Goal: Information Seeking & Learning: Learn about a topic

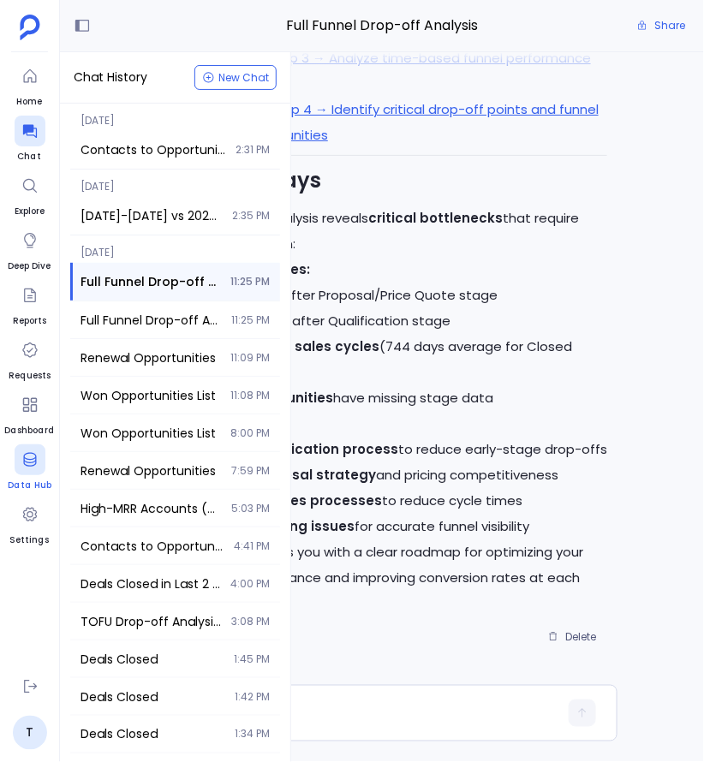
click at [21, 459] on icon at bounding box center [29, 459] width 17 height 17
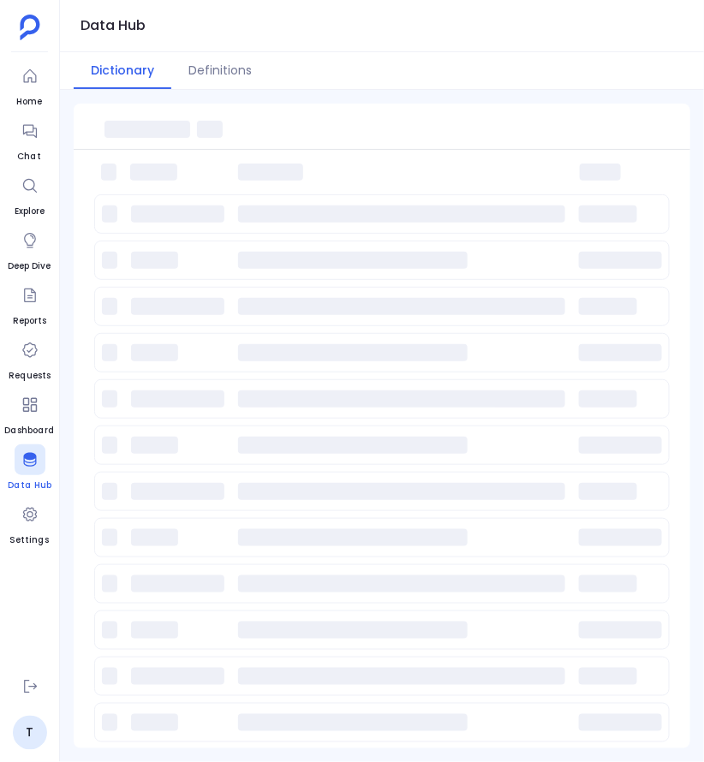
click at [27, 463] on icon at bounding box center [29, 459] width 17 height 17
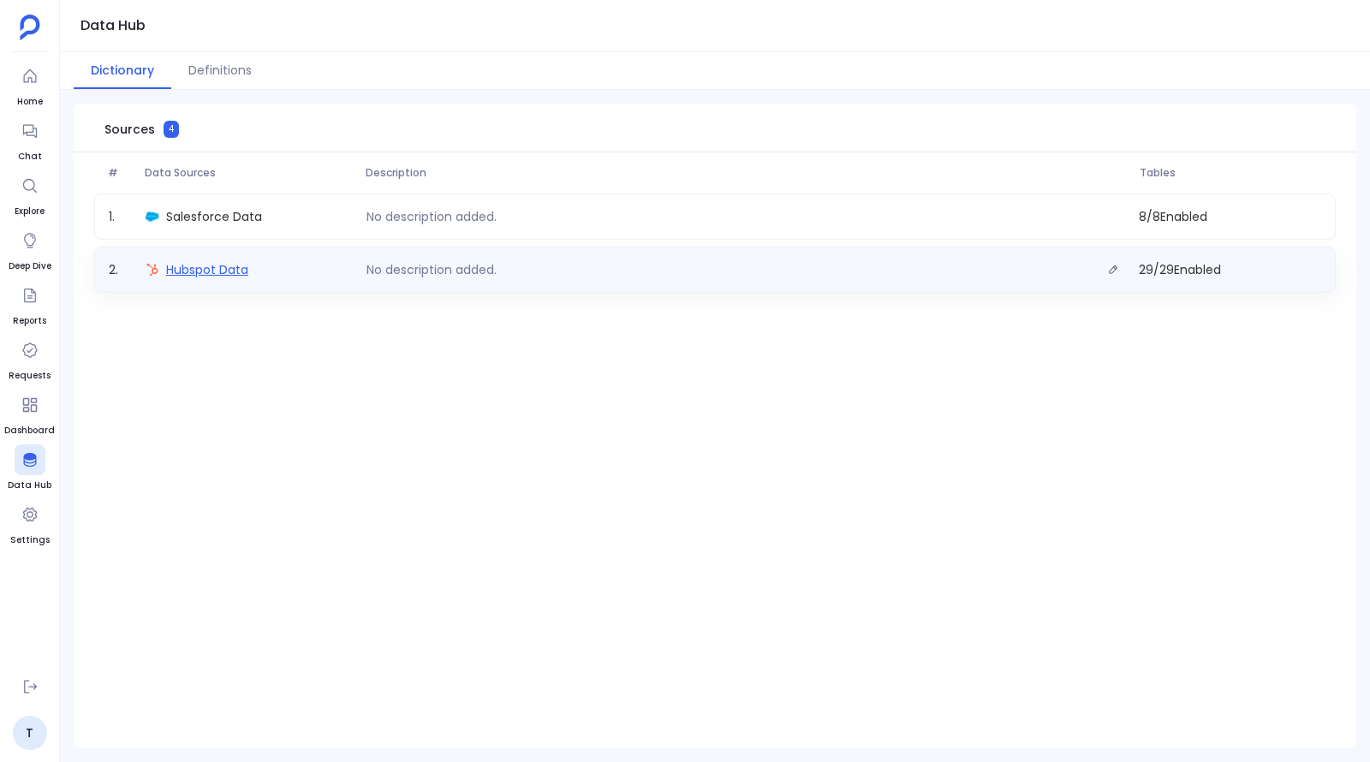
click at [189, 266] on span "Hubspot Data" at bounding box center [207, 269] width 82 height 17
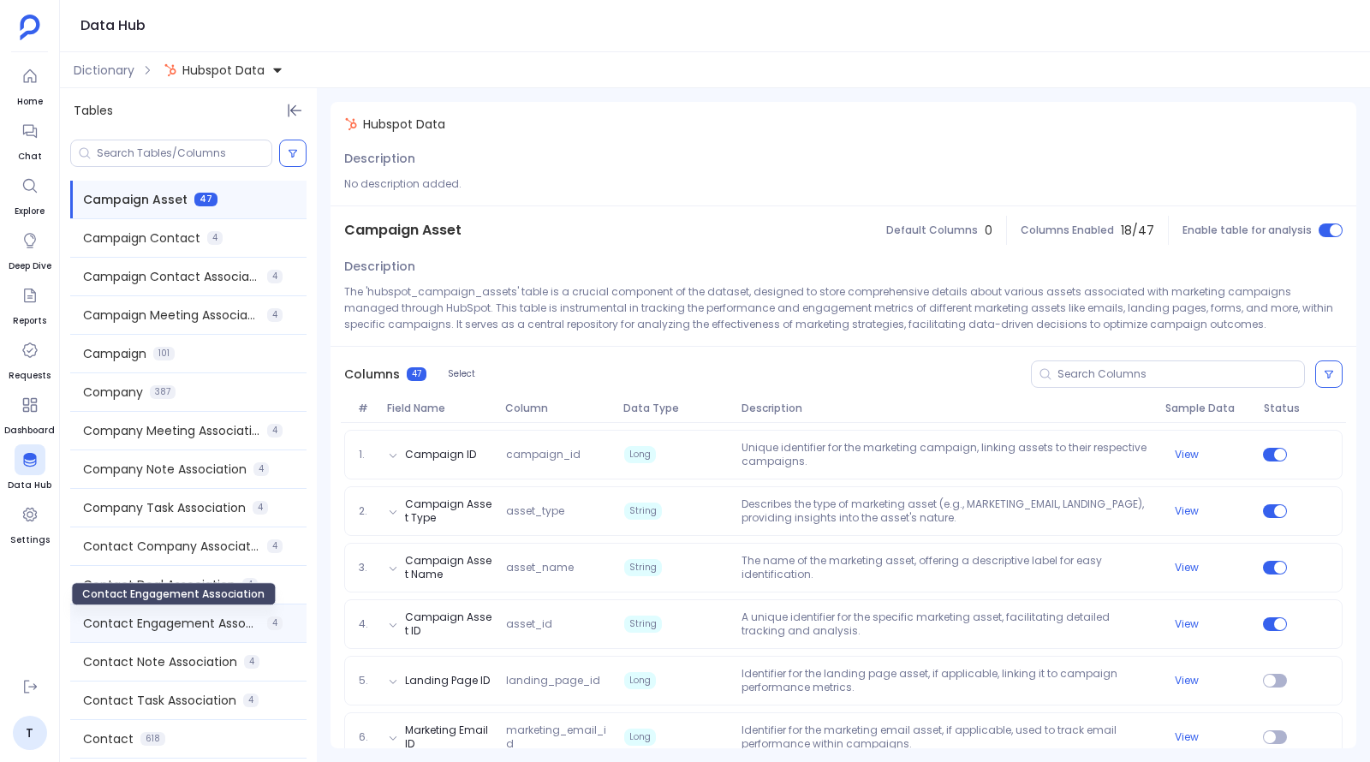
click at [220, 626] on span "Contact Engagement Association" at bounding box center [171, 623] width 177 height 17
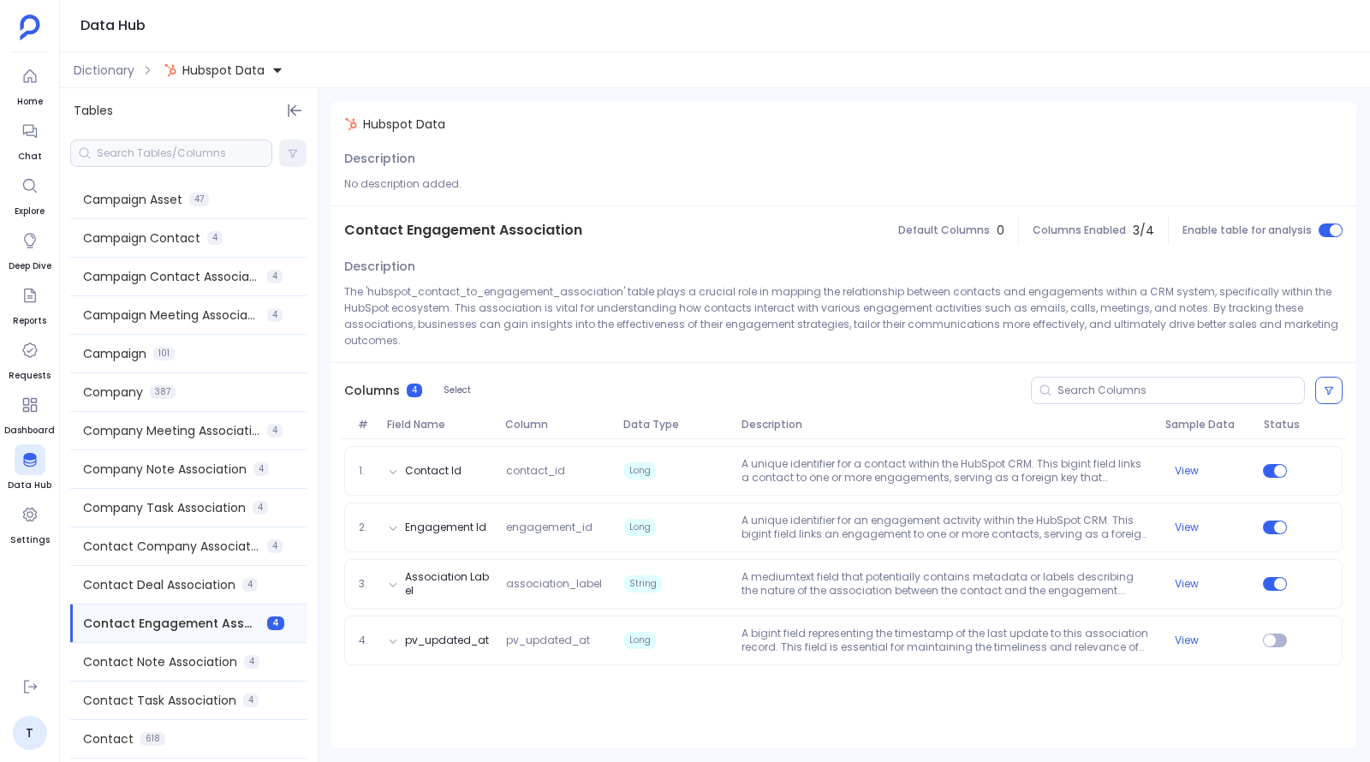
scroll to position [23, 0]
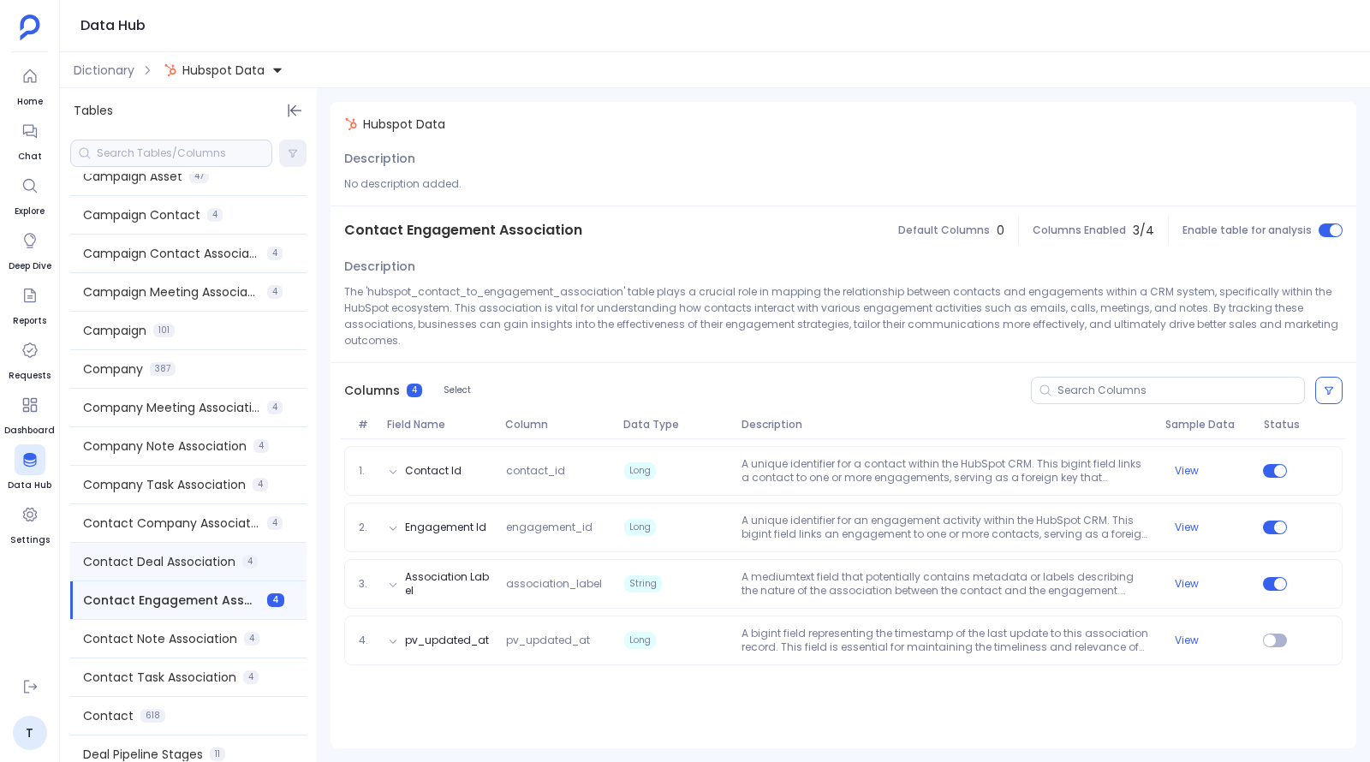
click at [217, 568] on span "Contact Deal Association" at bounding box center [159, 561] width 152 height 17
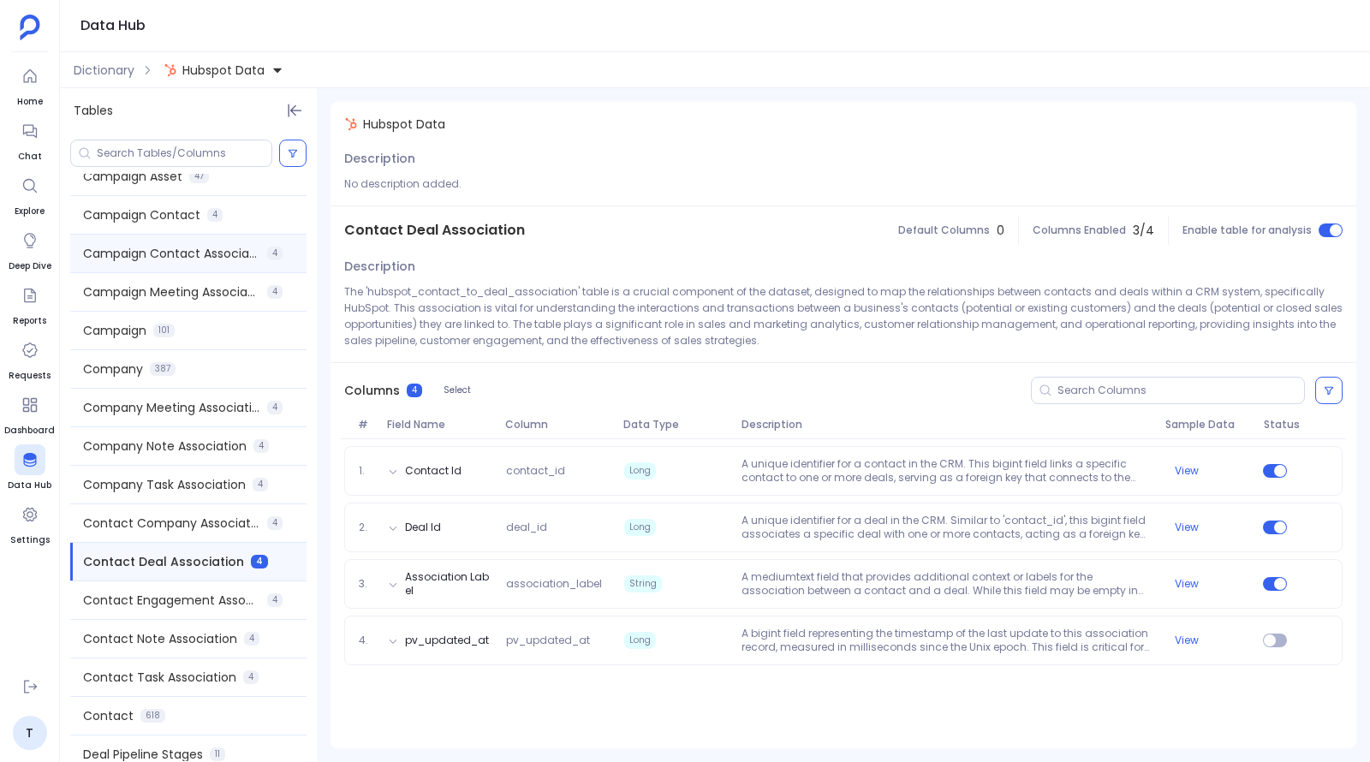
scroll to position [0, 0]
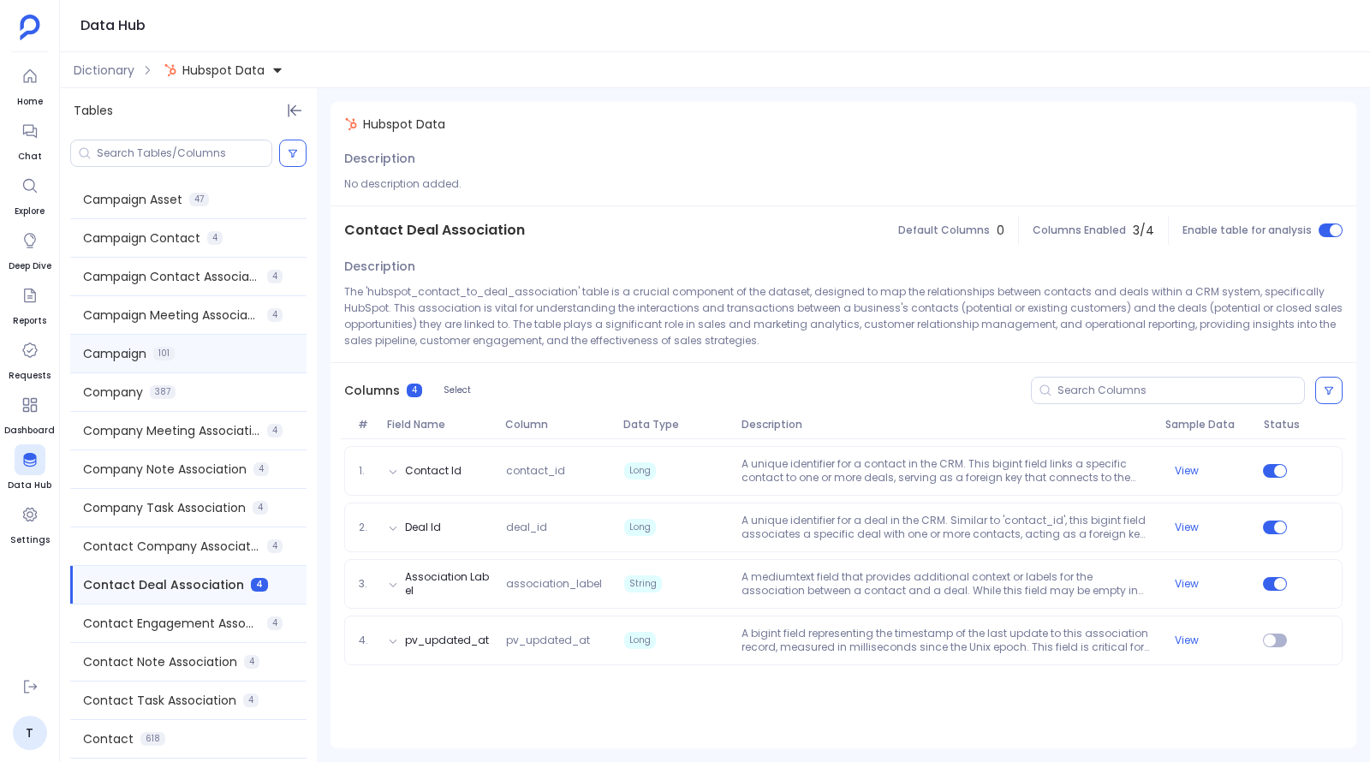
click at [129, 360] on span "Campaign" at bounding box center [114, 353] width 63 height 17
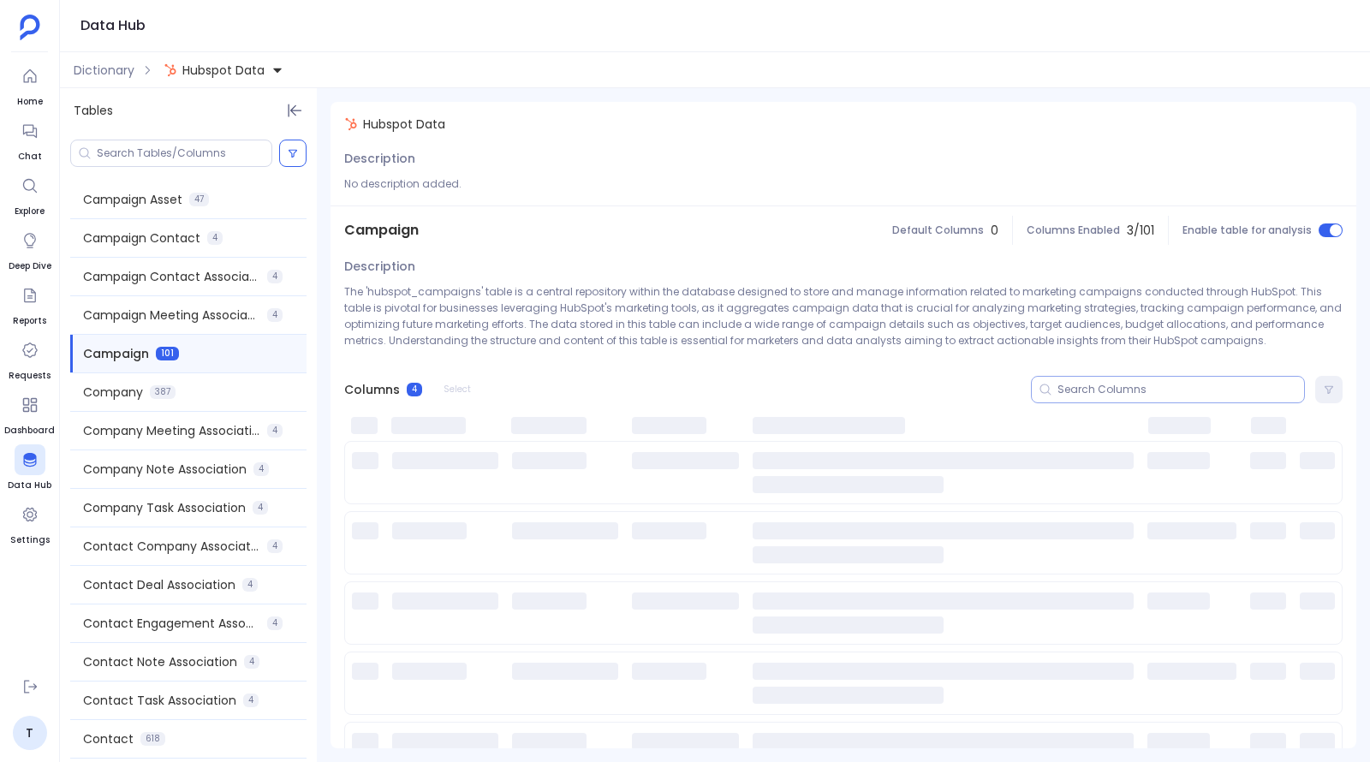
click at [703, 388] on input at bounding box center [1180, 390] width 247 height 14
type input "type"
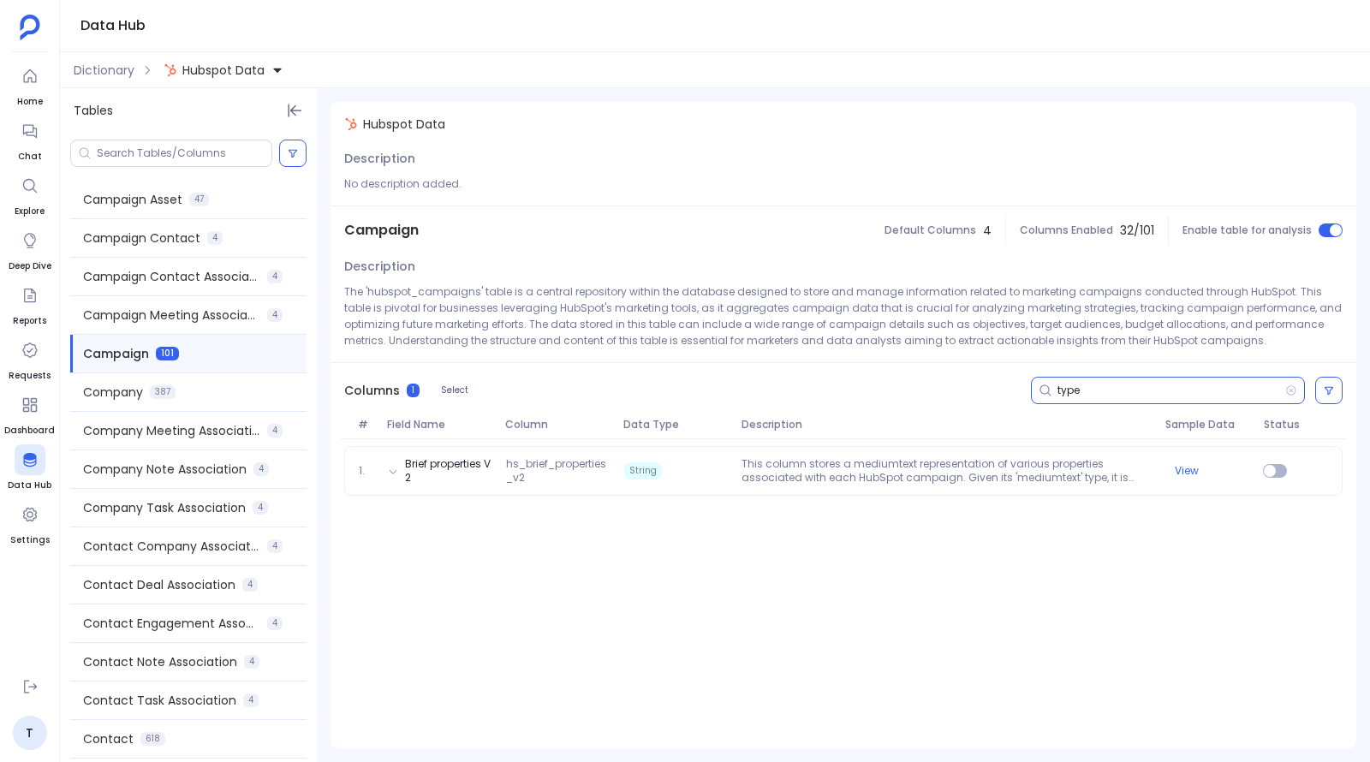
click at [703, 389] on input "type" at bounding box center [1171, 391] width 228 height 14
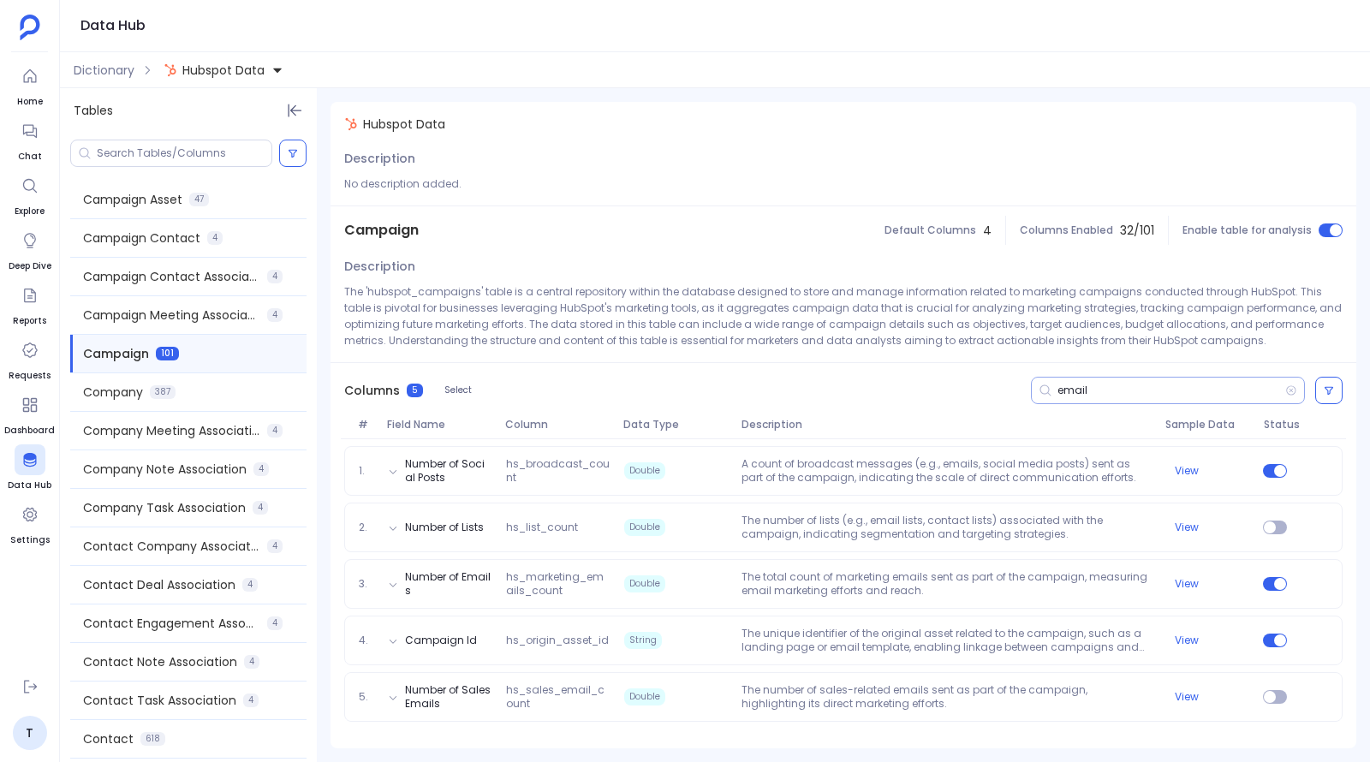
click at [703, 378] on div "email" at bounding box center [1168, 390] width 274 height 27
click at [703, 387] on input "email" at bounding box center [1171, 391] width 228 height 14
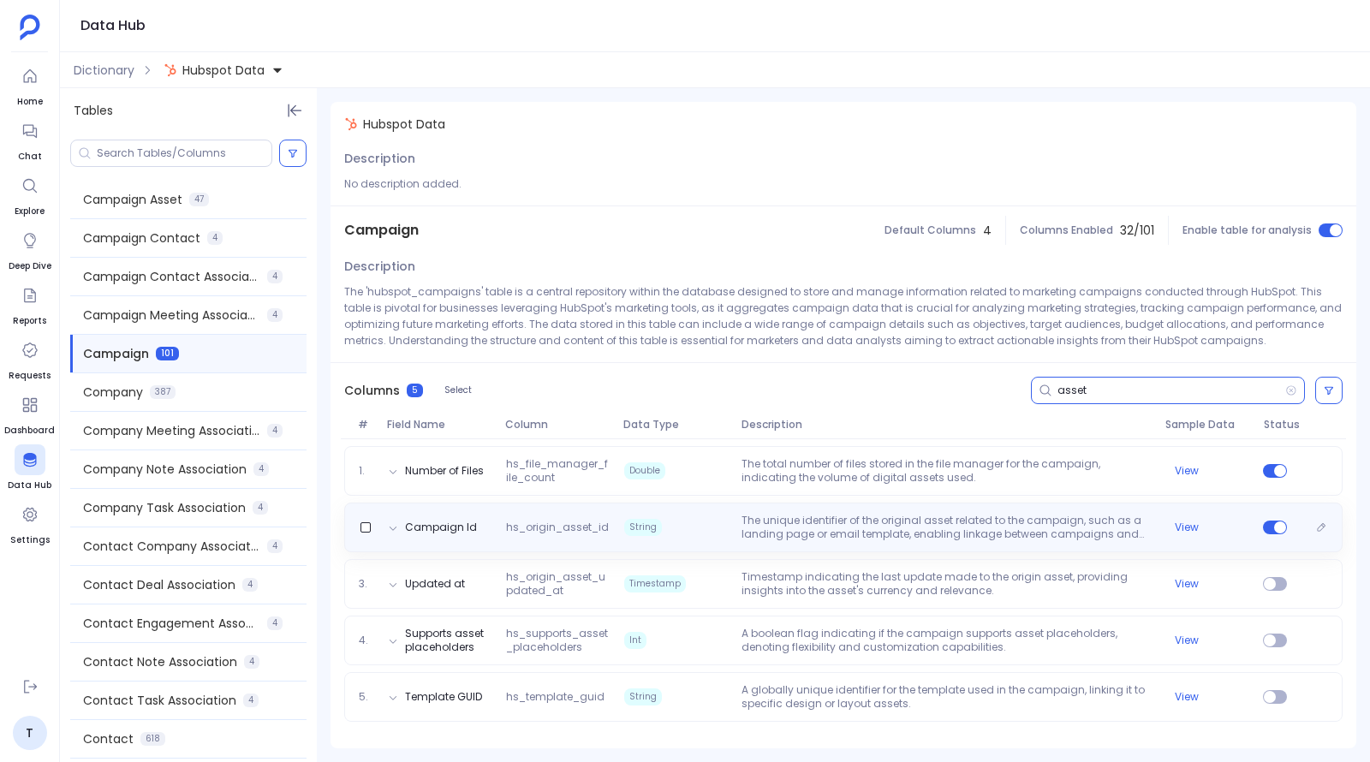
type input "asset"
click at [703, 528] on p "The unique identifier of the original asset related to the campaign, such as a …" at bounding box center [946, 527] width 423 height 27
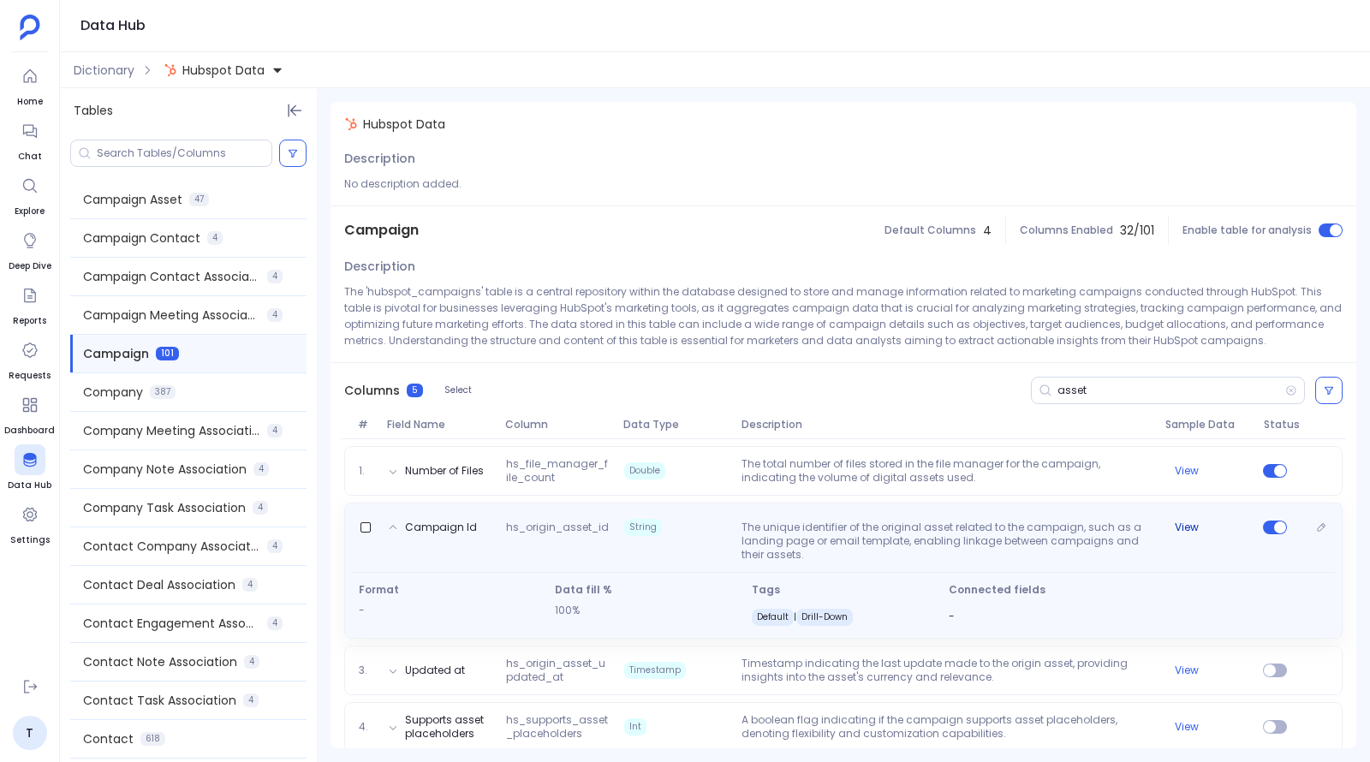
click at [703, 527] on button "View" at bounding box center [1187, 528] width 24 height 14
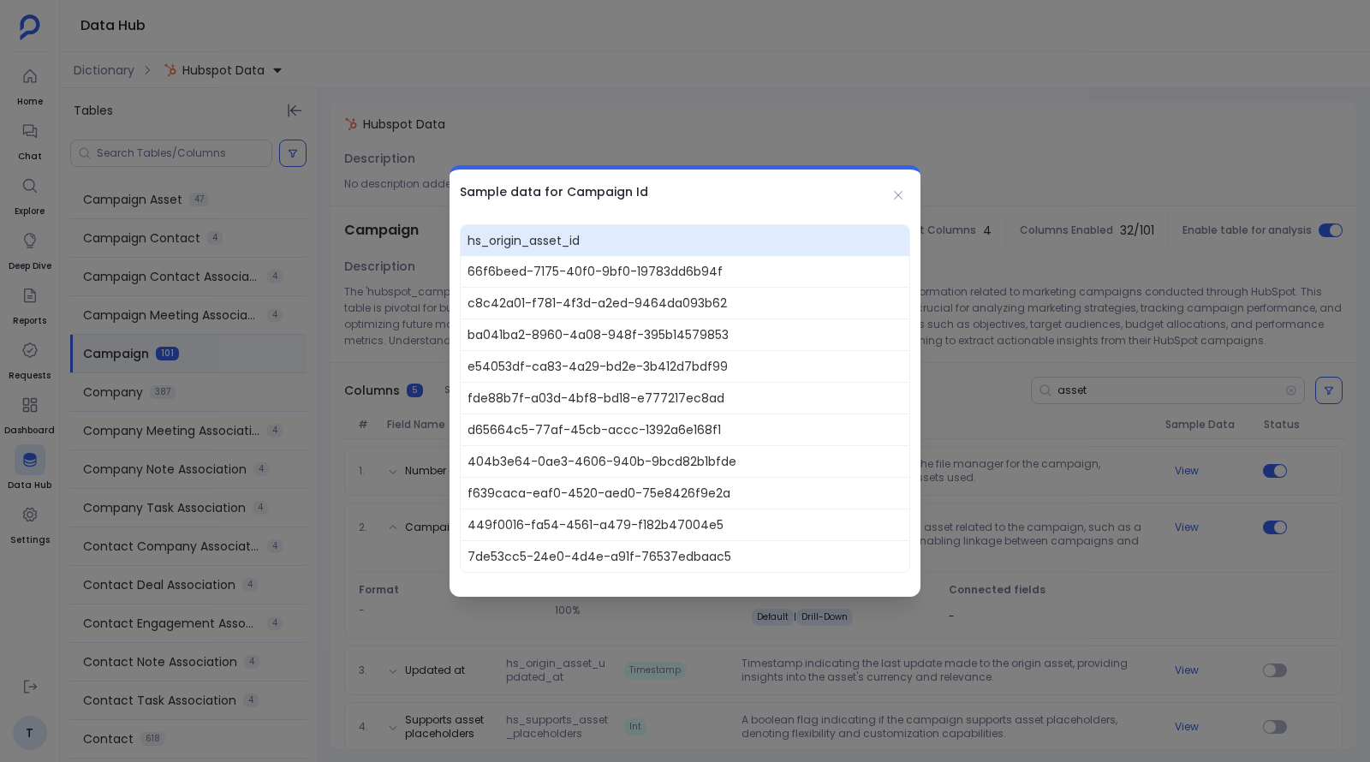
click at [703, 539] on div at bounding box center [685, 381] width 1370 height 762
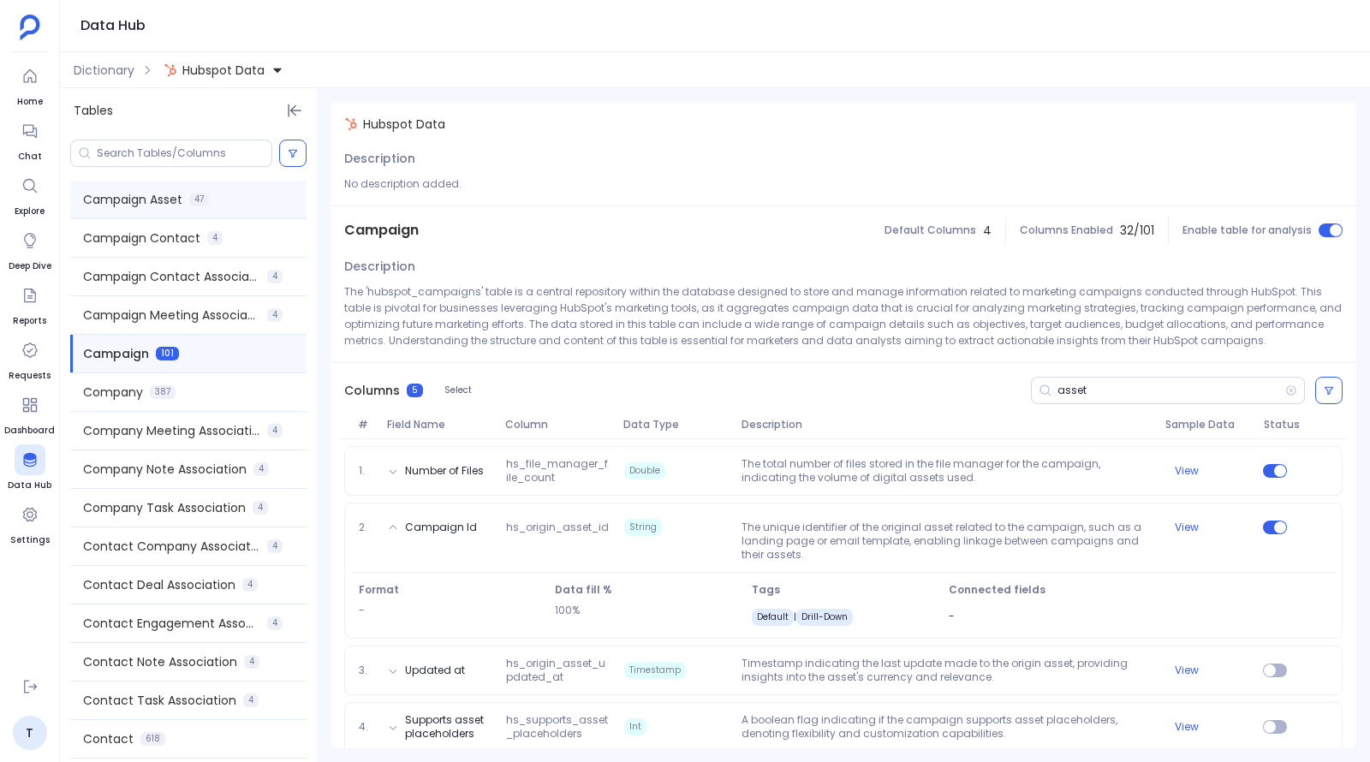
click at [151, 205] on span "Campaign Asset" at bounding box center [132, 199] width 99 height 17
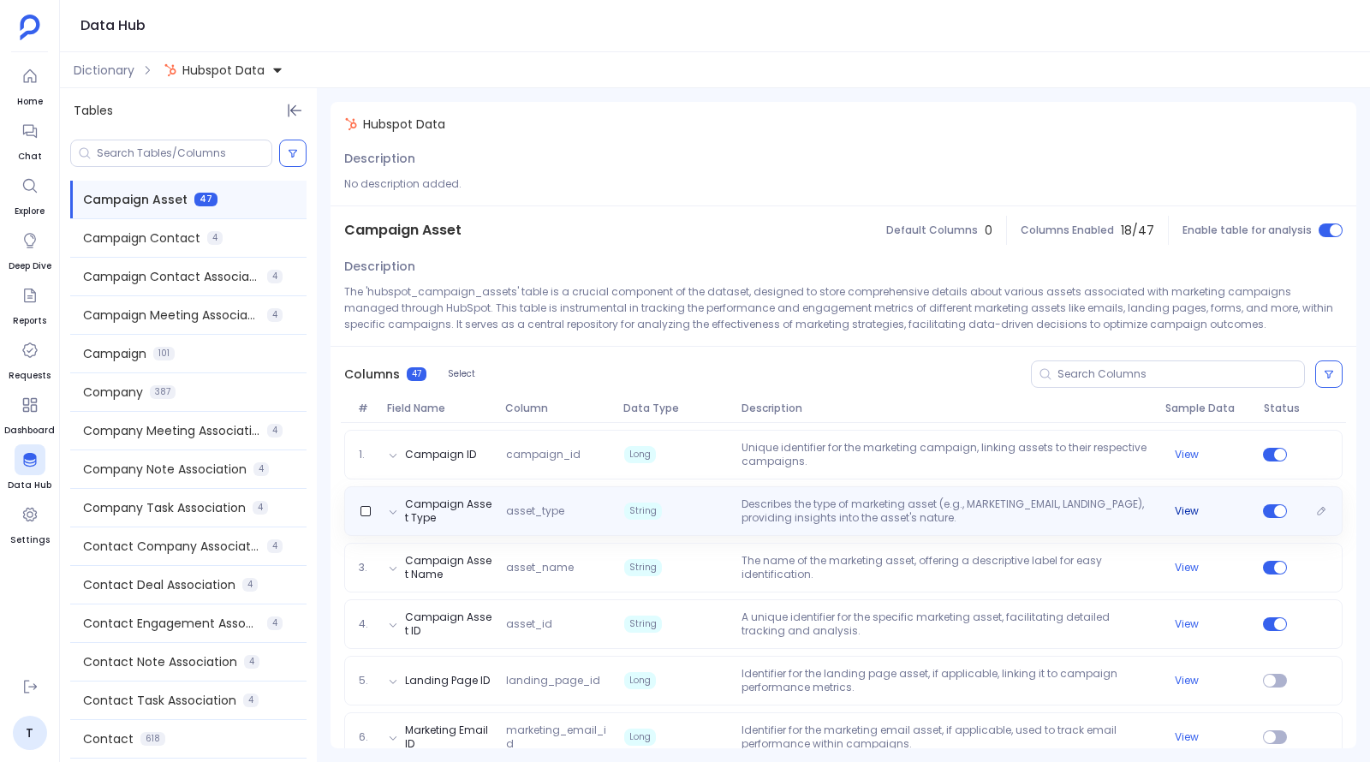
click at [703, 514] on button "View" at bounding box center [1187, 511] width 24 height 14
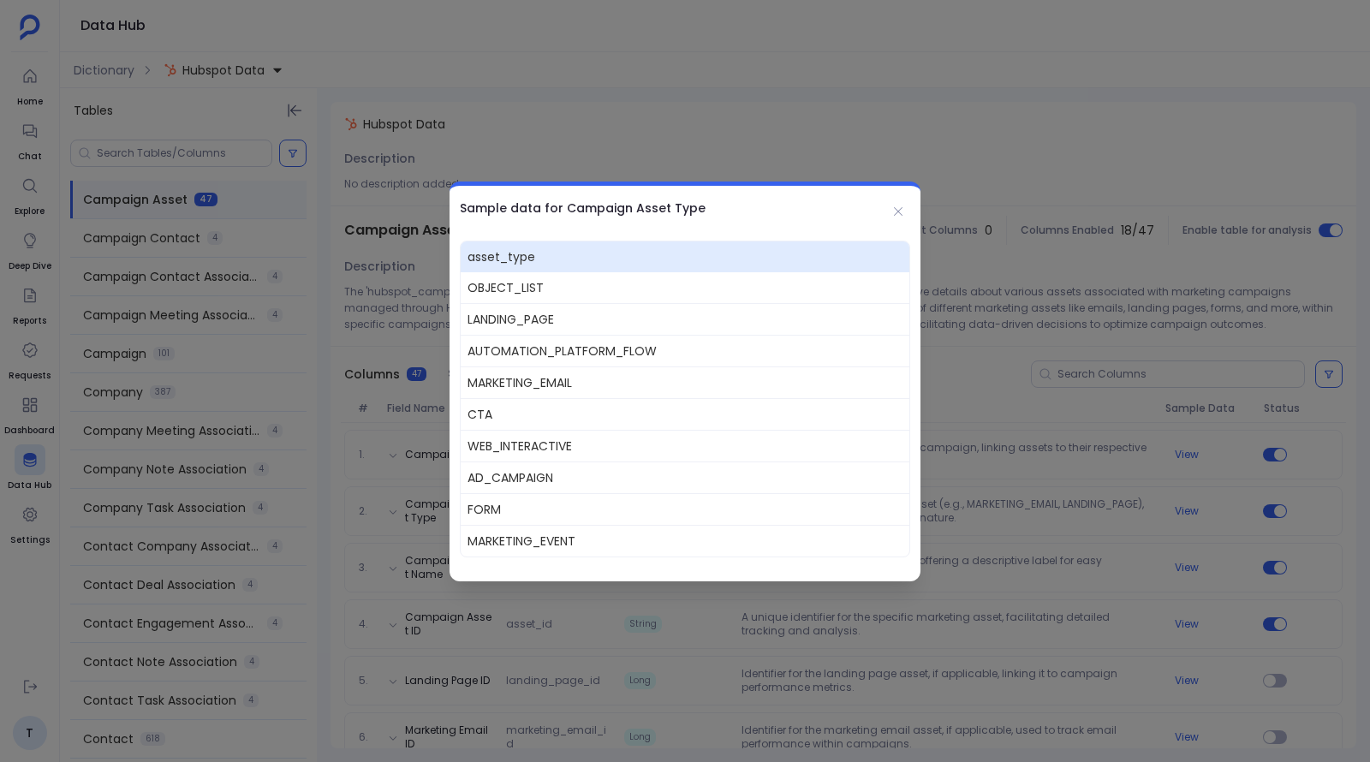
click at [703, 471] on div at bounding box center [685, 381] width 1370 height 762
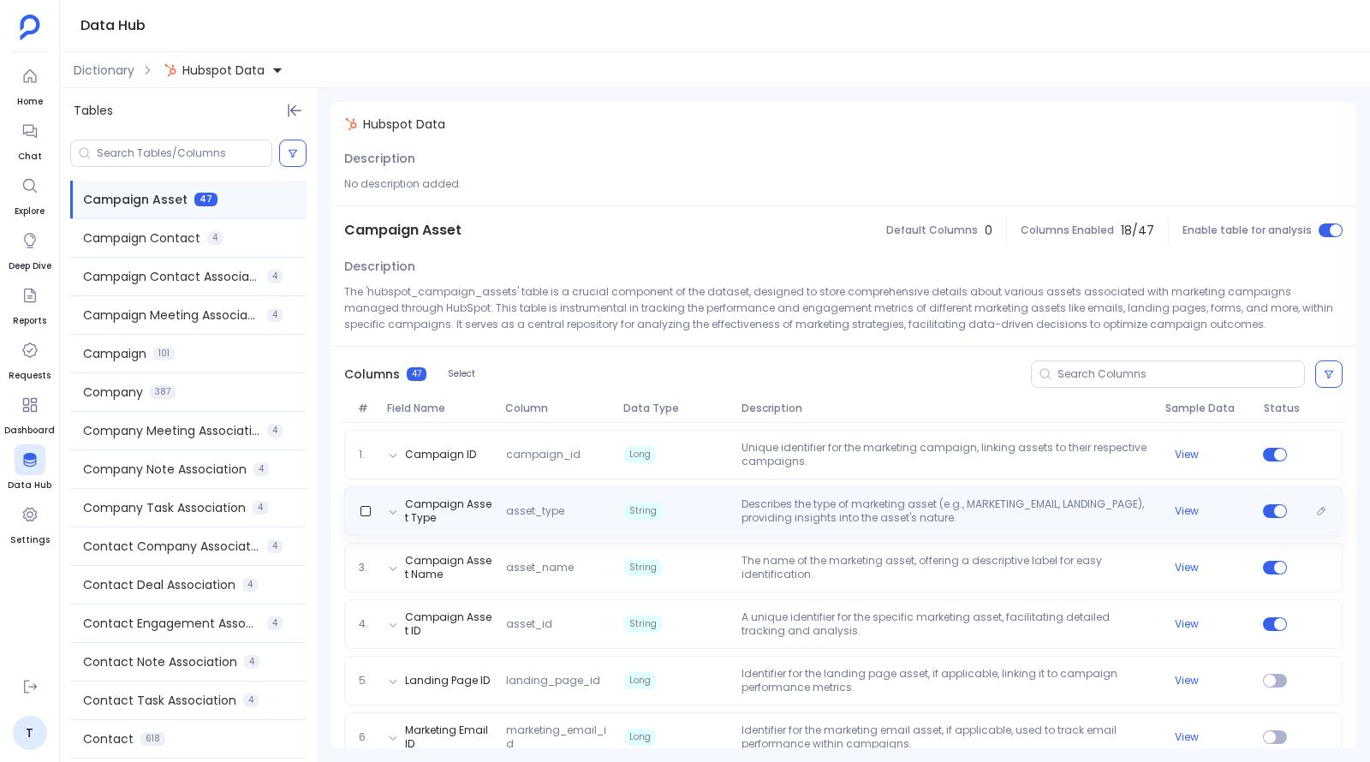
click at [703, 520] on div "Campaign Asset Type asset_type String Describes the type of marketing asset (e.…" at bounding box center [843, 510] width 983 height 27
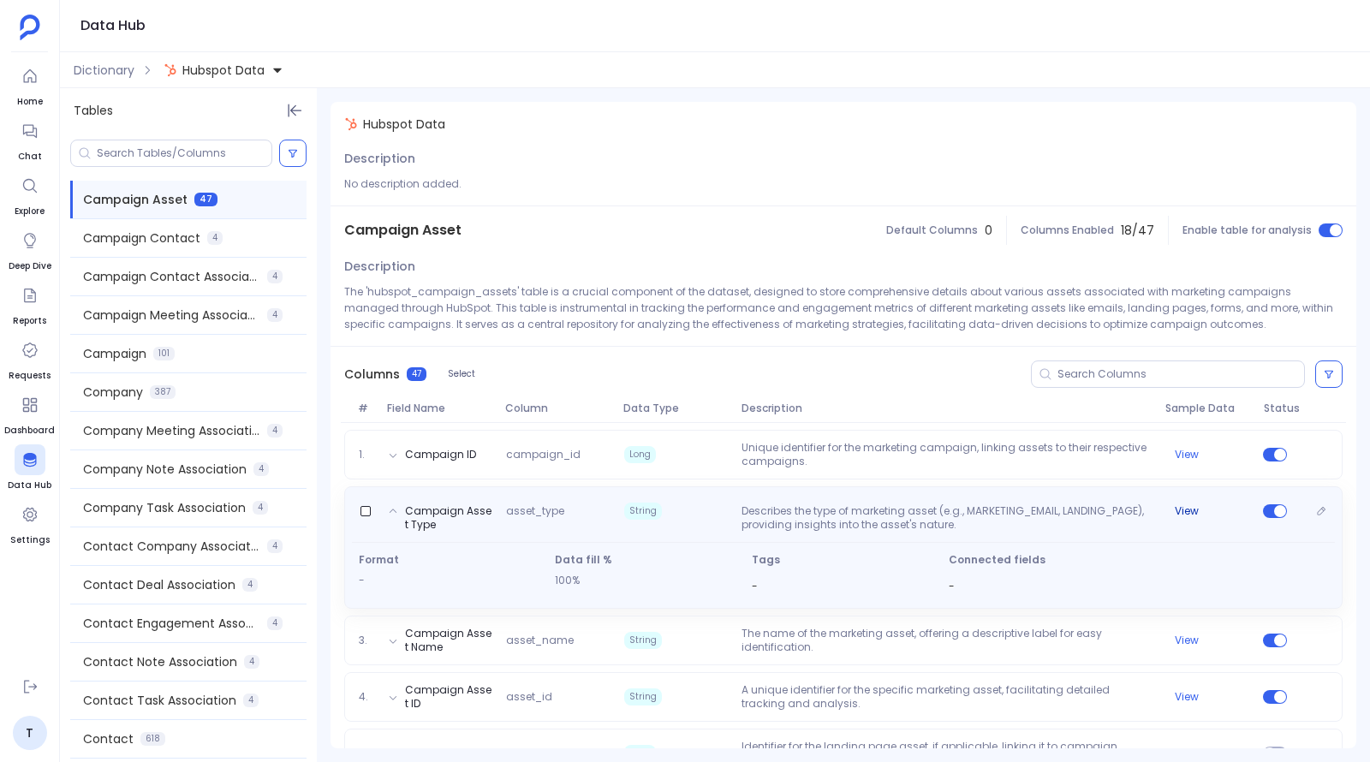
click at [703, 509] on button "View" at bounding box center [1187, 511] width 24 height 14
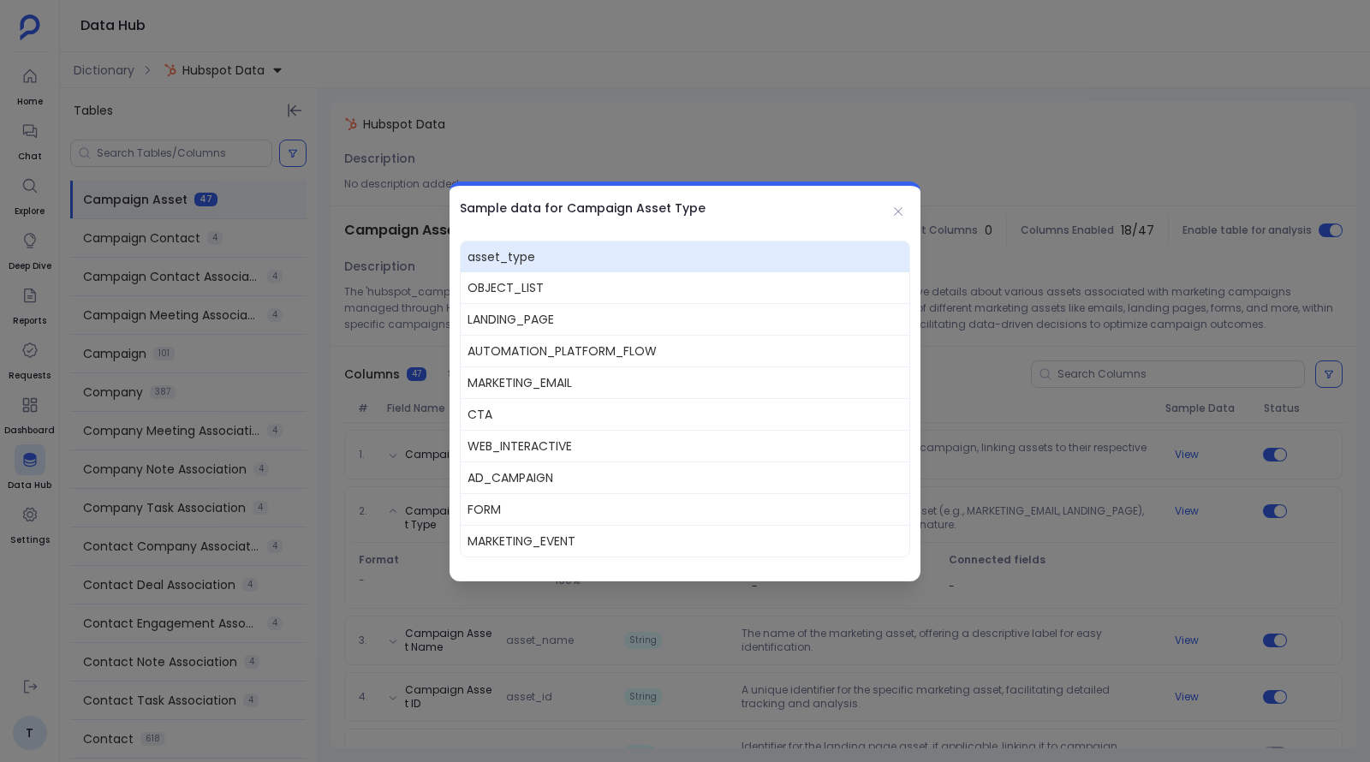
click at [335, 418] on div at bounding box center [685, 381] width 1370 height 762
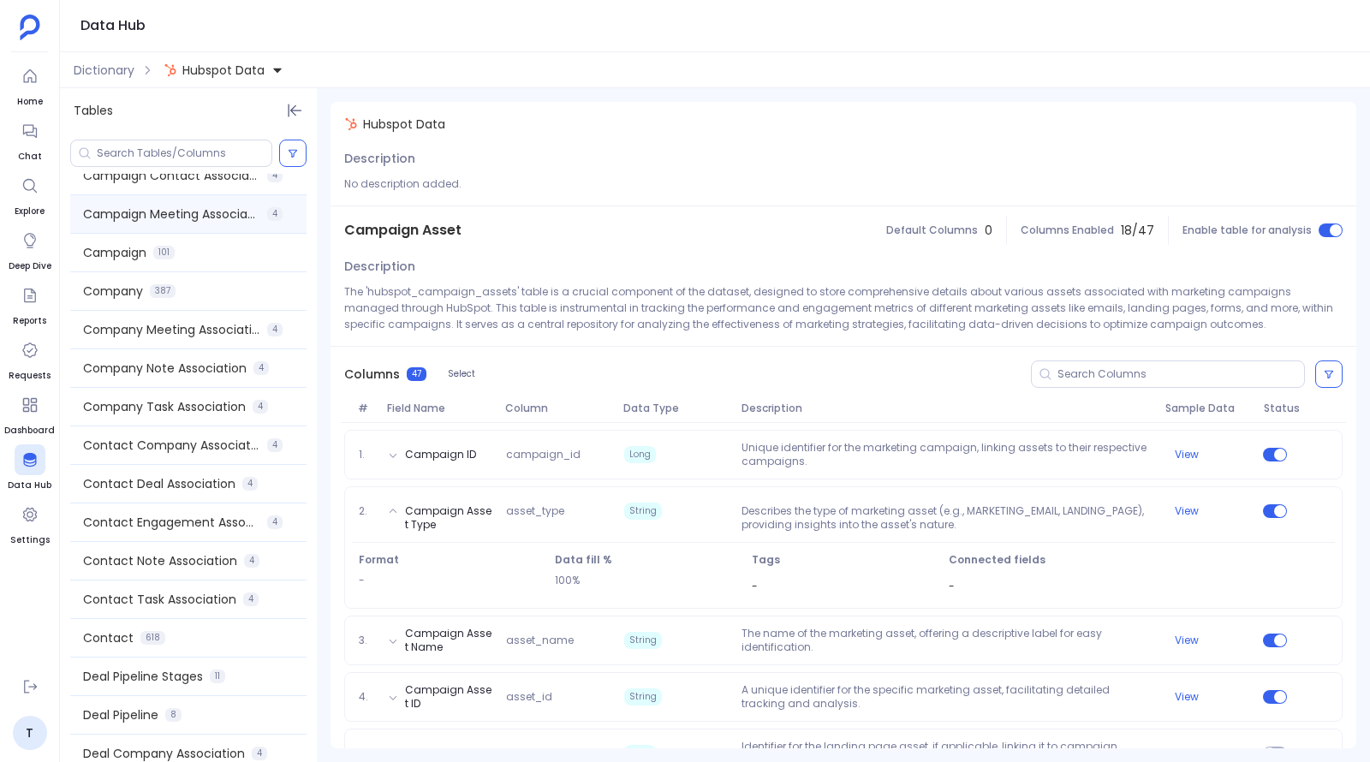
scroll to position [165, 0]
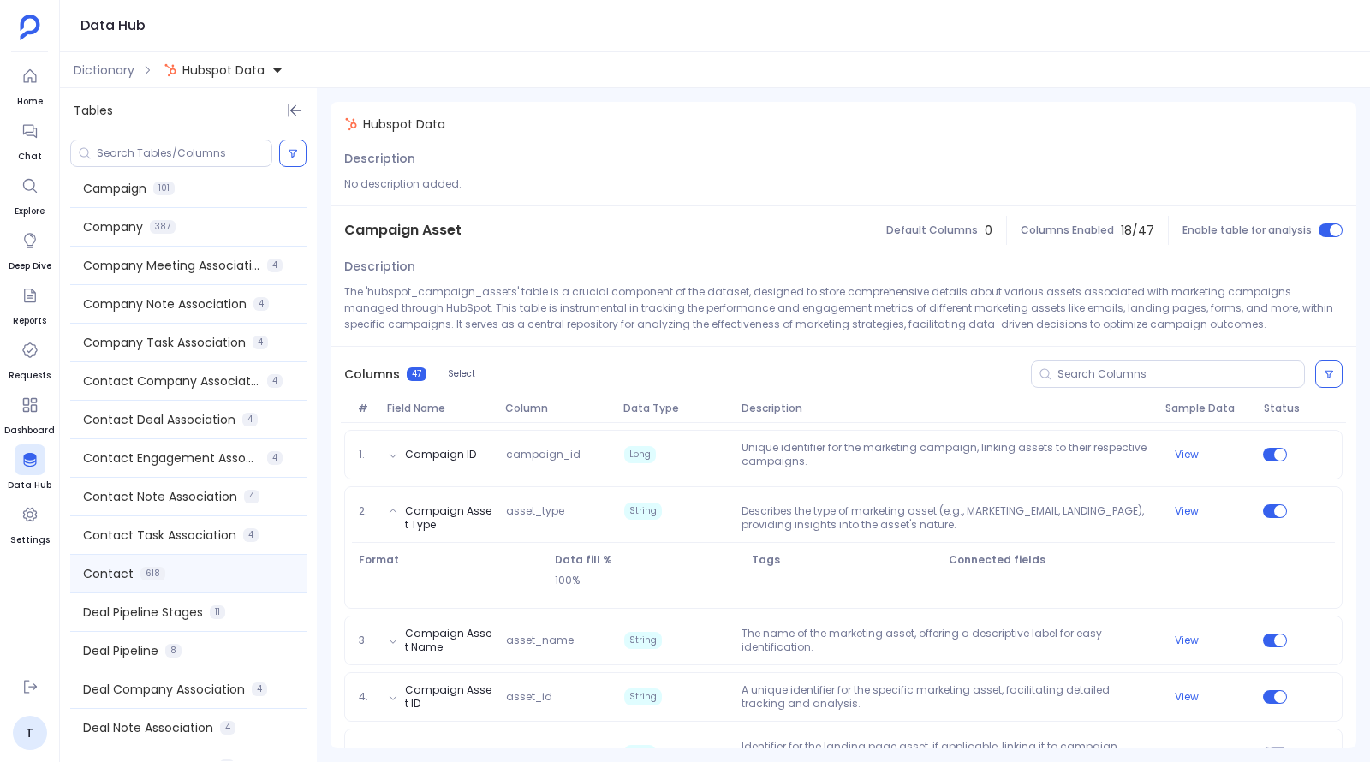
click at [223, 575] on div "Contact 618" at bounding box center [188, 574] width 236 height 38
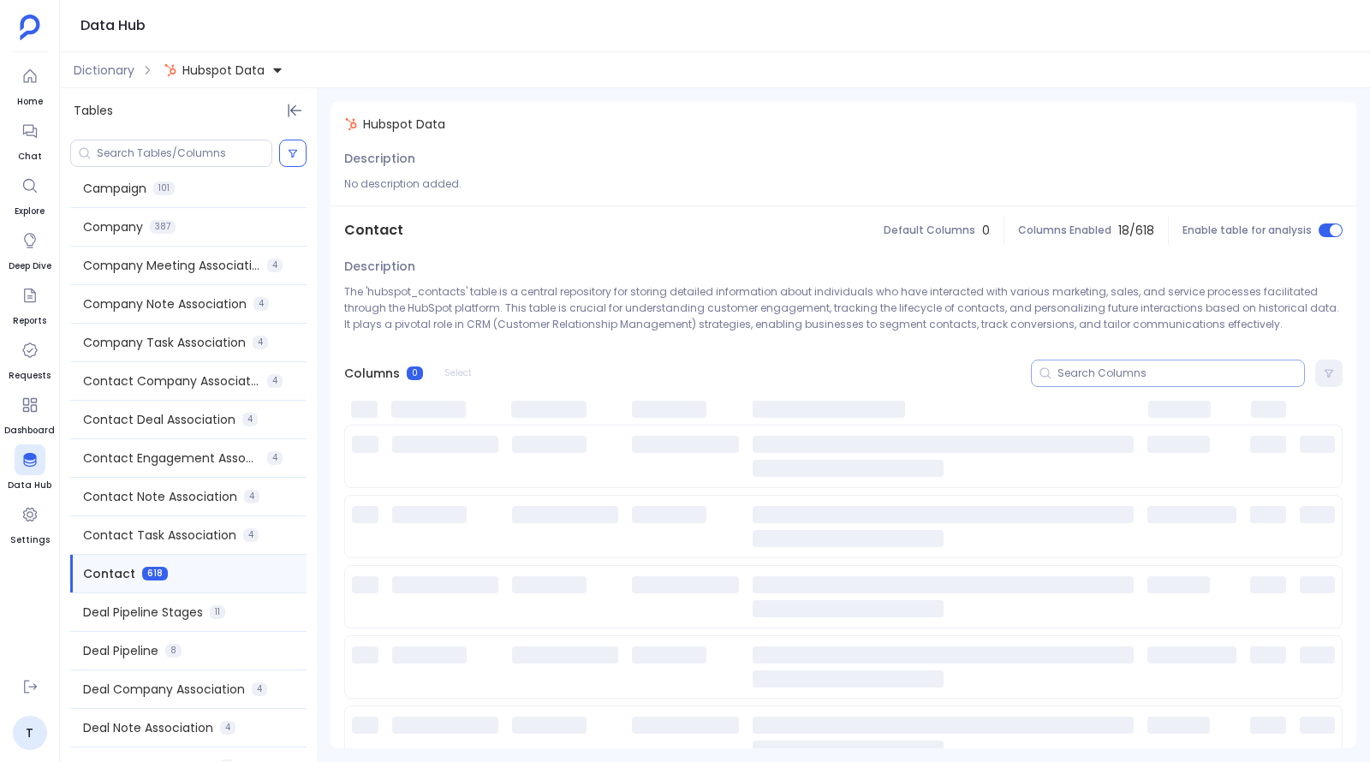
click at [703, 361] on div at bounding box center [1168, 373] width 274 height 27
click at [703, 380] on div at bounding box center [1168, 373] width 274 height 27
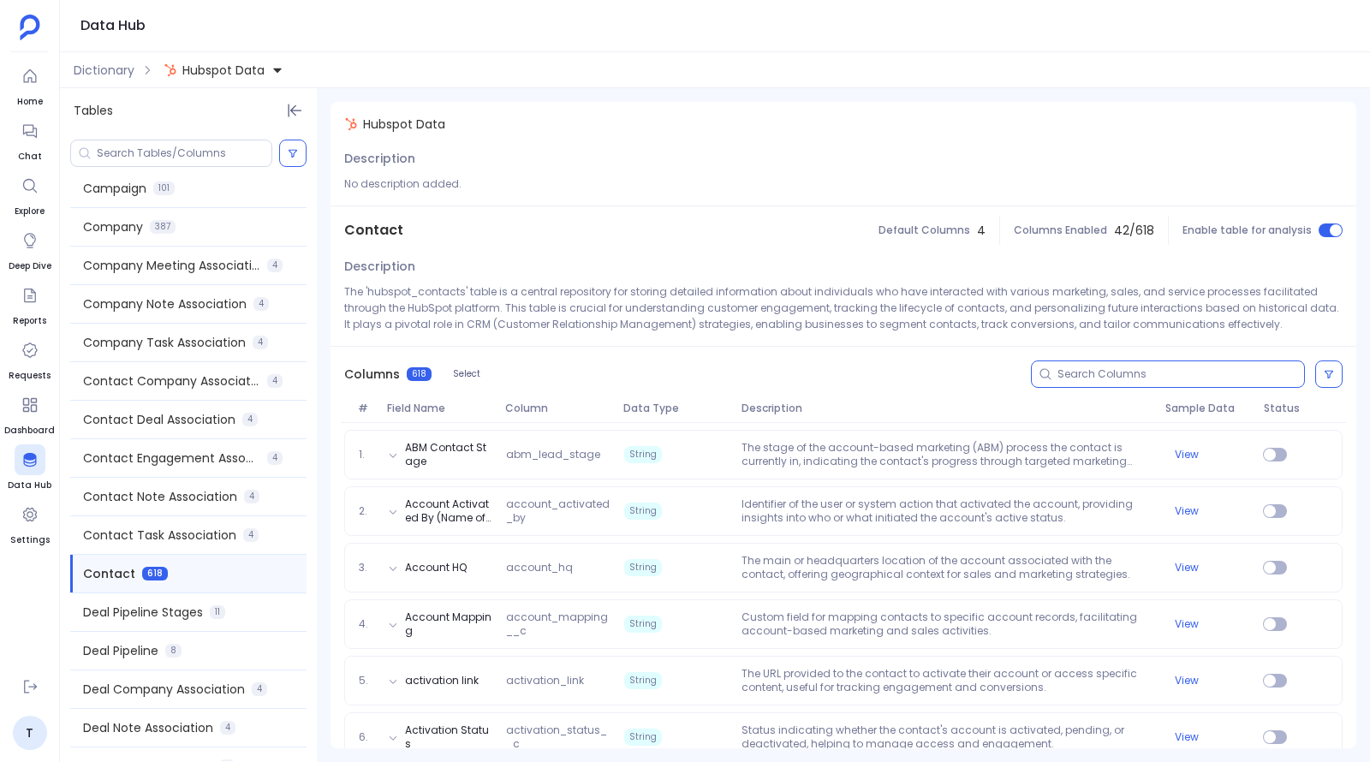
click at [703, 373] on input at bounding box center [1180, 374] width 247 height 14
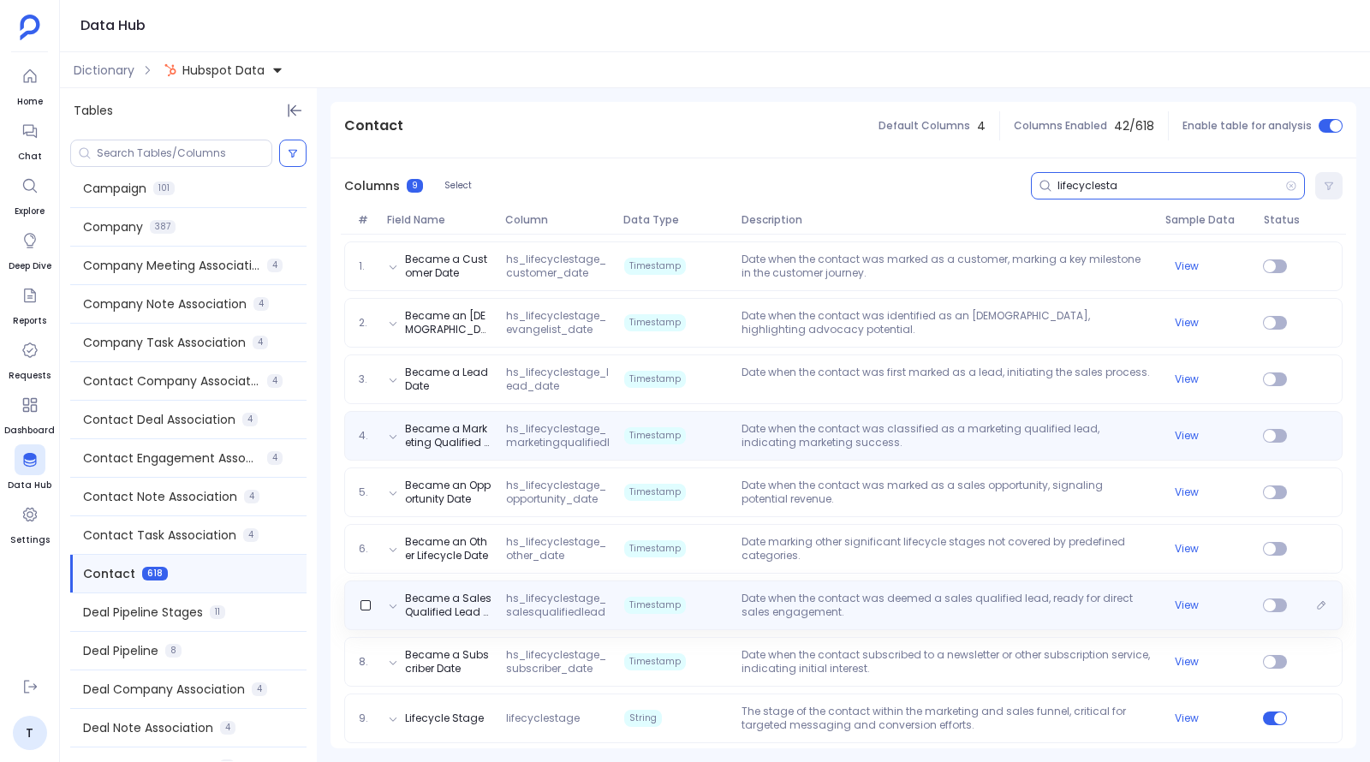
scroll to position [195, 0]
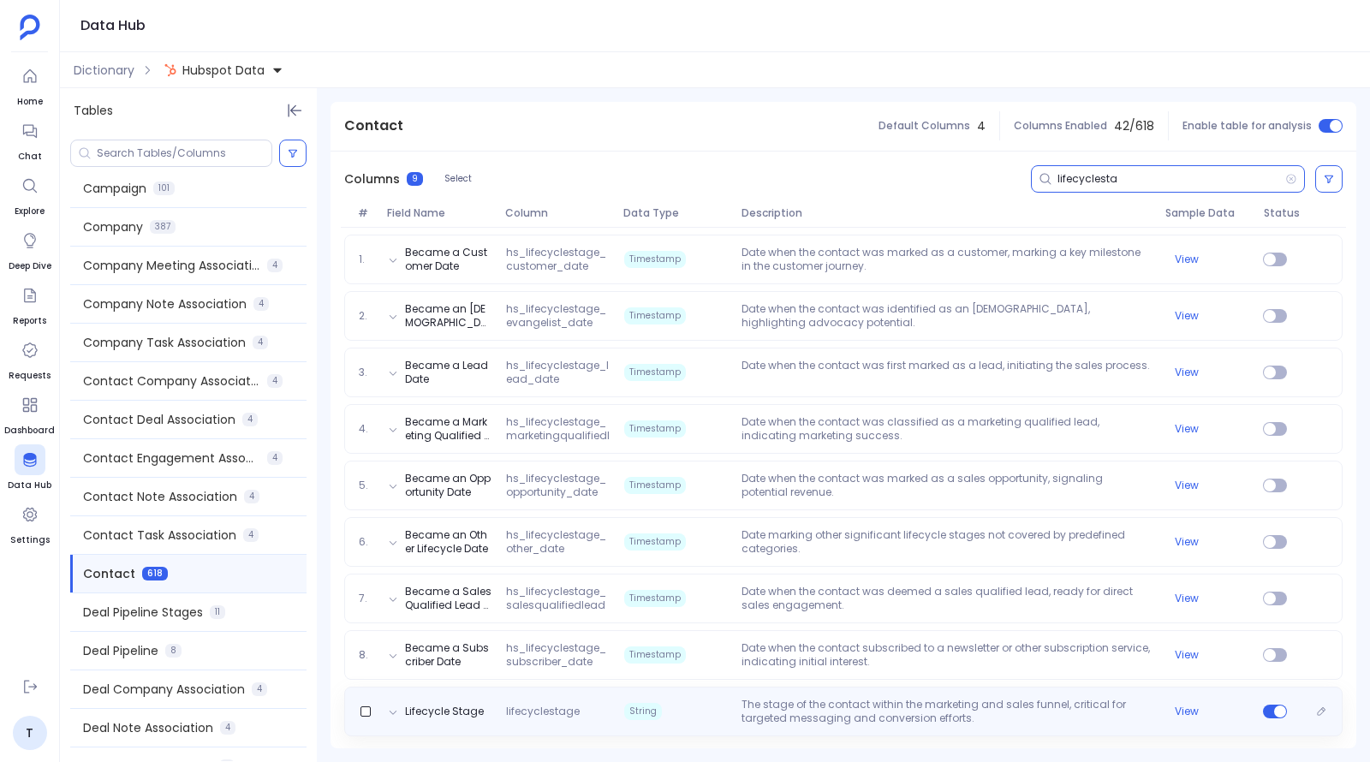
type input "lifecyclesta"
click at [703, 699] on p "The stage of the contact within the marketing and sales funnel, critical for ta…" at bounding box center [946, 711] width 423 height 27
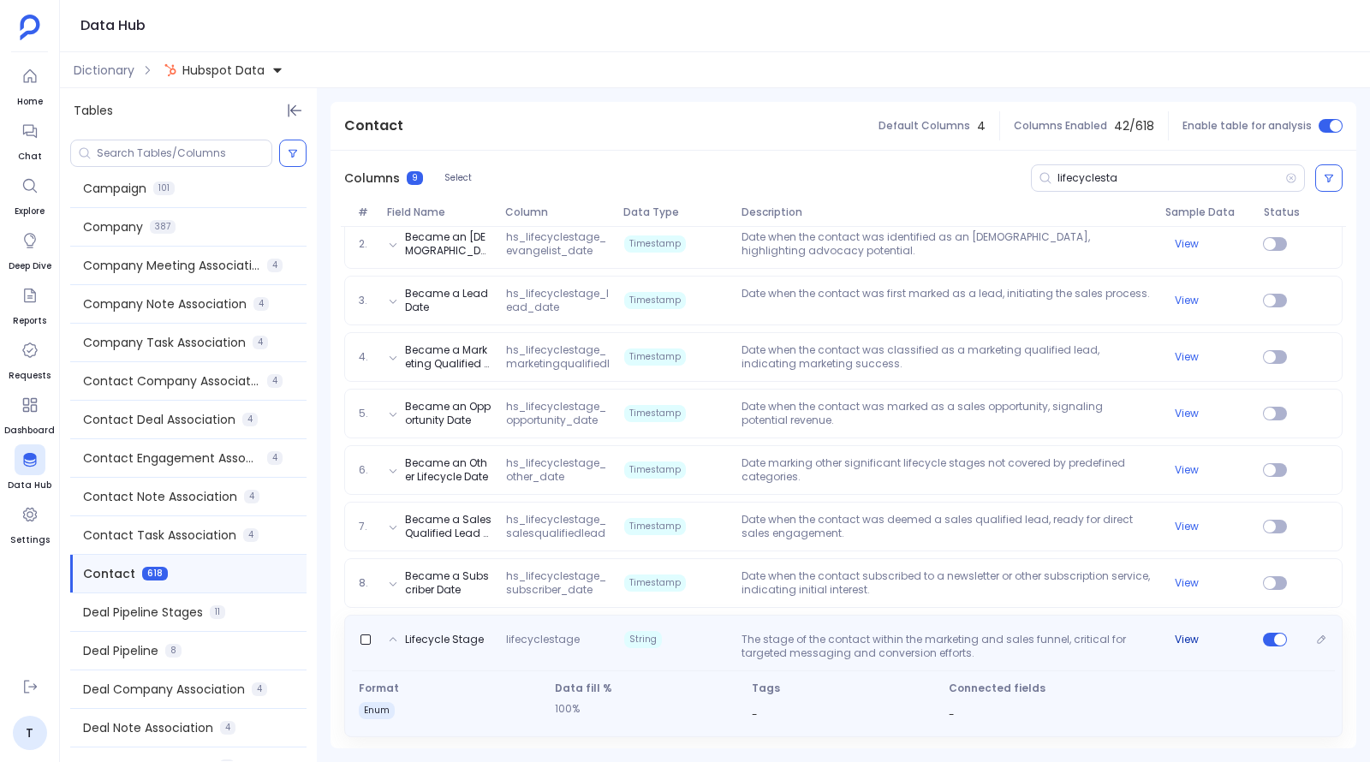
click at [703, 634] on button "View" at bounding box center [1187, 640] width 24 height 14
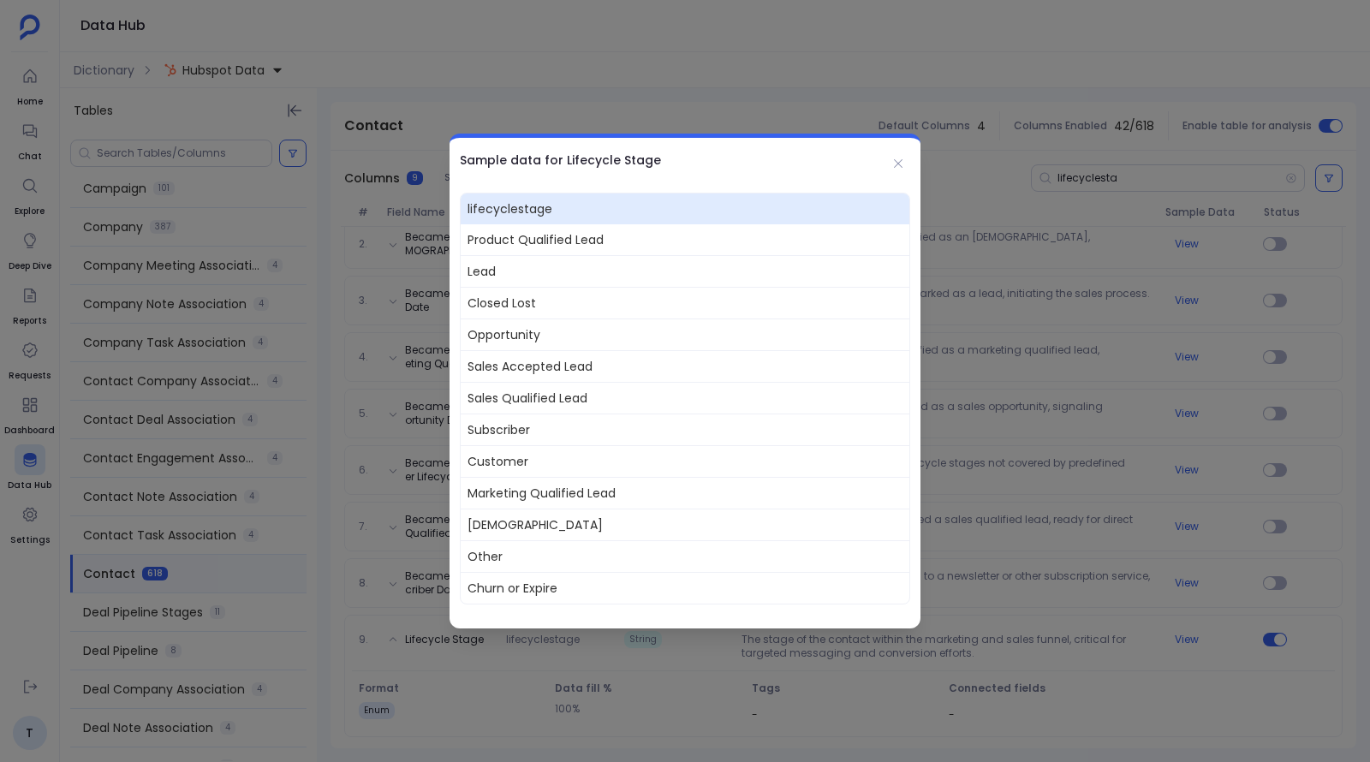
click at [102, 213] on div at bounding box center [685, 381] width 1370 height 762
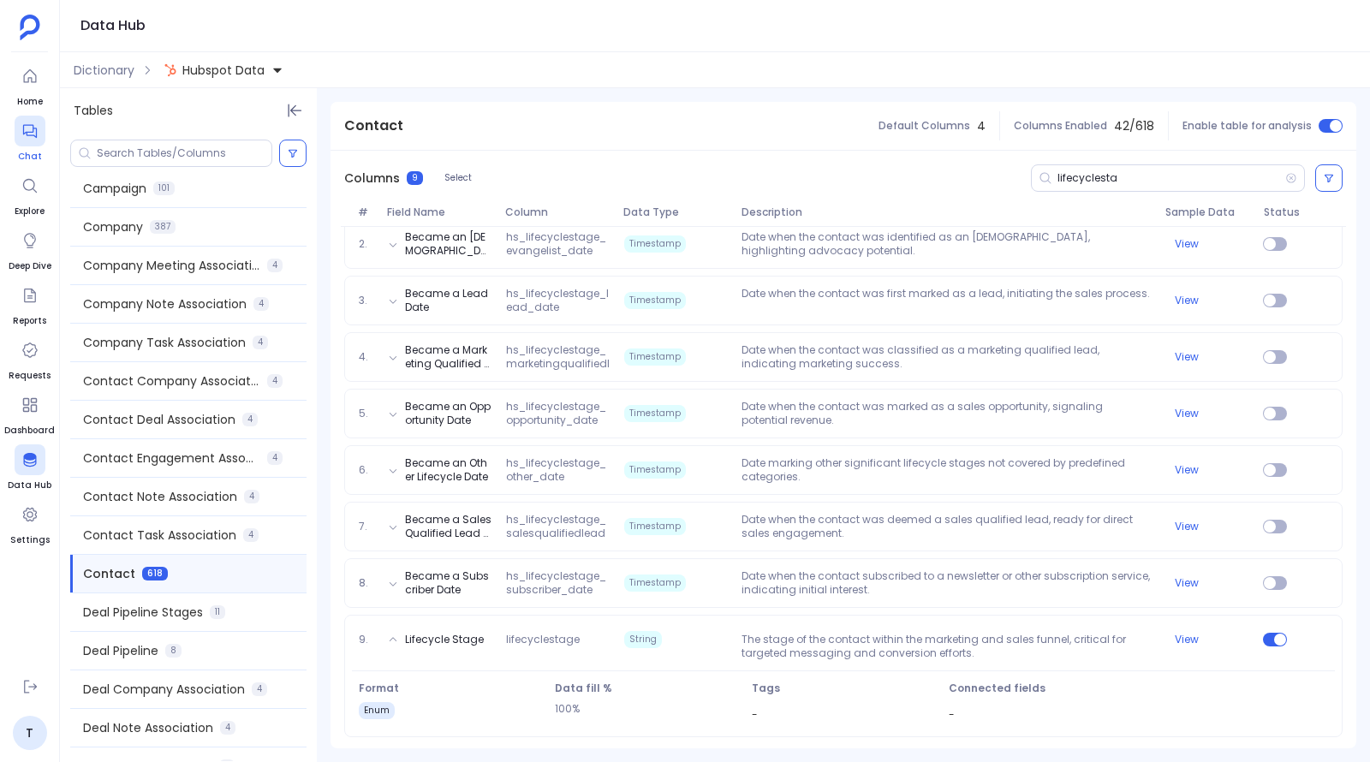
click at [27, 141] on div at bounding box center [30, 131] width 31 height 31
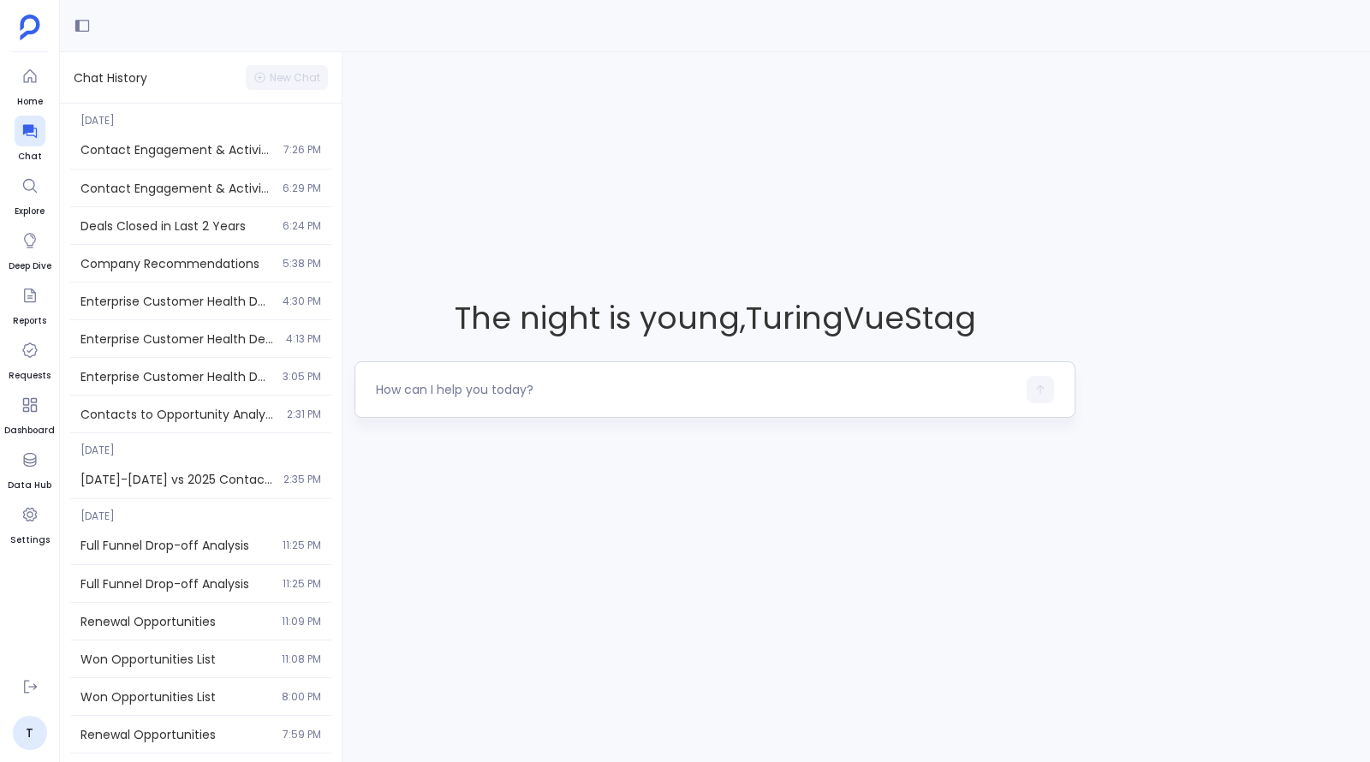
click at [479, 401] on div at bounding box center [696, 389] width 640 height 27
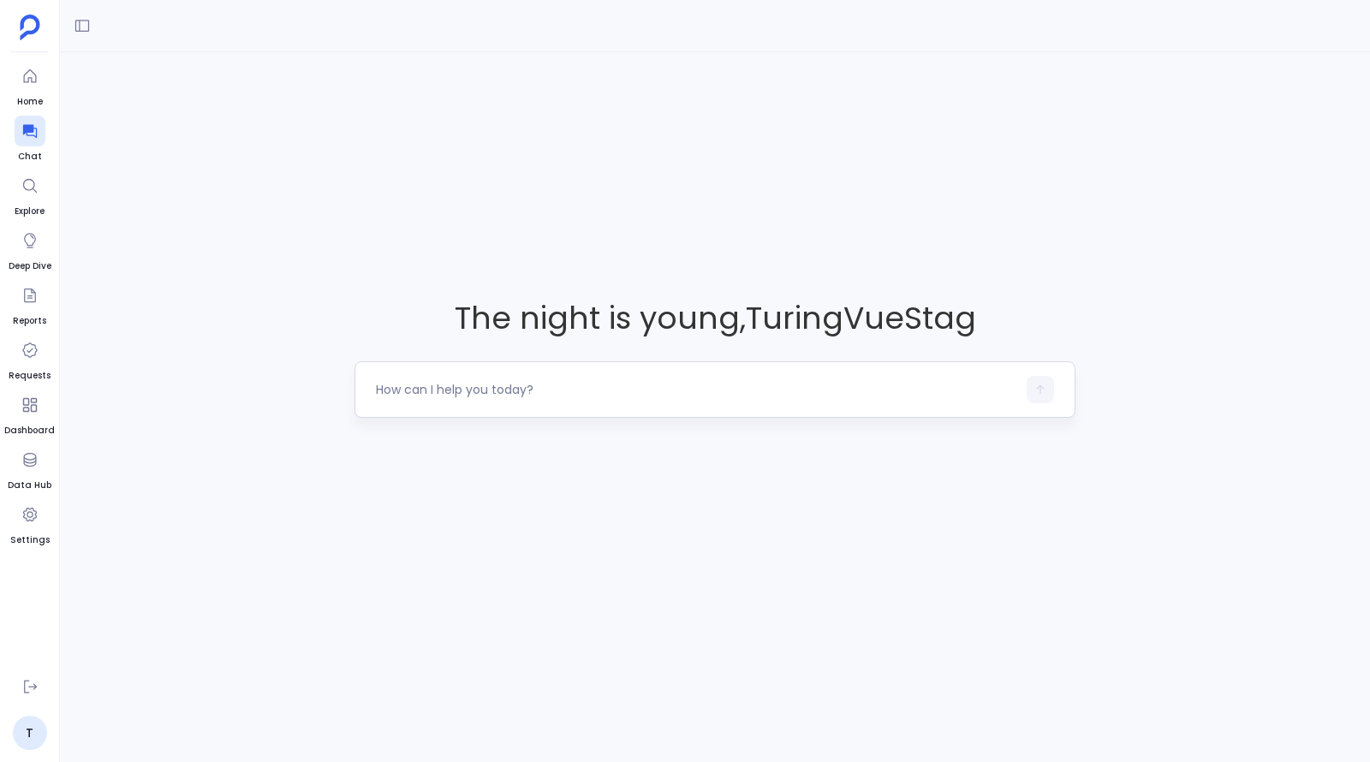
click at [479, 383] on textarea at bounding box center [696, 389] width 640 height 17
click at [481, 393] on textarea at bounding box center [696, 389] width 640 height 17
type textarea "Identify HubSpot leads that converted to Salesforce contacts in the last 3 quar…"
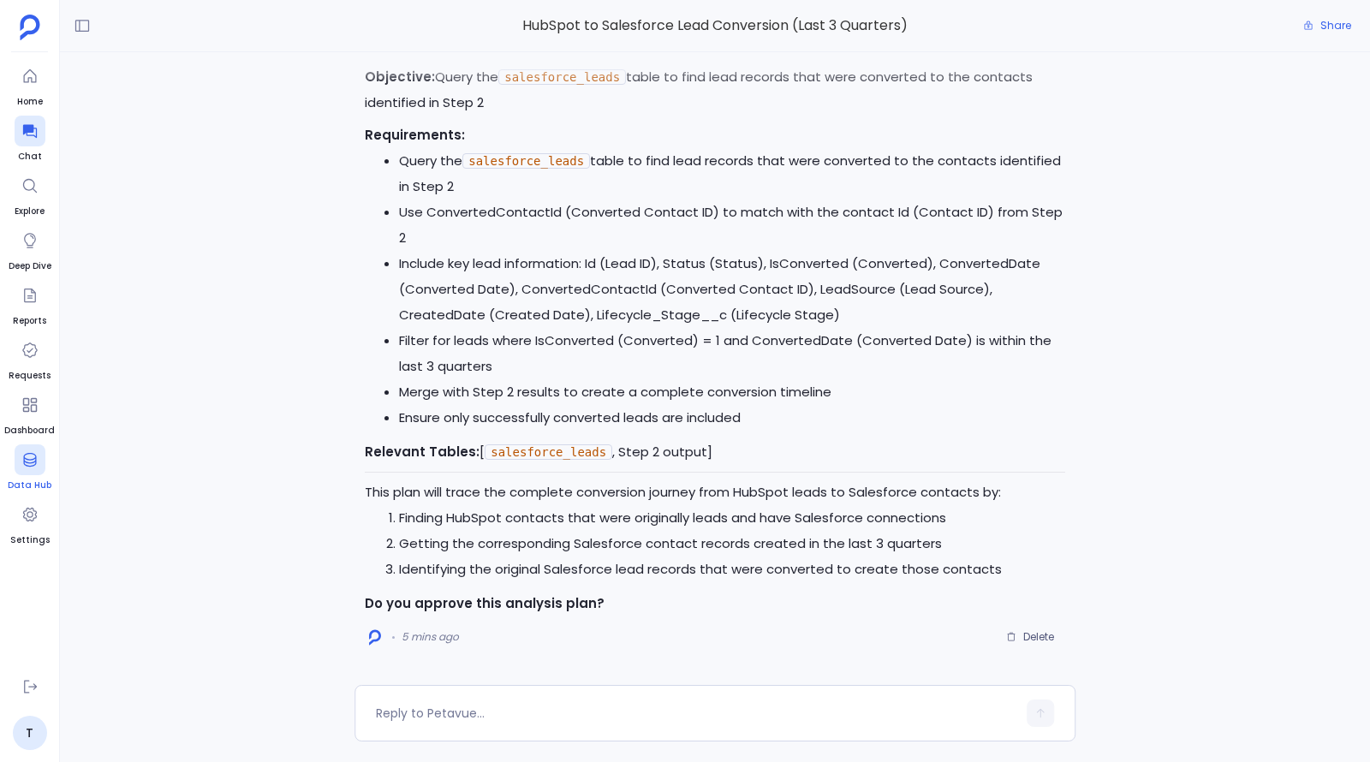
click at [39, 476] on link "Data Hub" at bounding box center [30, 468] width 44 height 48
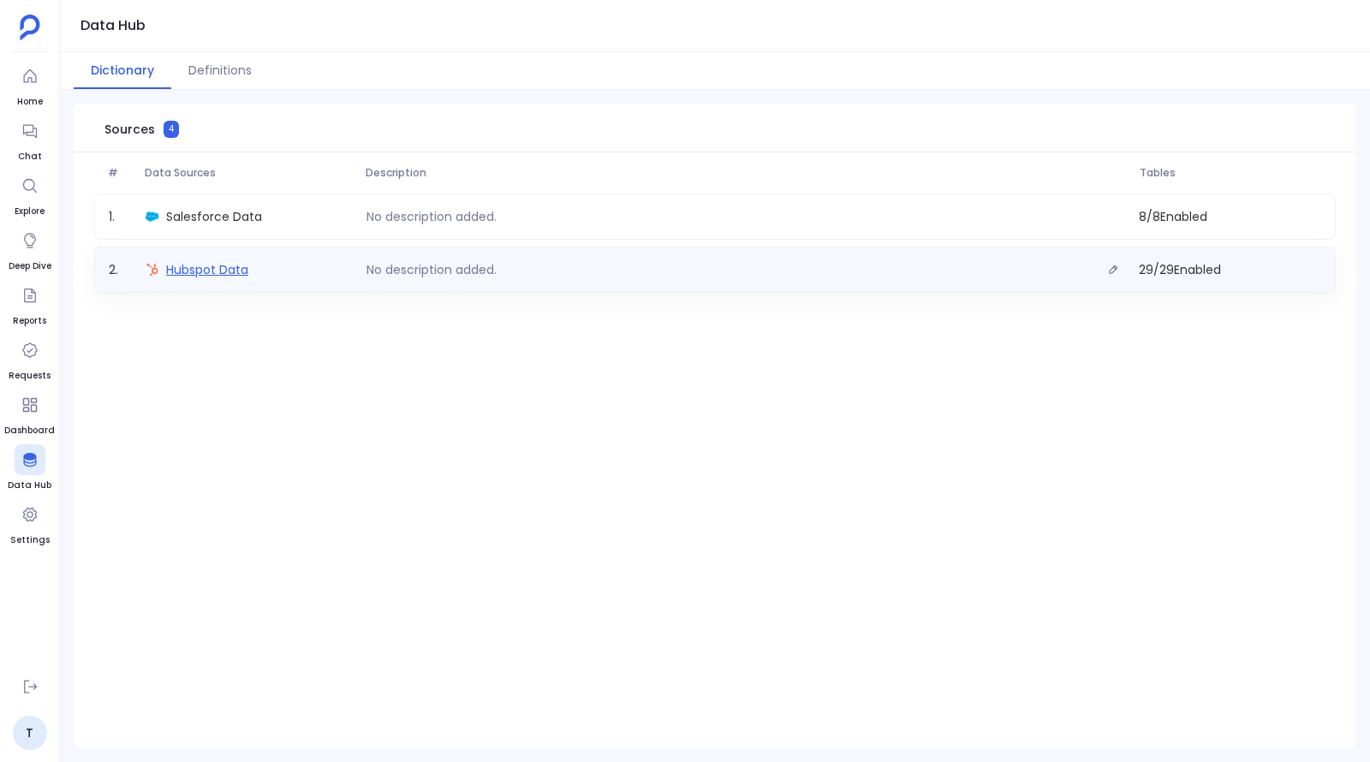
click at [211, 269] on span "Hubspot Data" at bounding box center [207, 269] width 82 height 17
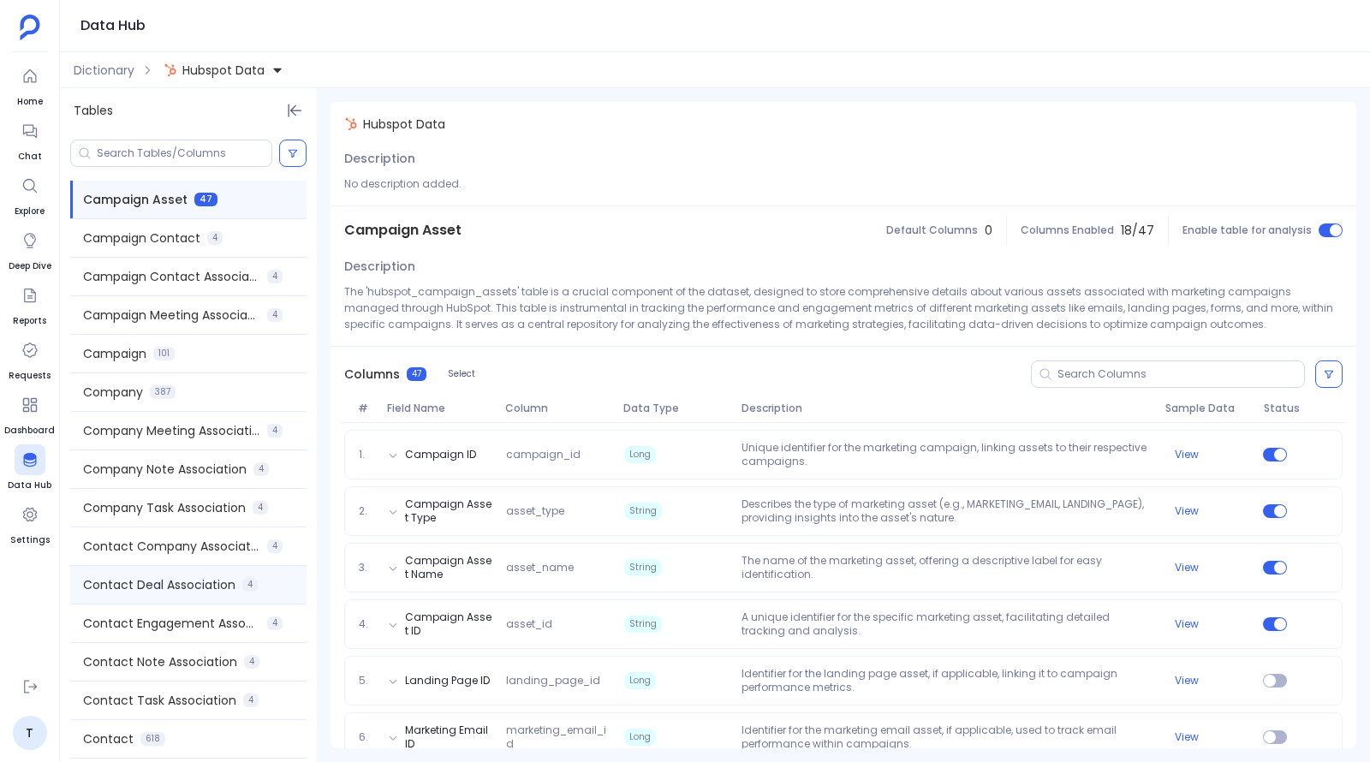
scroll to position [9, 0]
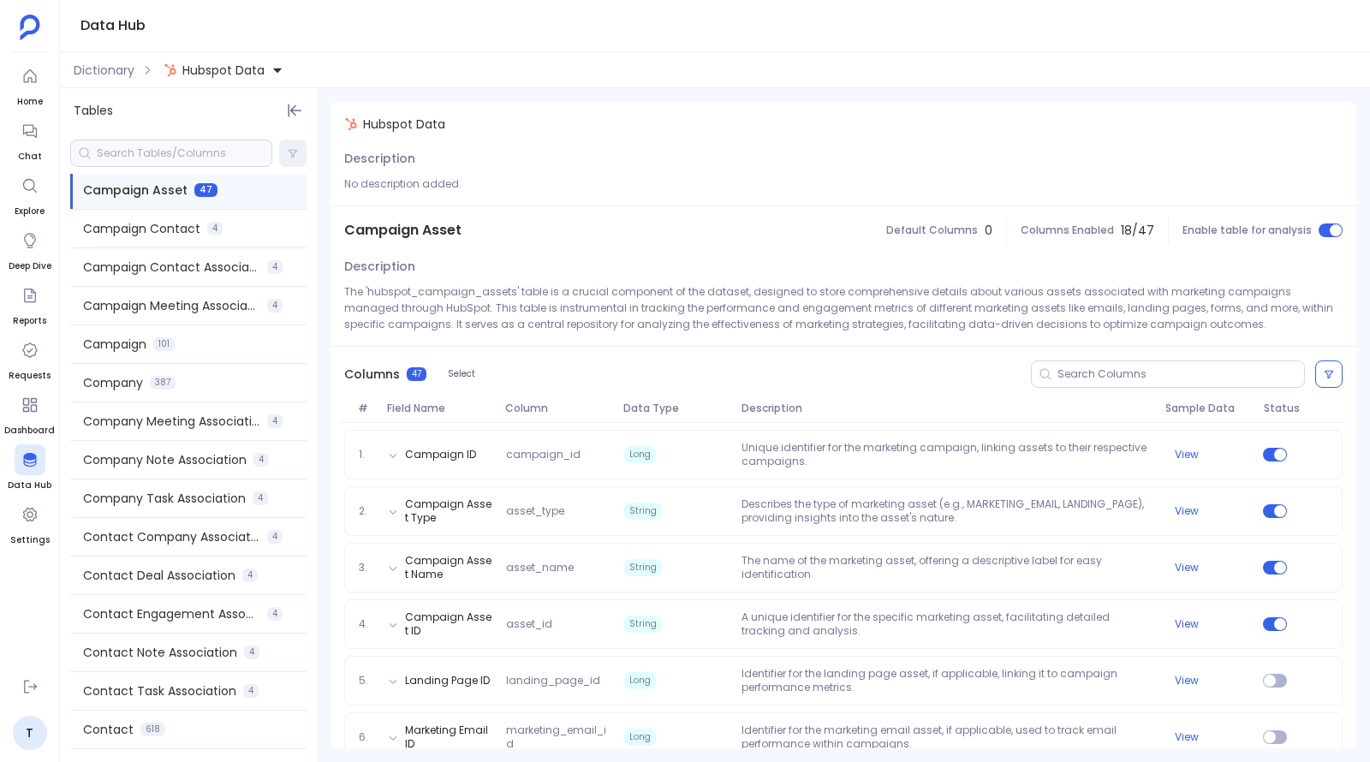
click at [139, 158] on div at bounding box center [171, 153] width 202 height 27
click at [175, 144] on div at bounding box center [171, 153] width 202 height 27
click at [177, 154] on input at bounding box center [184, 153] width 175 height 14
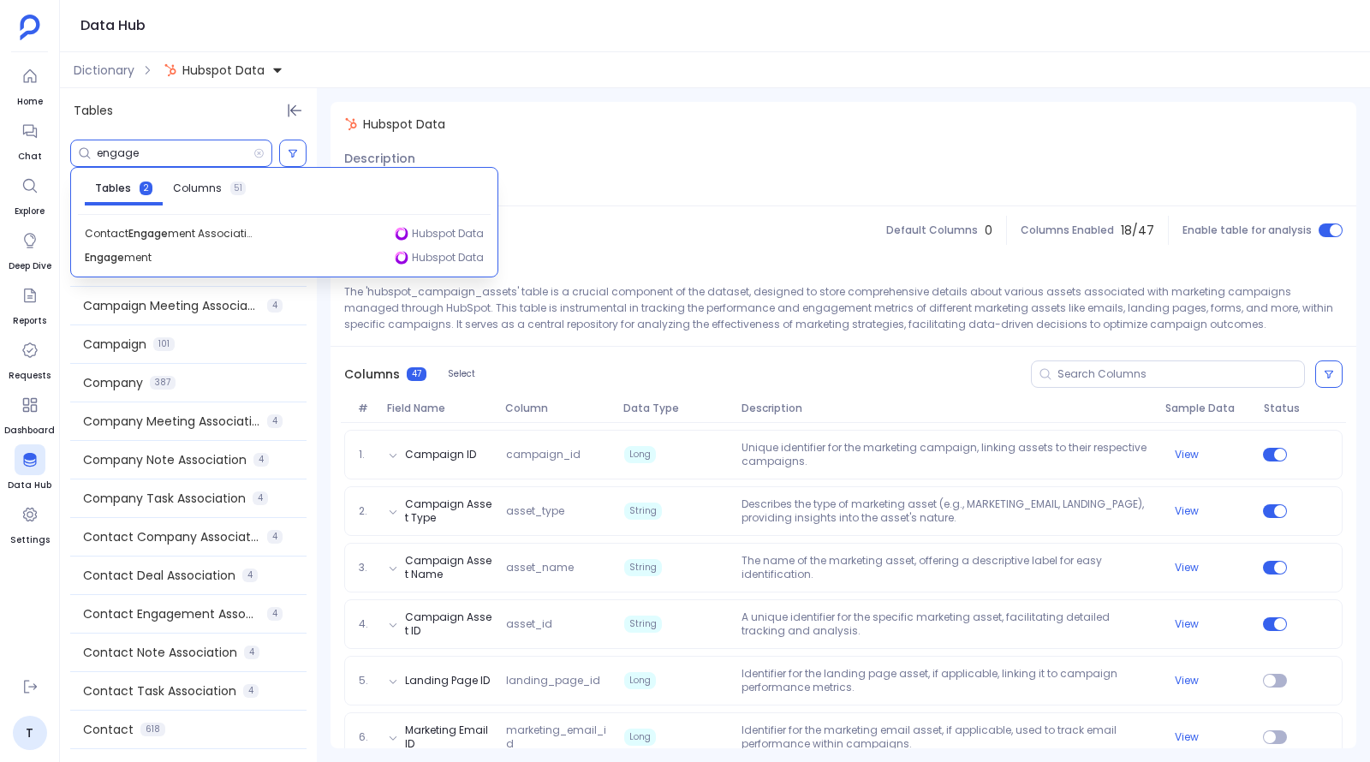
type input "engage"
click at [207, 616] on span "Contact Engagement Association" at bounding box center [171, 613] width 177 height 17
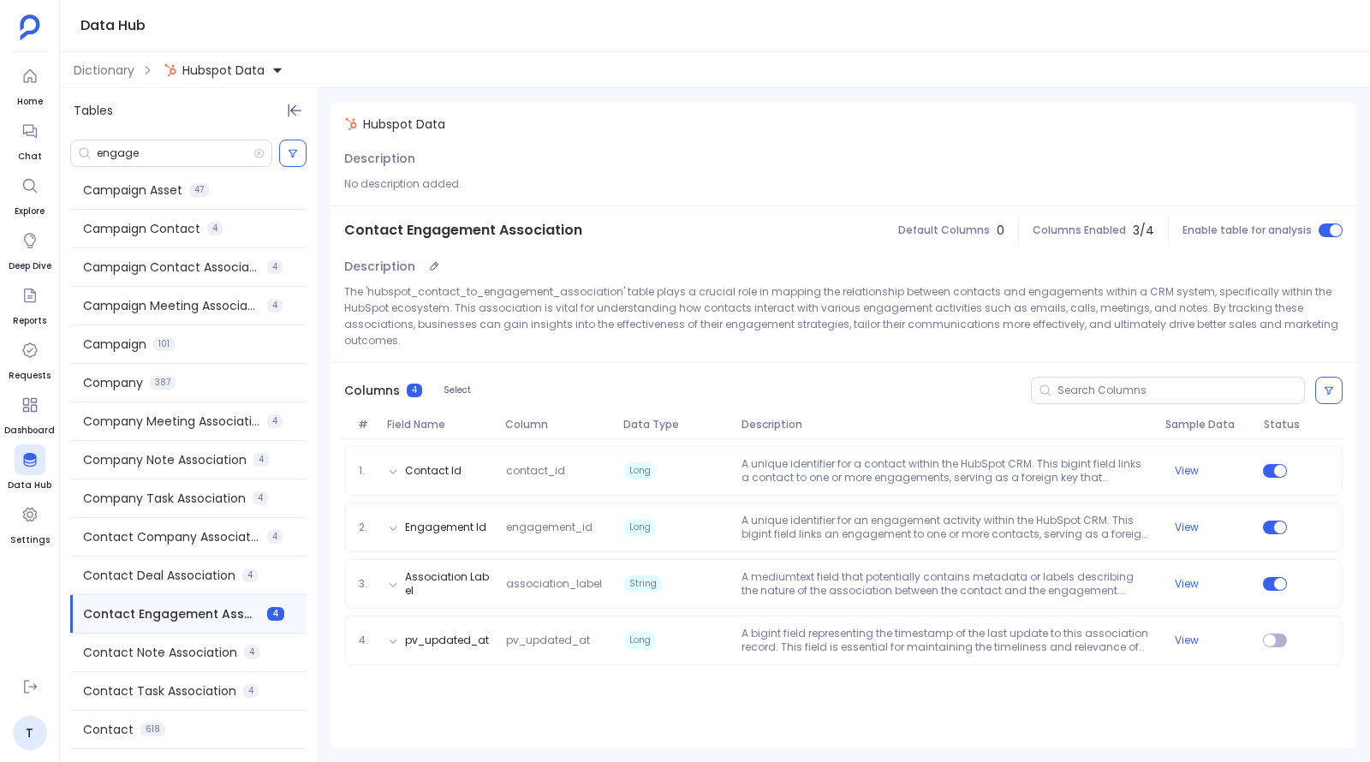
click at [452, 293] on p "The 'hubspot_contact_to_engagement_association' table plays a crucial role in m…" at bounding box center [843, 315] width 998 height 65
copy p "hubspot_contact_to_engagement_association"
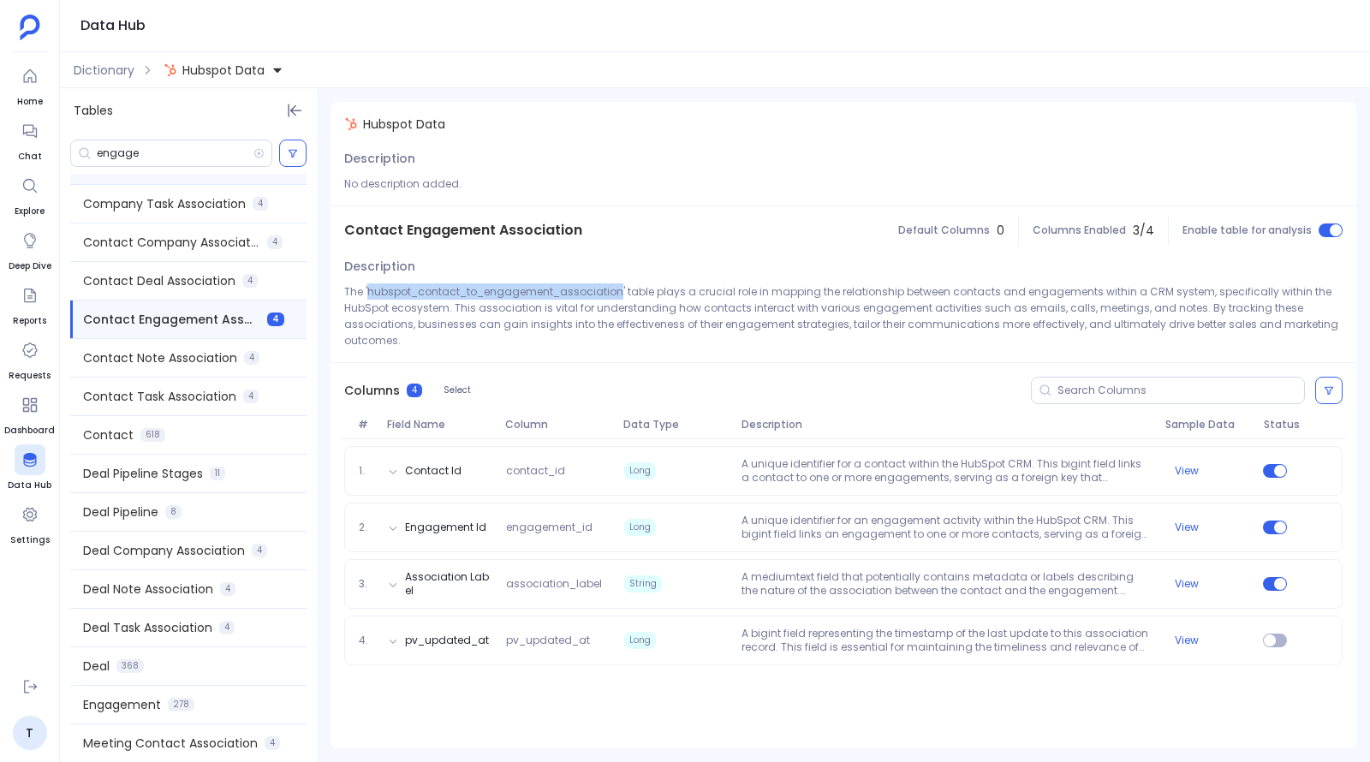
scroll to position [319, 0]
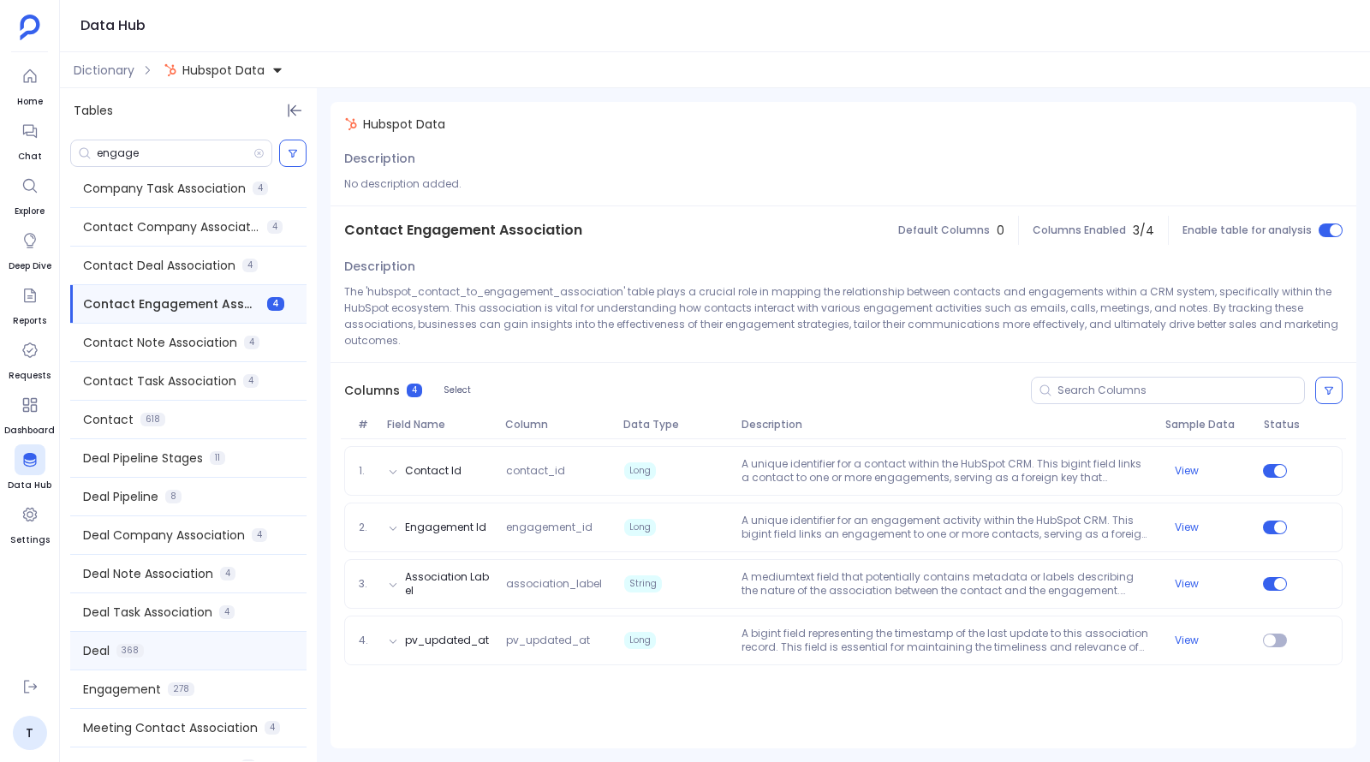
click at [123, 663] on div "Deal 368" at bounding box center [188, 651] width 236 height 38
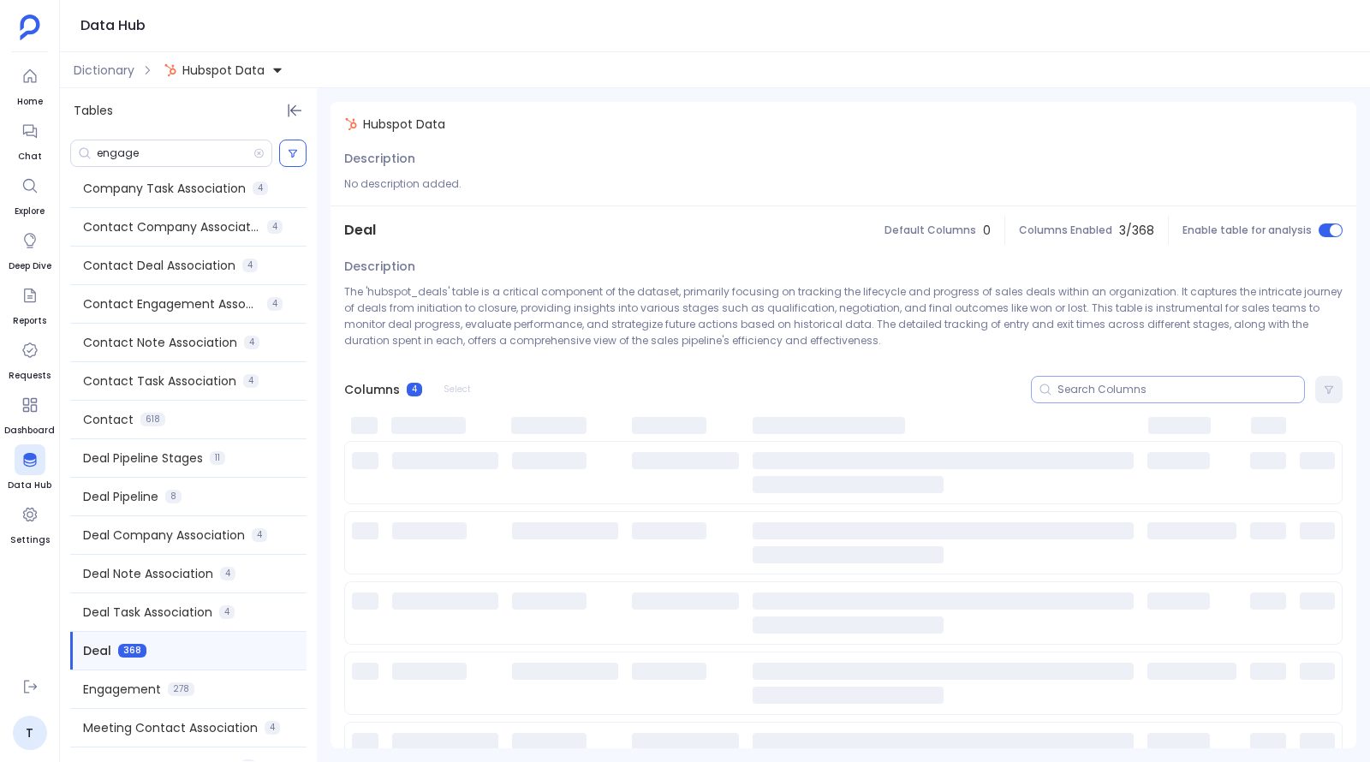
click at [703, 387] on input at bounding box center [1180, 390] width 247 height 14
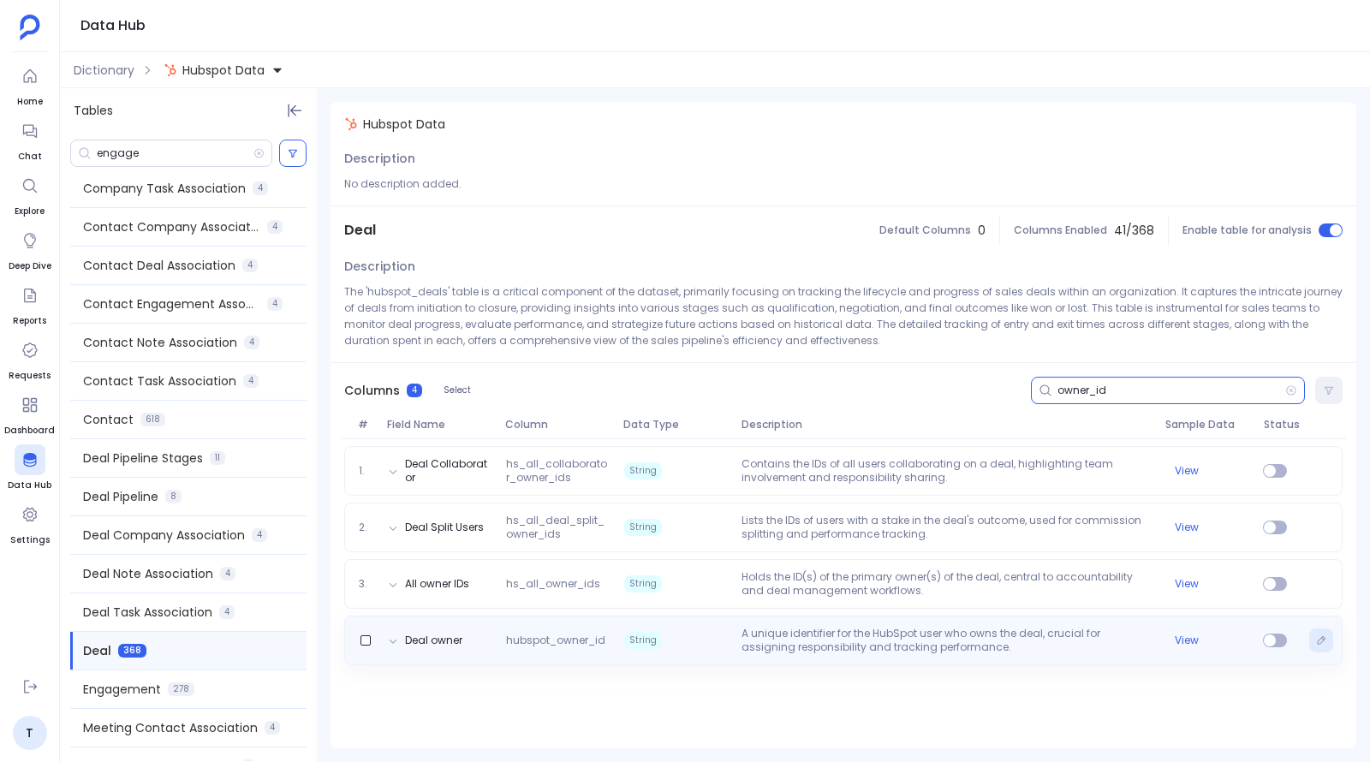
type input "owner_id"
click at [703, 639] on button "Edit" at bounding box center [1321, 640] width 24 height 24
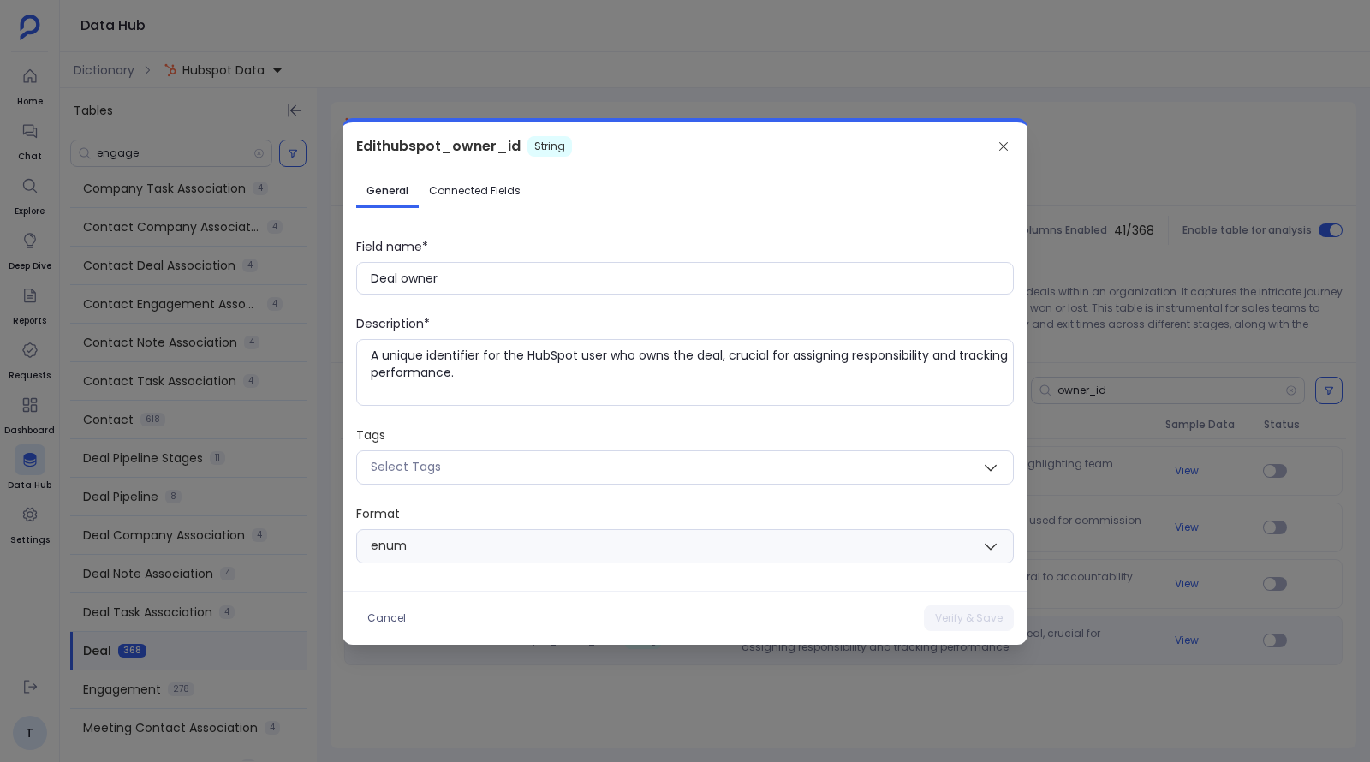
click at [703, 607] on div at bounding box center [685, 381] width 1370 height 762
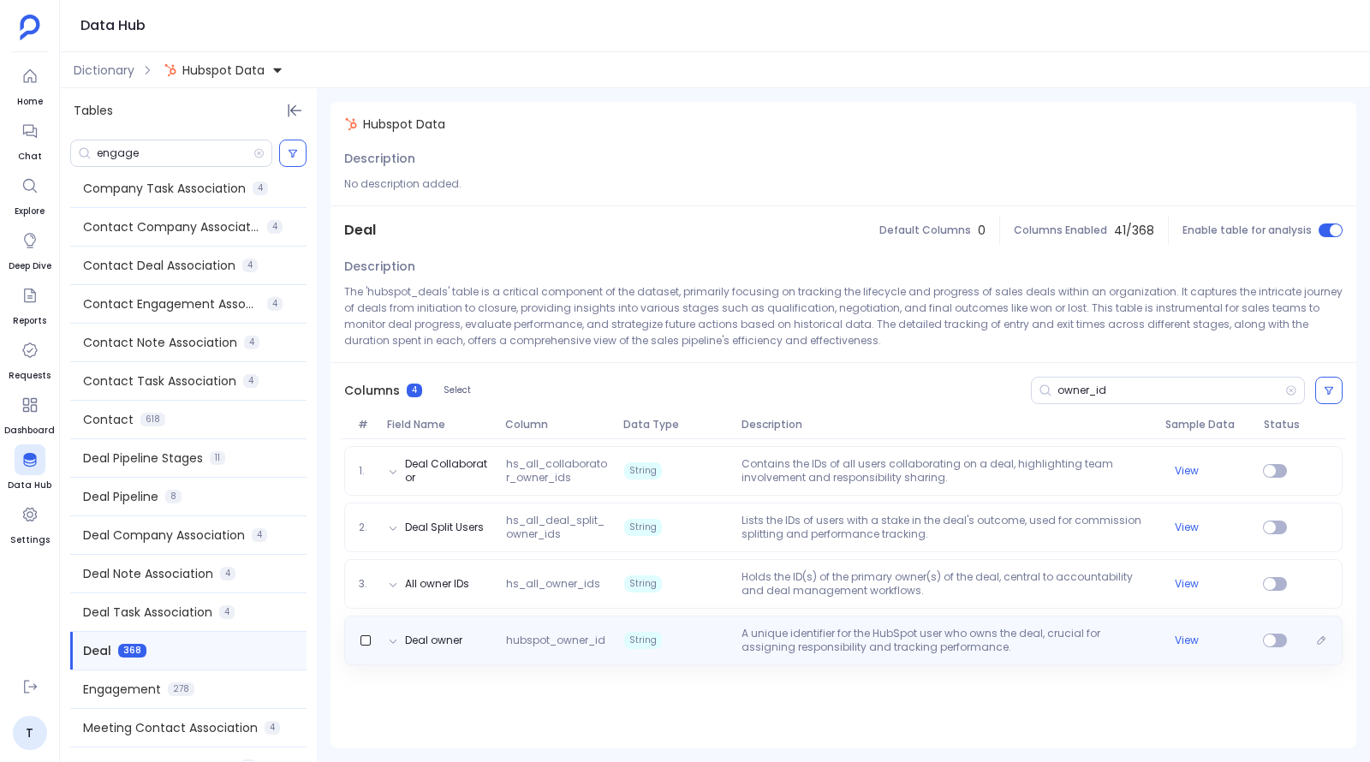
click at [703, 652] on p "A unique identifier for the HubSpot user who owns the deal, crucial for assigni…" at bounding box center [946, 640] width 423 height 27
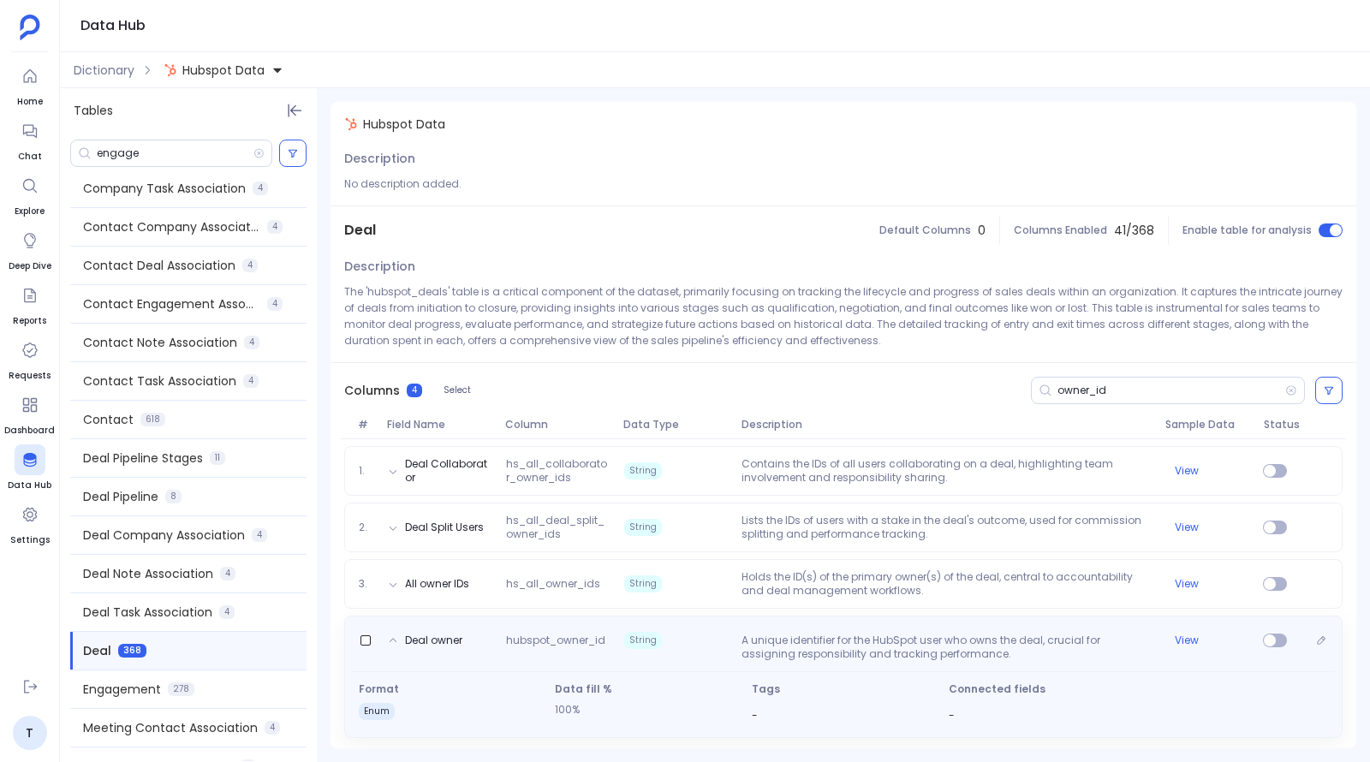
scroll to position [1, 0]
click at [703, 639] on button "View" at bounding box center [1187, 640] width 24 height 14
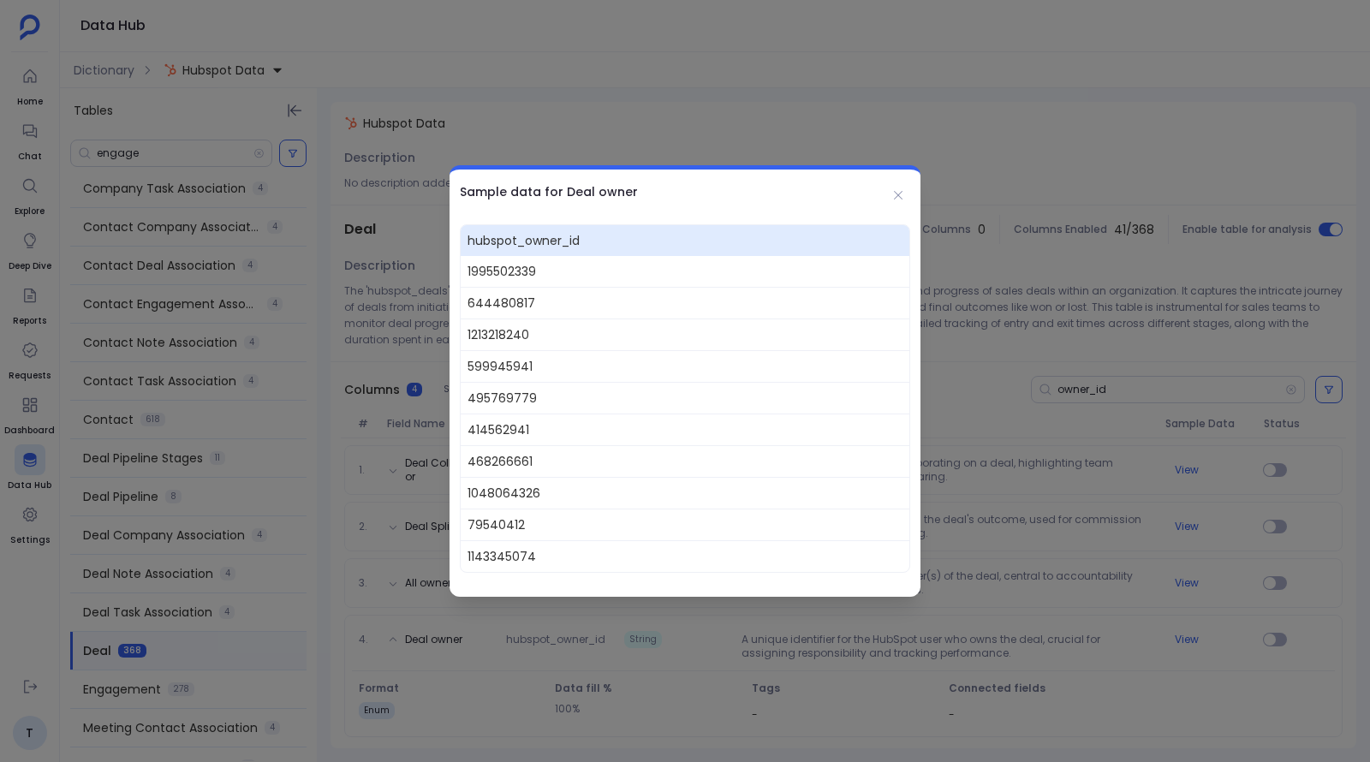
click at [274, 377] on div at bounding box center [685, 381] width 1370 height 762
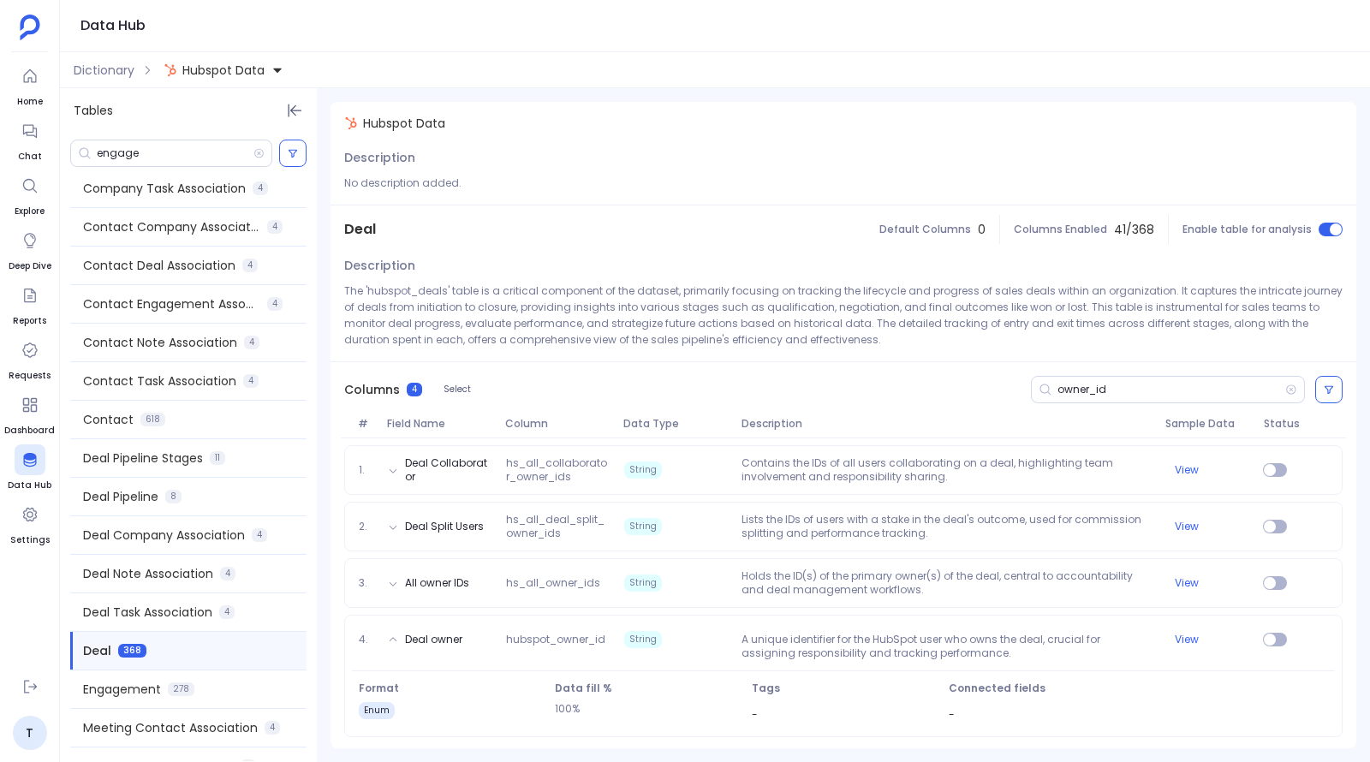
click at [234, 74] on span "Hubspot Data" at bounding box center [223, 70] width 82 height 17
click at [249, 64] on span "Hubspot Data" at bounding box center [223, 70] width 82 height 17
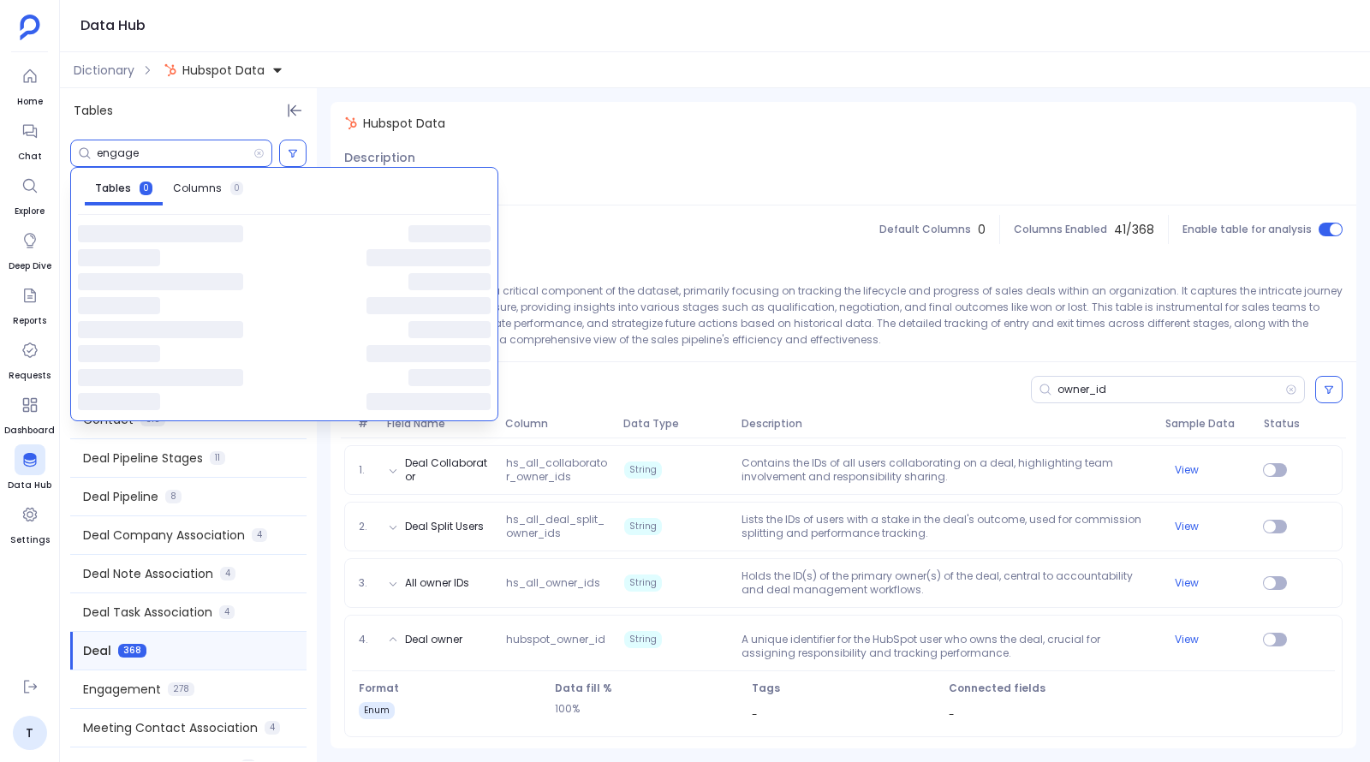
click at [241, 149] on input "engage" at bounding box center [175, 153] width 157 height 14
click at [243, 62] on span "Hubspot Data" at bounding box center [223, 70] width 82 height 17
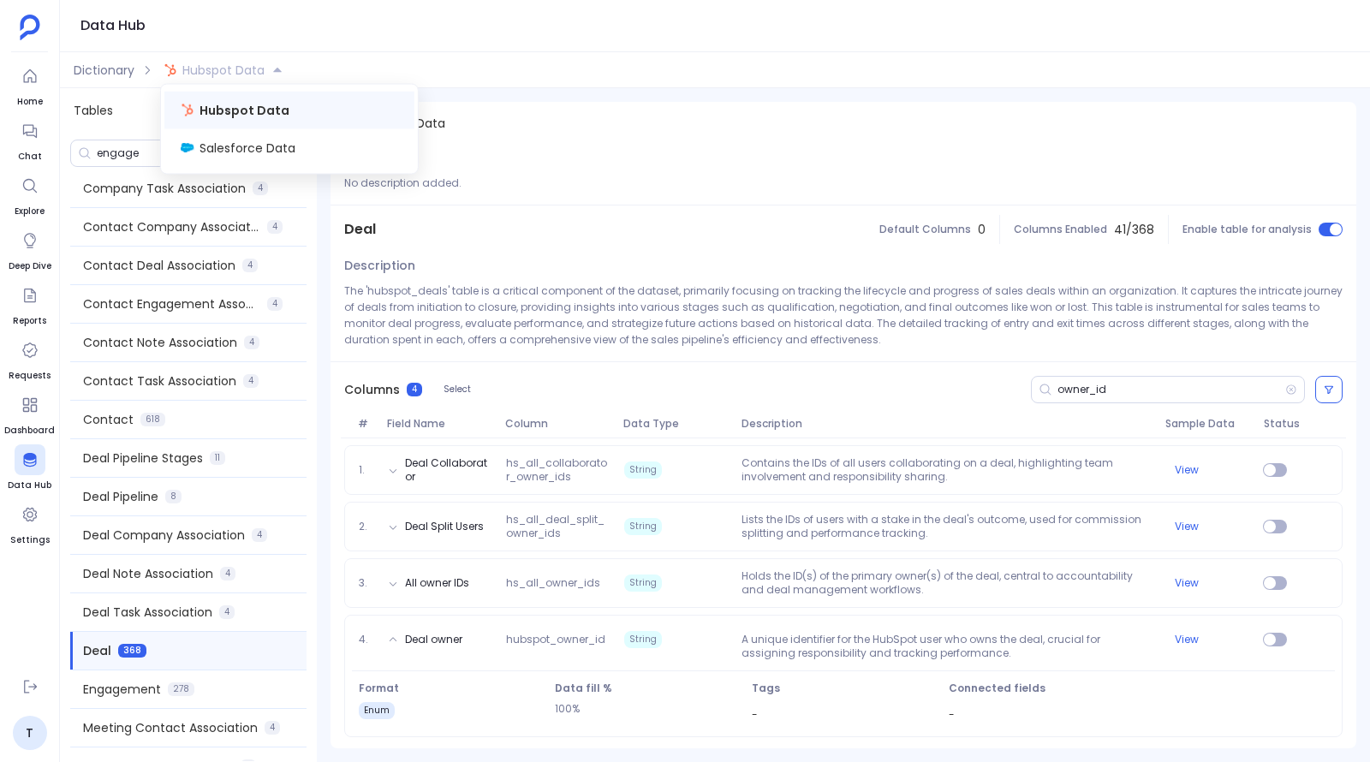
click at [247, 64] on span "Hubspot Data" at bounding box center [223, 70] width 82 height 17
click at [247, 138] on div "engage" at bounding box center [188, 153] width 257 height 41
click at [255, 70] on span "Hubspot Data" at bounding box center [223, 70] width 82 height 17
click at [258, 144] on span "Salesforce Data" at bounding box center [247, 148] width 96 height 17
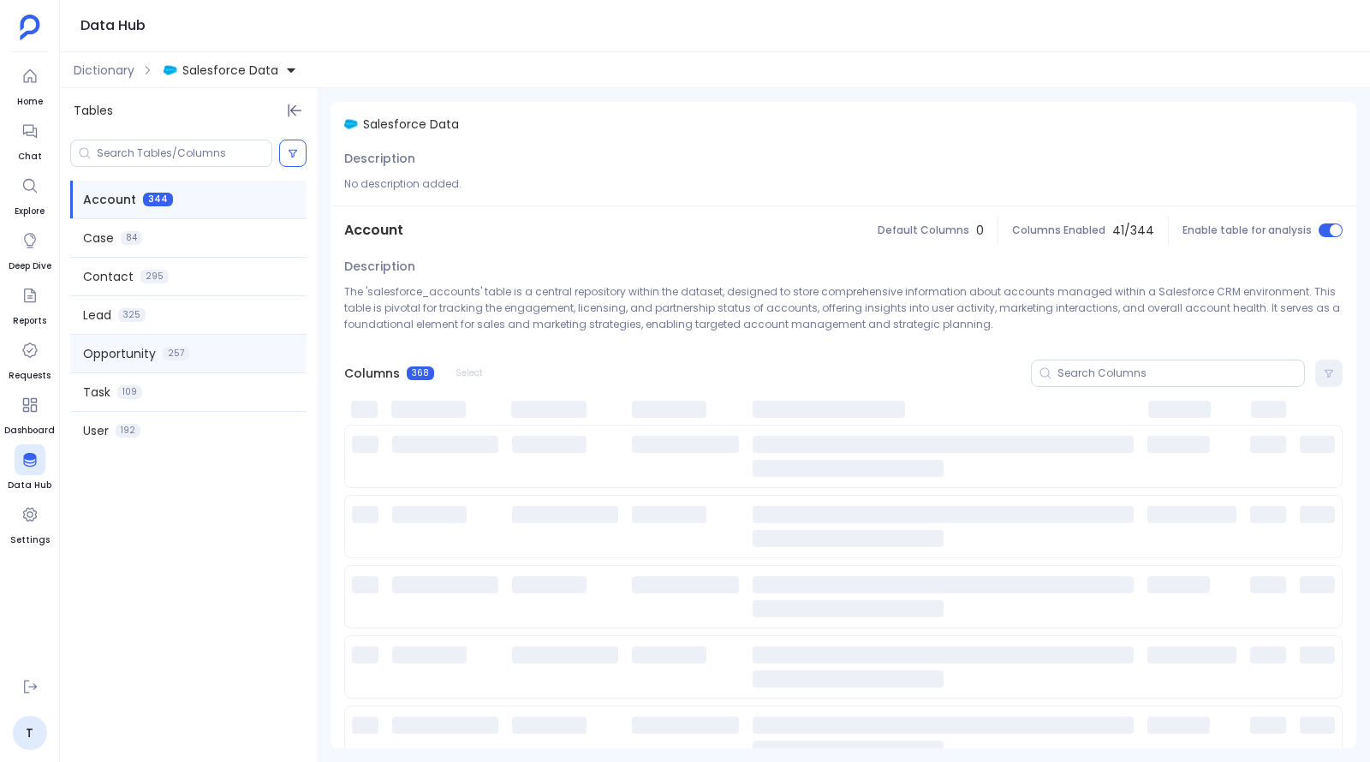
click at [132, 369] on div "Opportunity 257" at bounding box center [188, 354] width 236 height 38
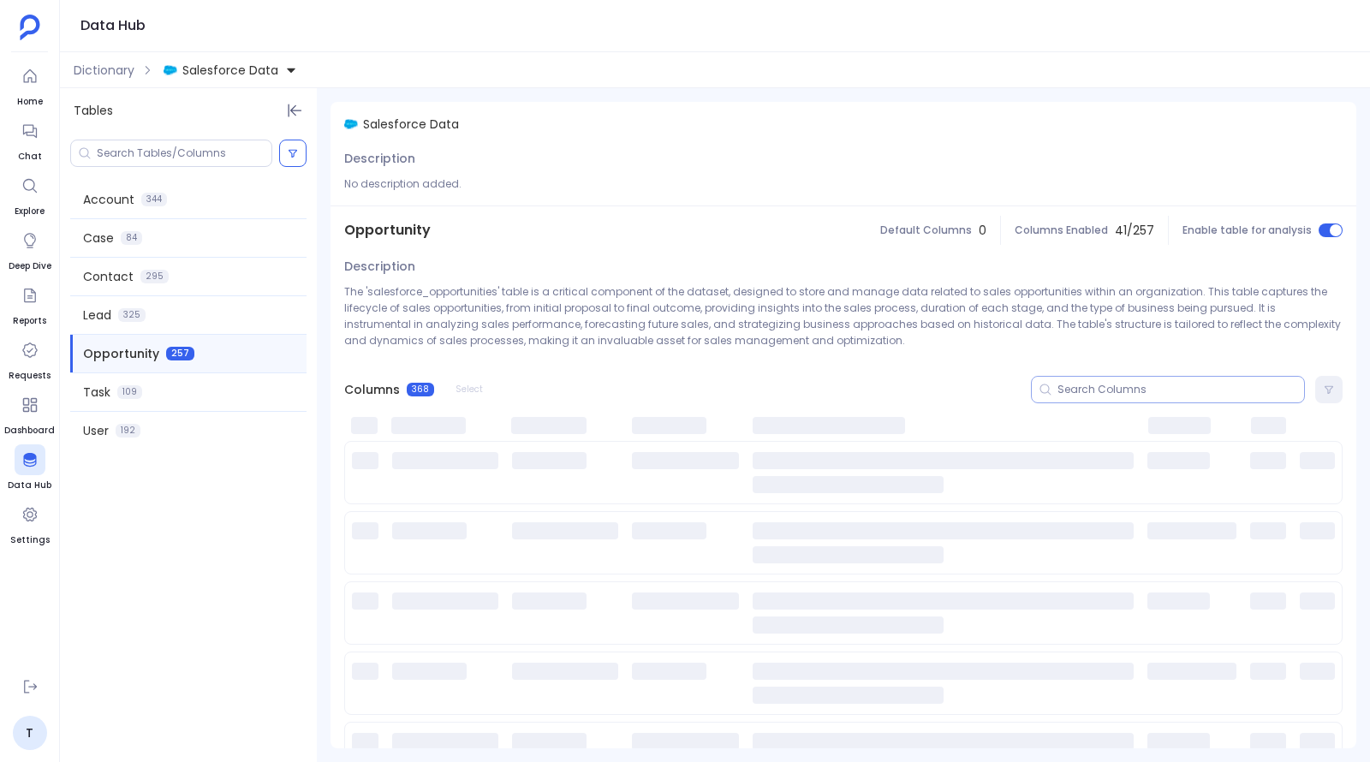
click at [703, 390] on input at bounding box center [1180, 390] width 247 height 14
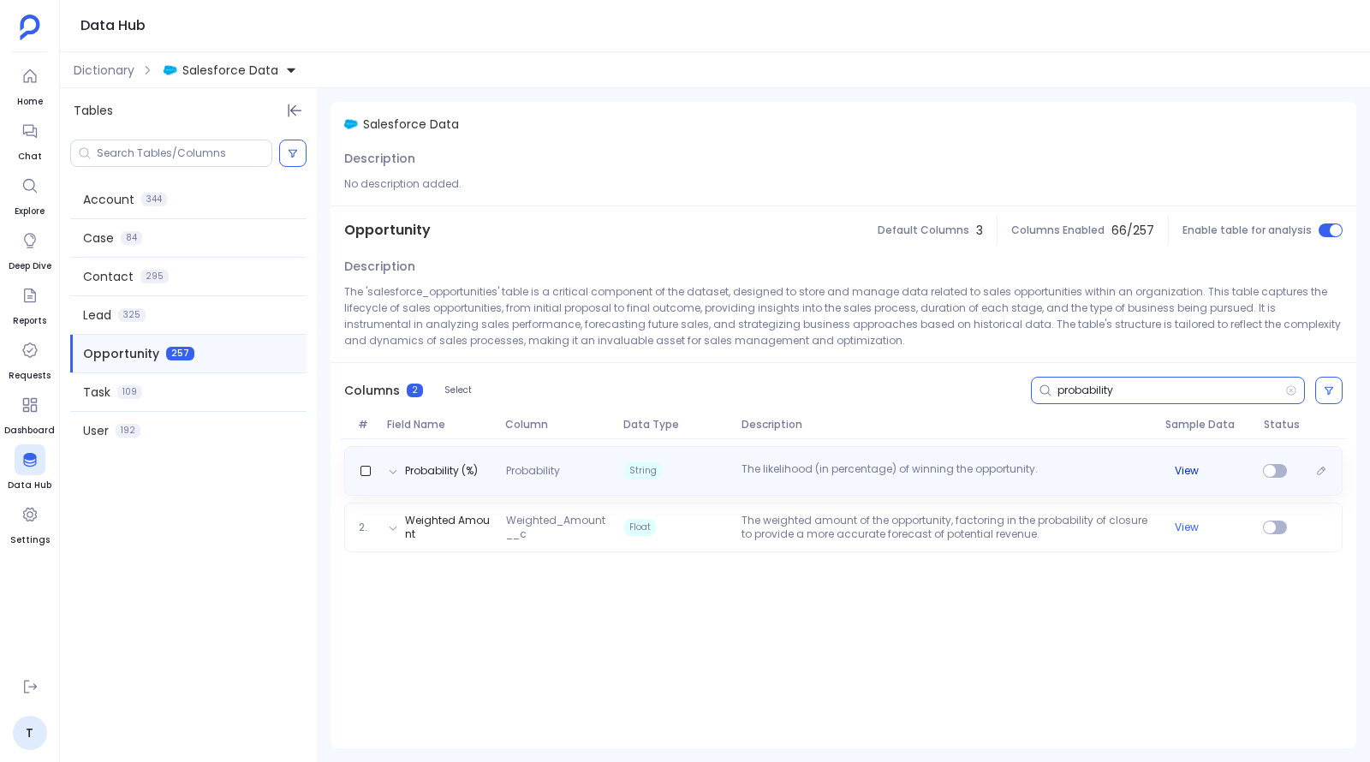
type input "probability"
click at [703, 468] on button "View" at bounding box center [1187, 471] width 24 height 14
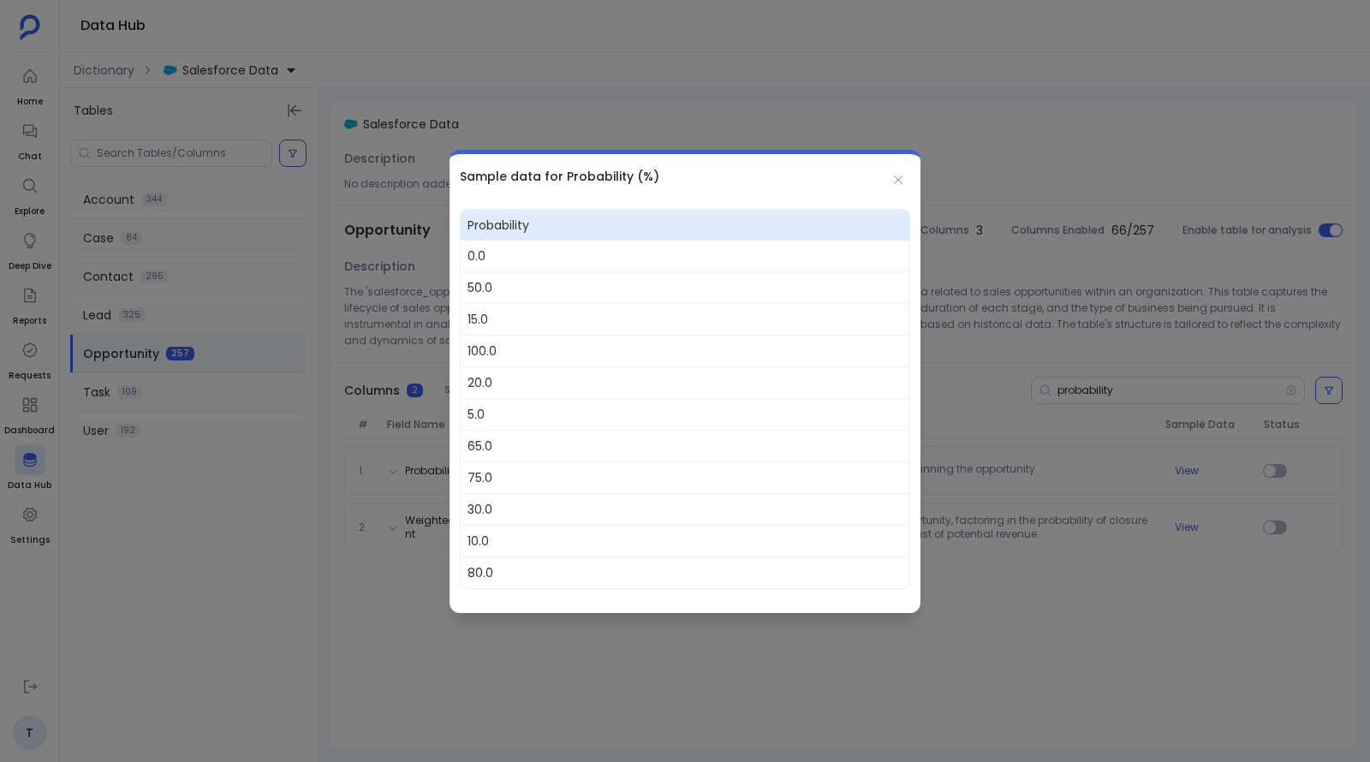
click at [703, 467] on div at bounding box center [685, 381] width 1370 height 762
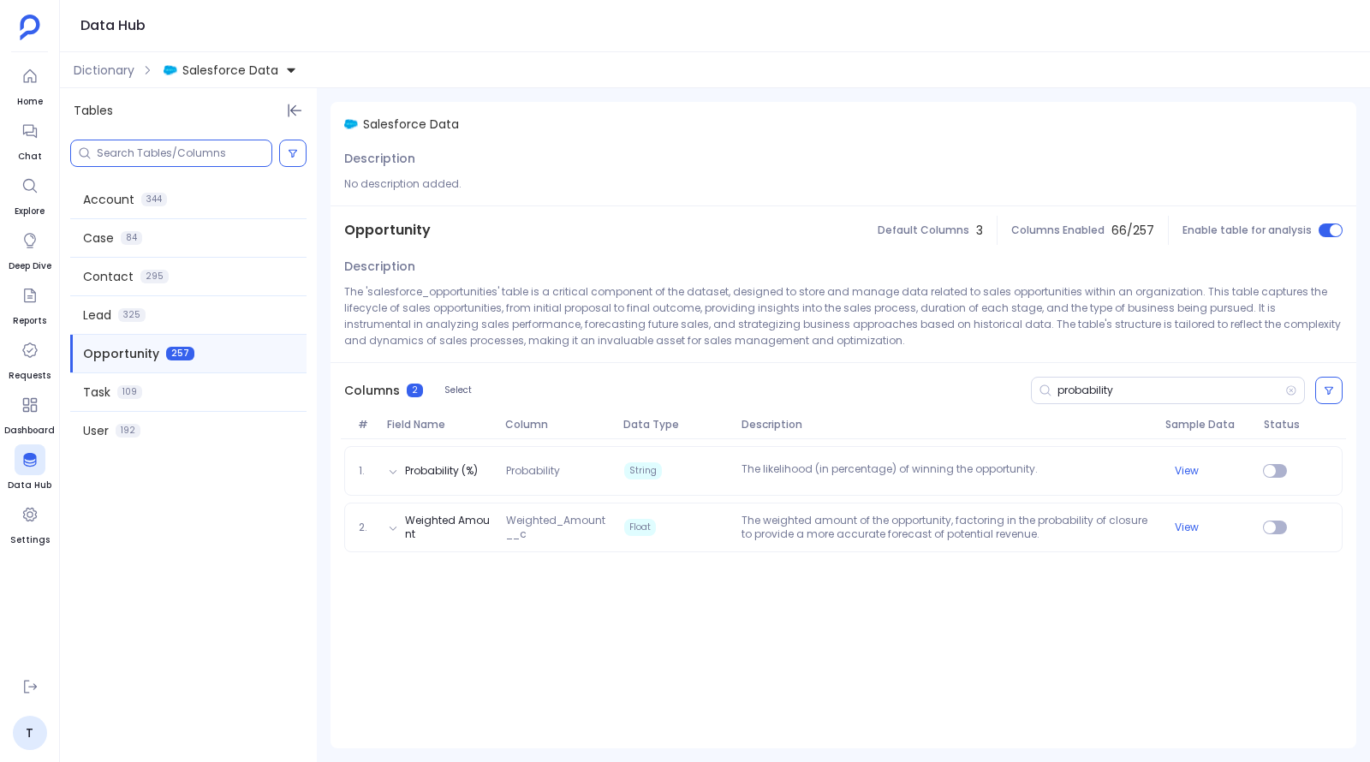
click at [147, 152] on input at bounding box center [184, 153] width 175 height 14
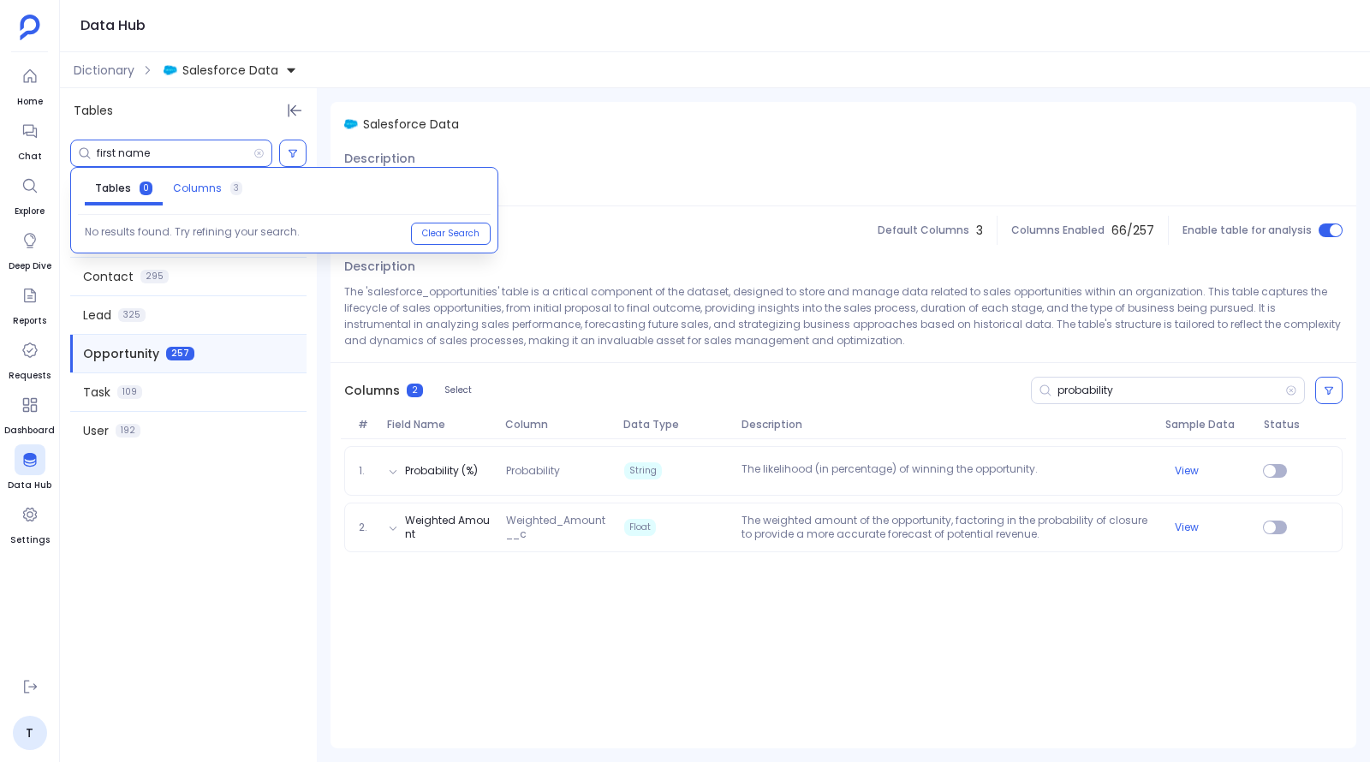
type input "first name"
click at [182, 188] on span "Columns" at bounding box center [197, 189] width 49 height 14
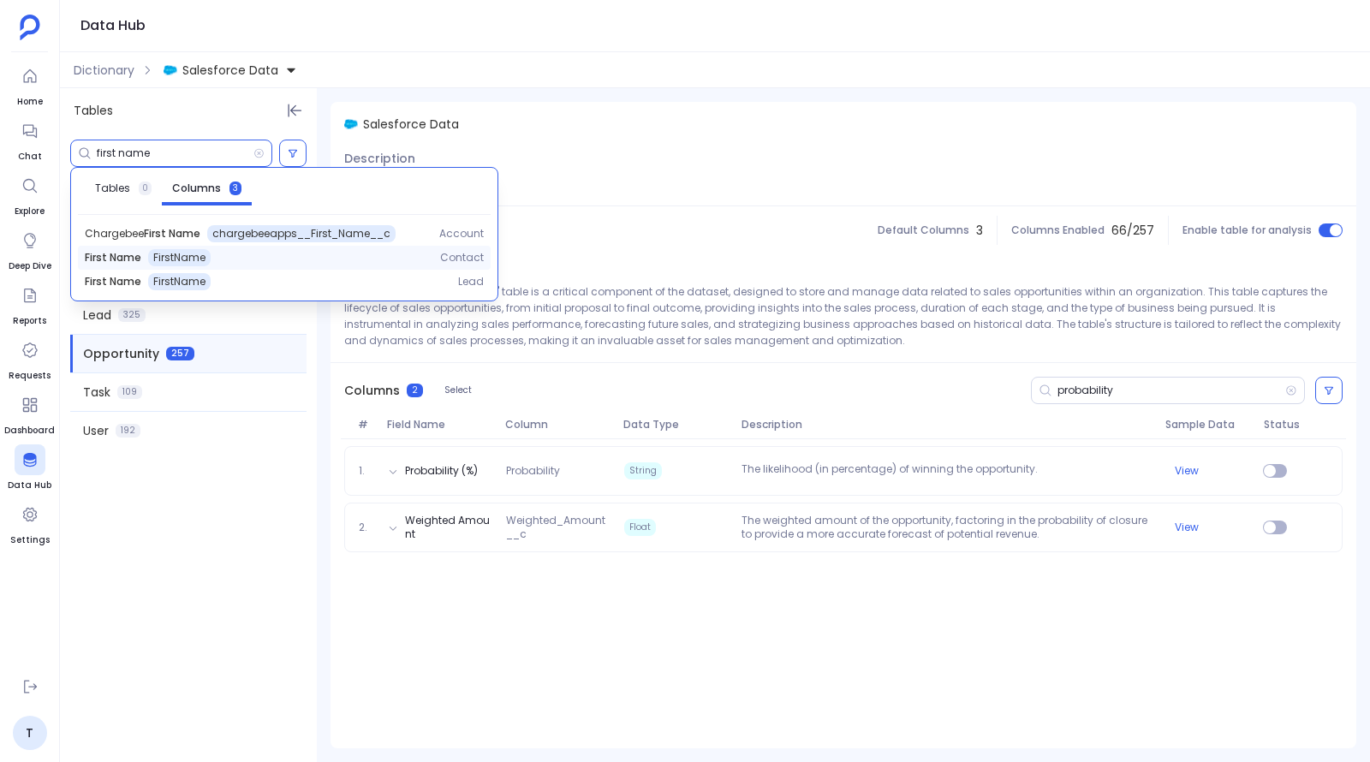
click at [228, 257] on div "First Name FirstName" at bounding box center [249, 257] width 328 height 17
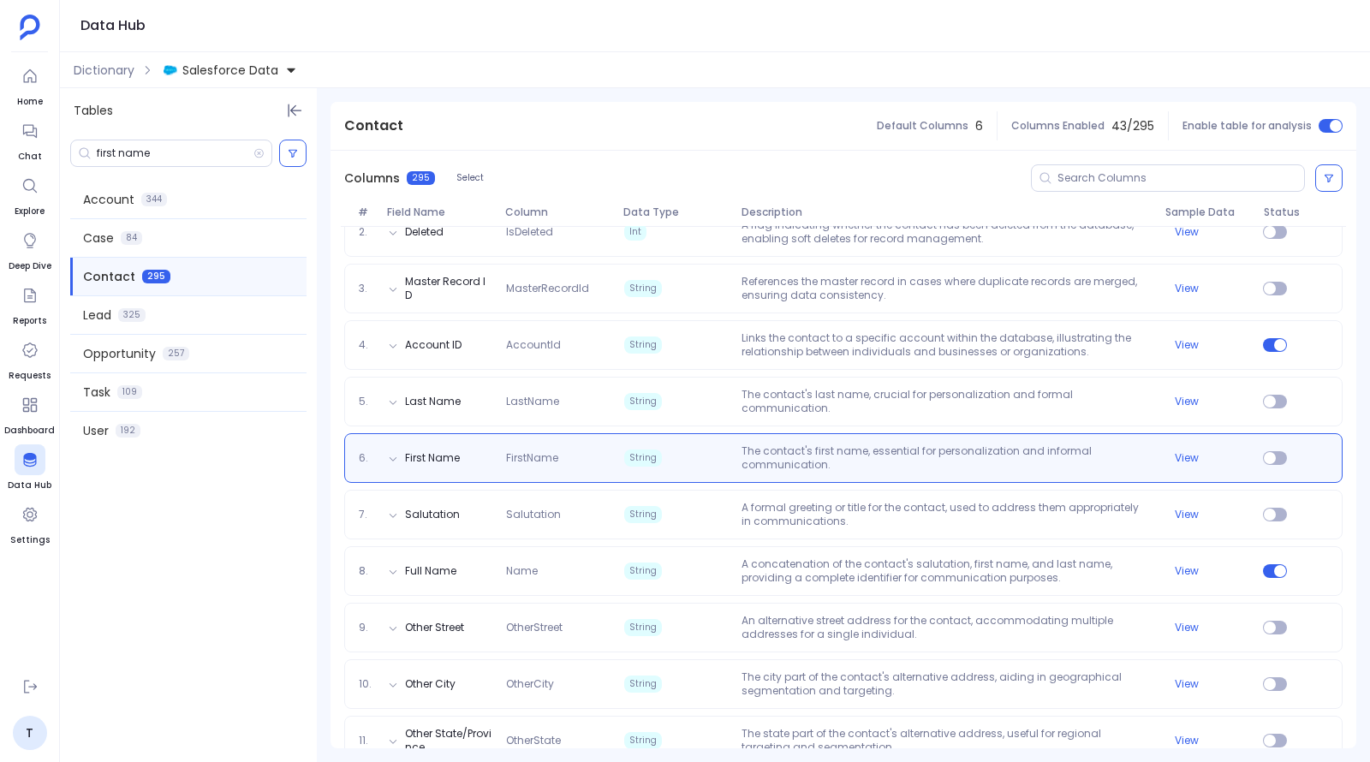
scroll to position [328, 0]
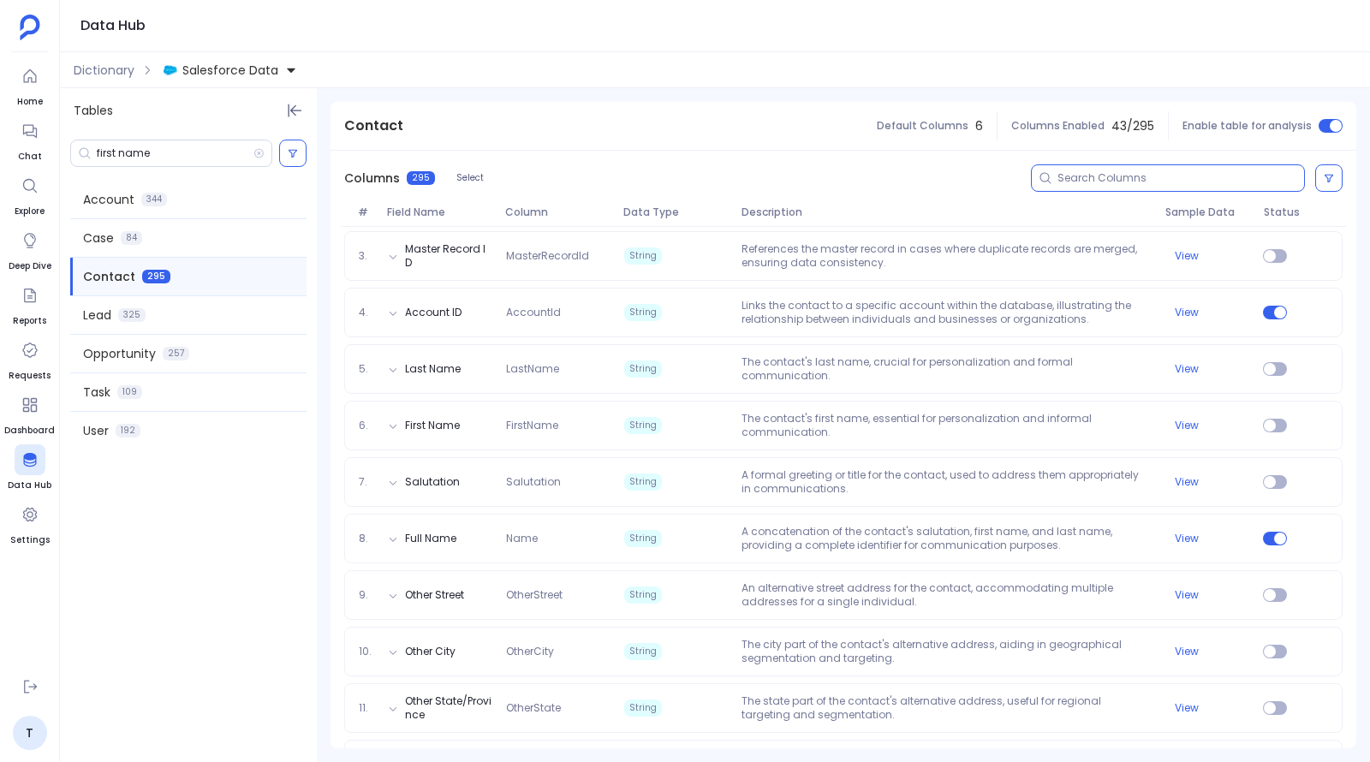
click at [703, 176] on input at bounding box center [1180, 178] width 247 height 14
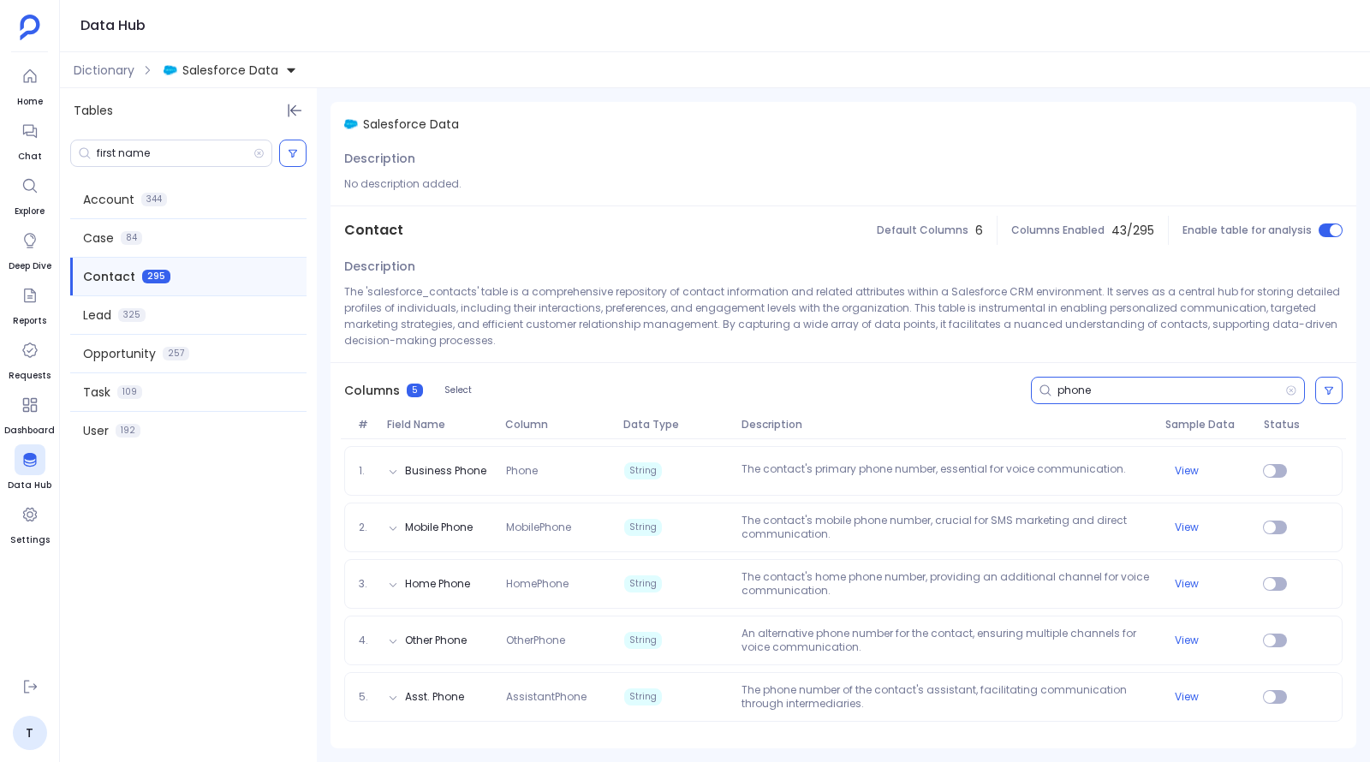
scroll to position [0, 0]
click at [703, 387] on input "phone" at bounding box center [1171, 391] width 228 height 14
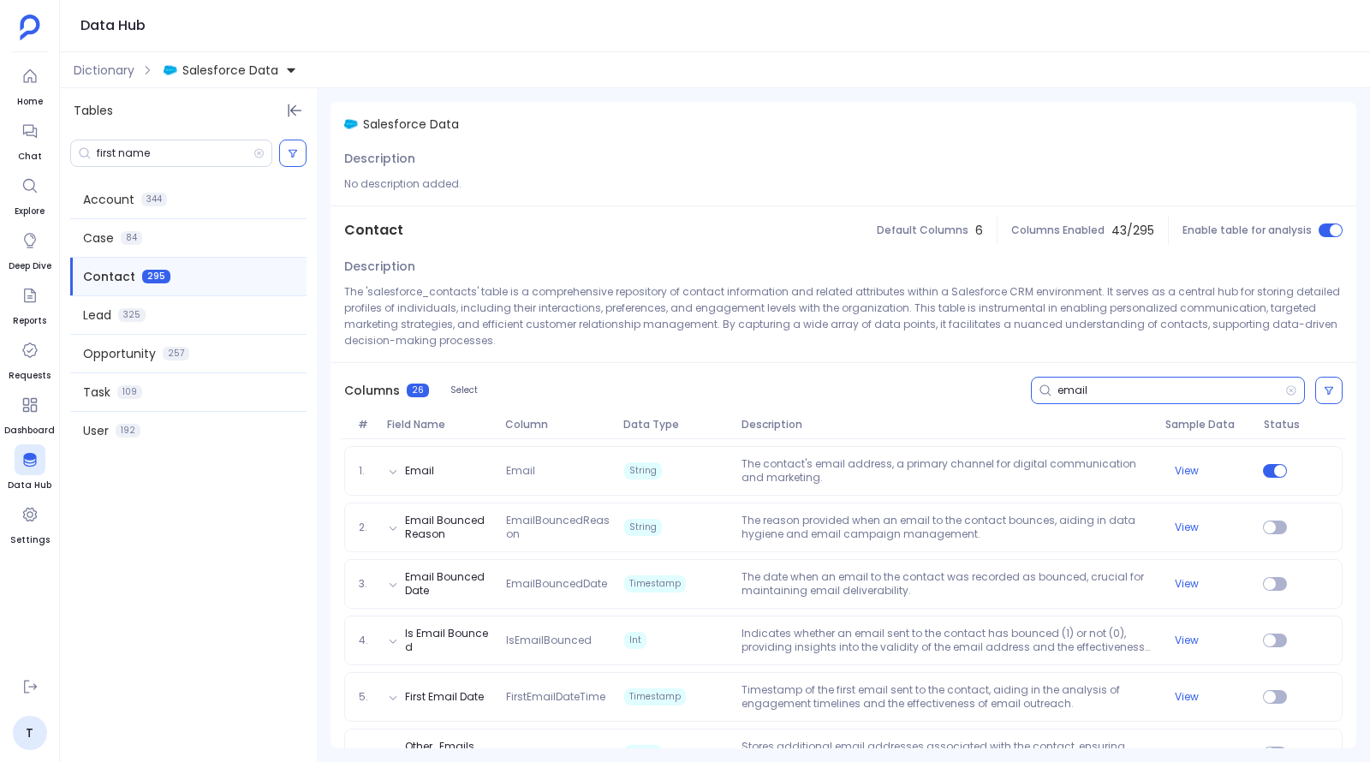
type input "email"
click at [246, 65] on span "Salesforce Data" at bounding box center [230, 70] width 96 height 17
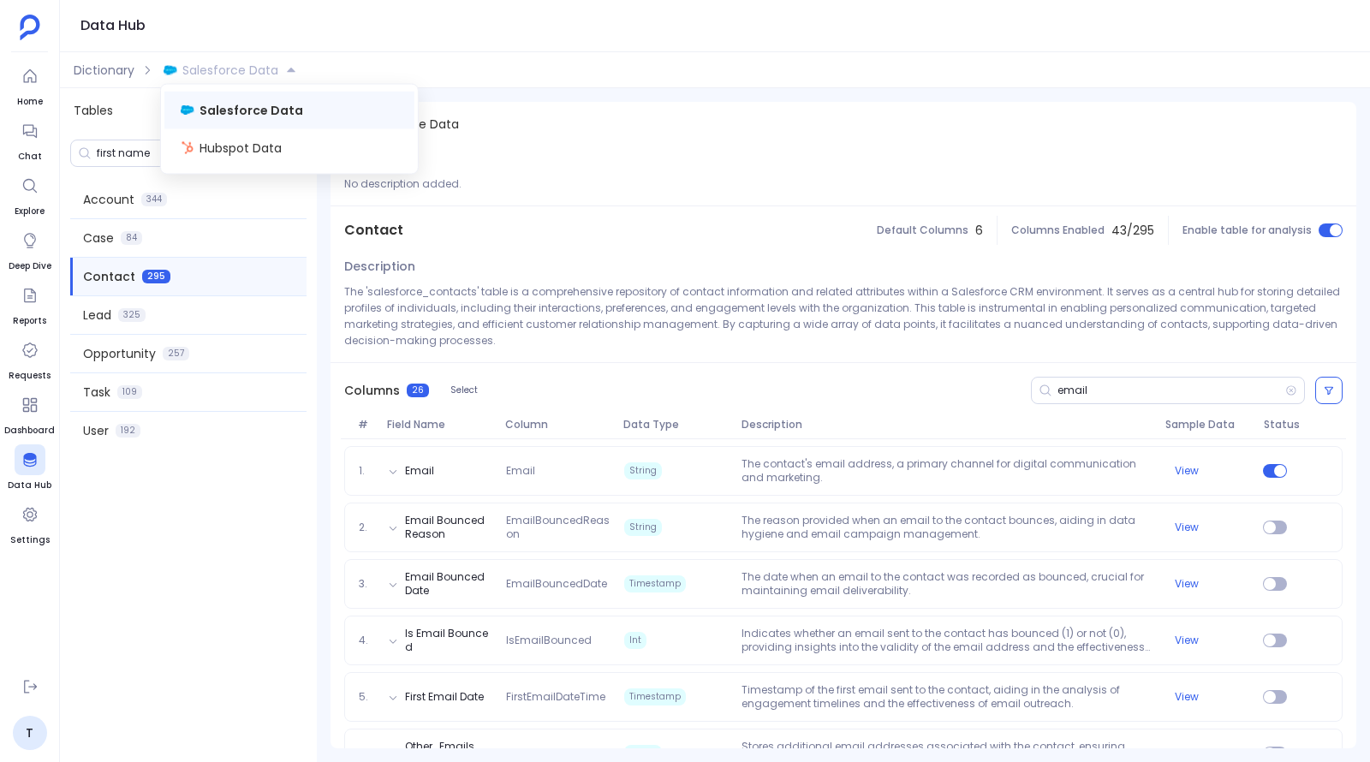
click at [246, 65] on span "Salesforce Data" at bounding box center [230, 70] width 96 height 17
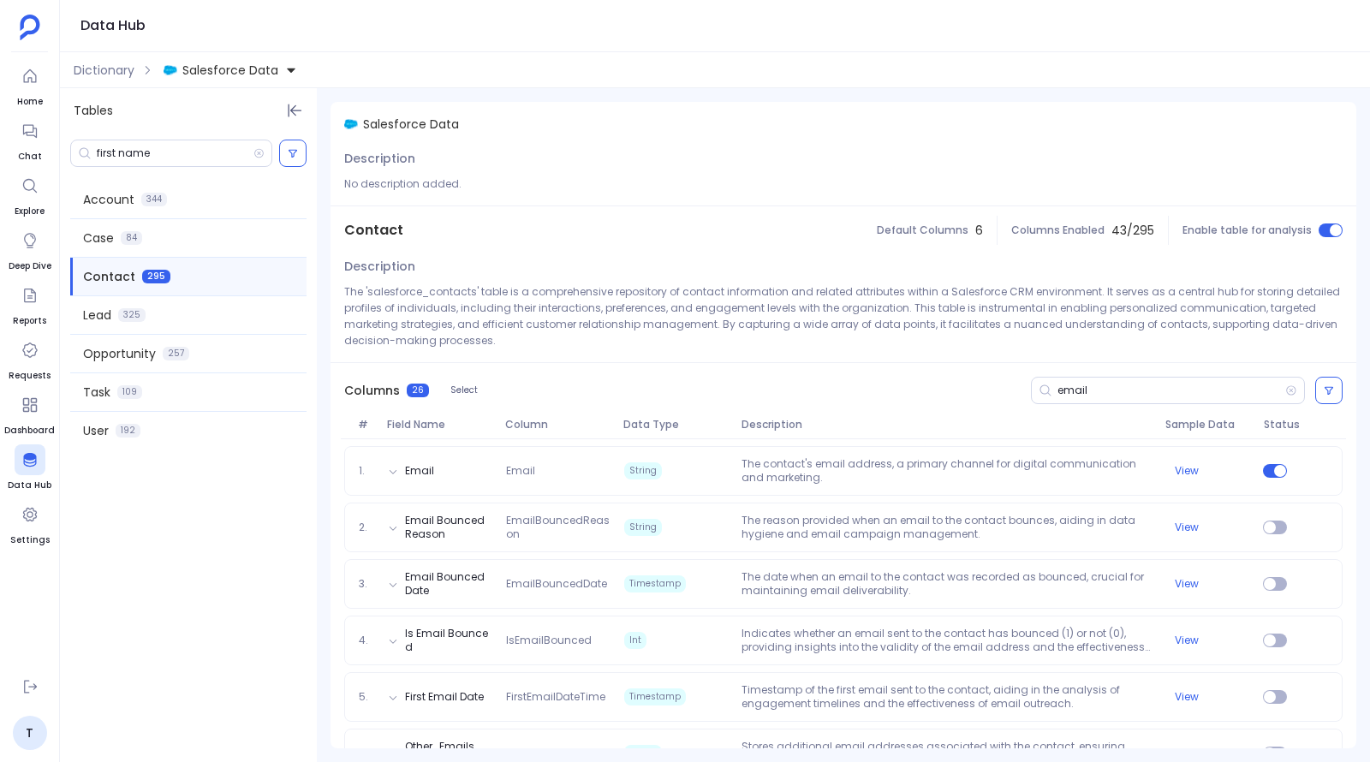
click at [264, 68] on span "Salesforce Data" at bounding box center [230, 70] width 96 height 17
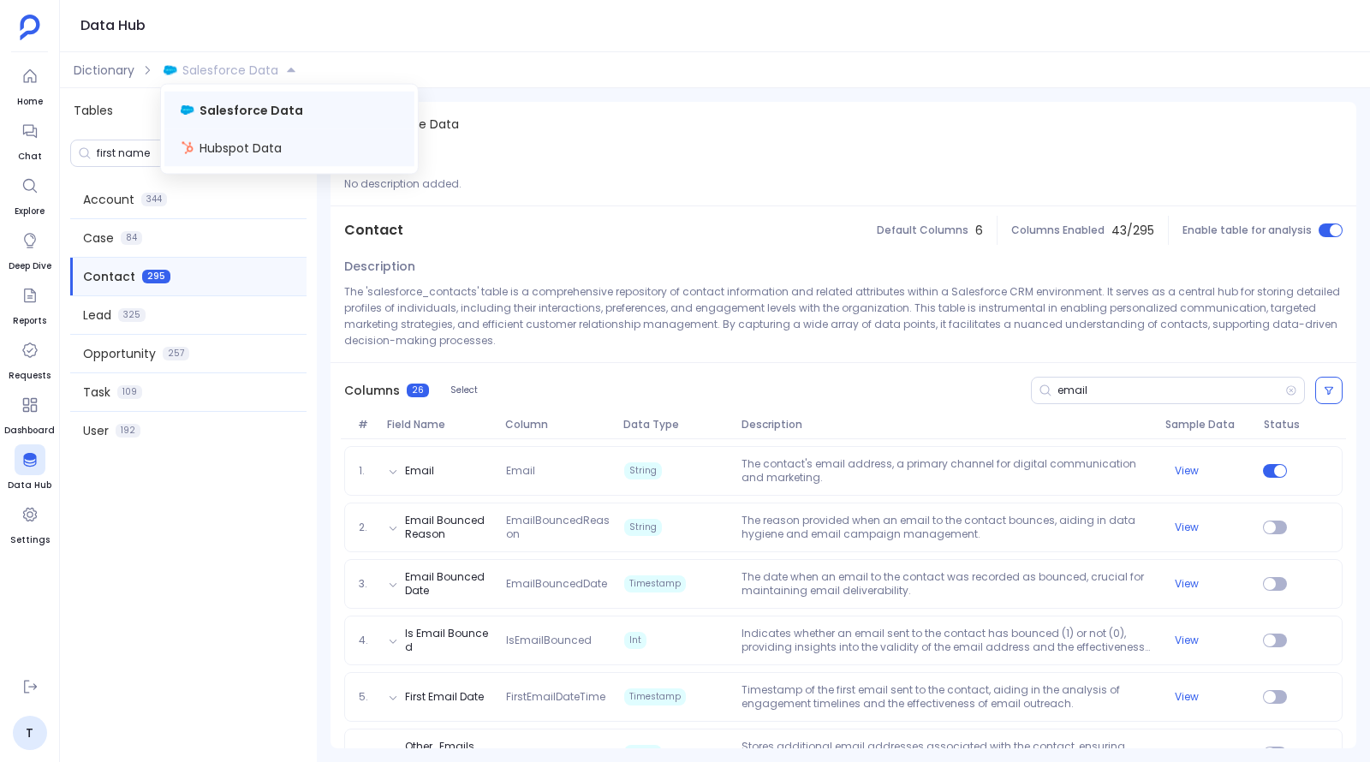
click at [261, 143] on span "Hubspot Data" at bounding box center [240, 148] width 82 height 17
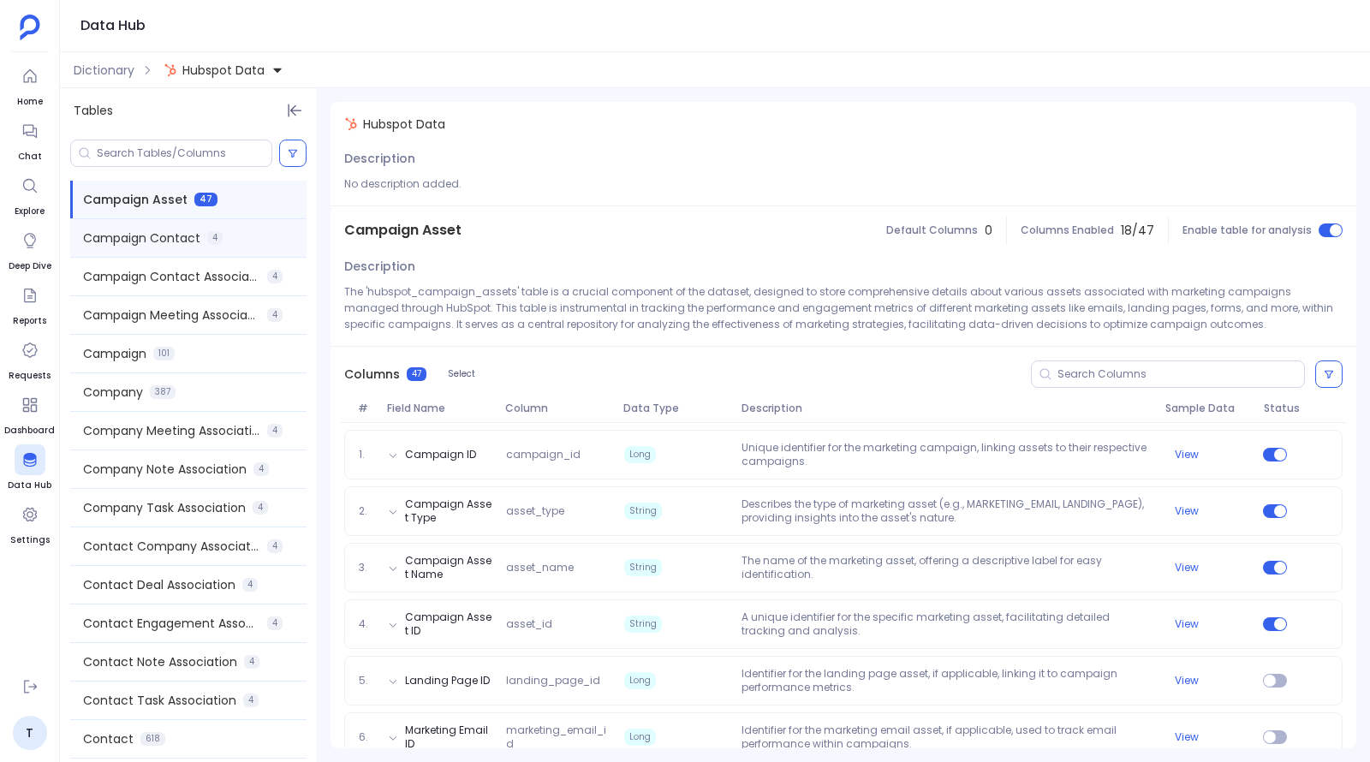
click at [251, 240] on div "Campaign Contact 4" at bounding box center [188, 238] width 236 height 38
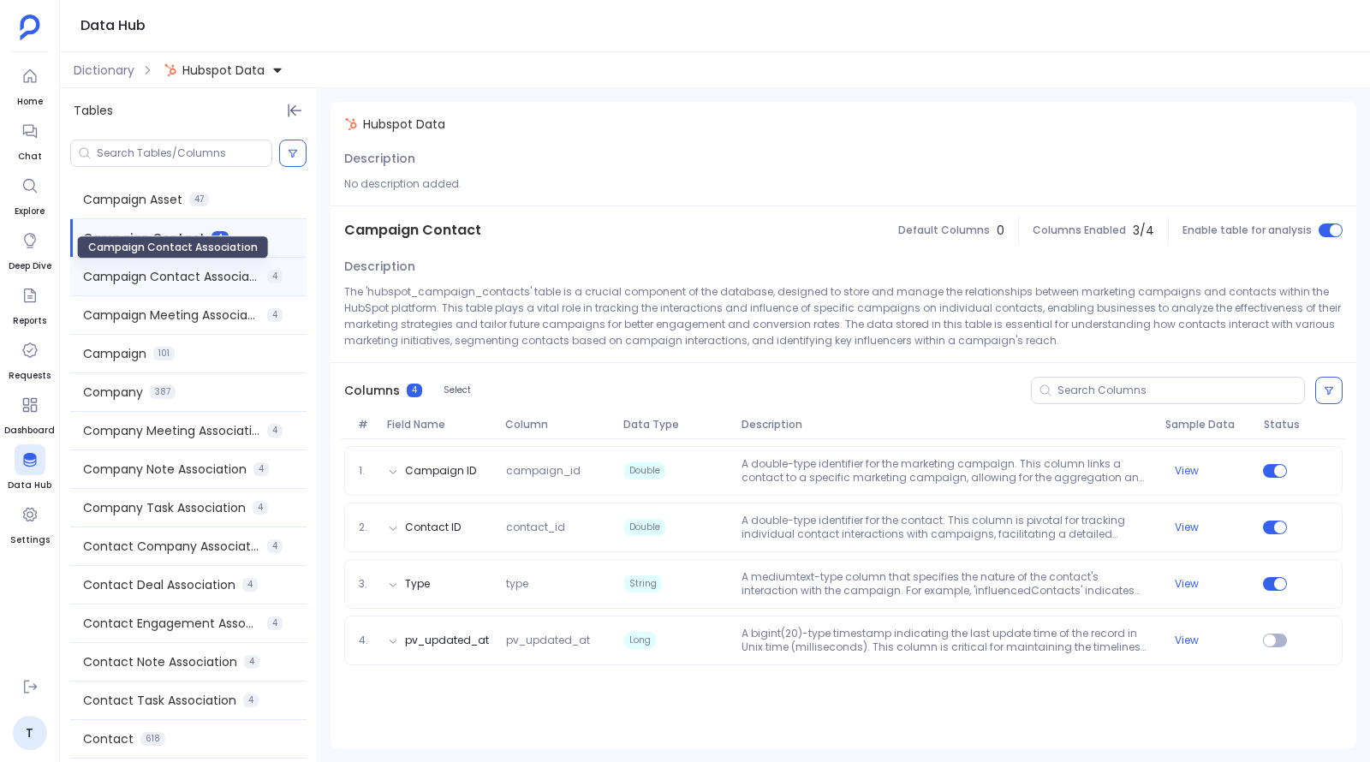
click at [253, 275] on span "Campaign Contact Association" at bounding box center [171, 276] width 177 height 17
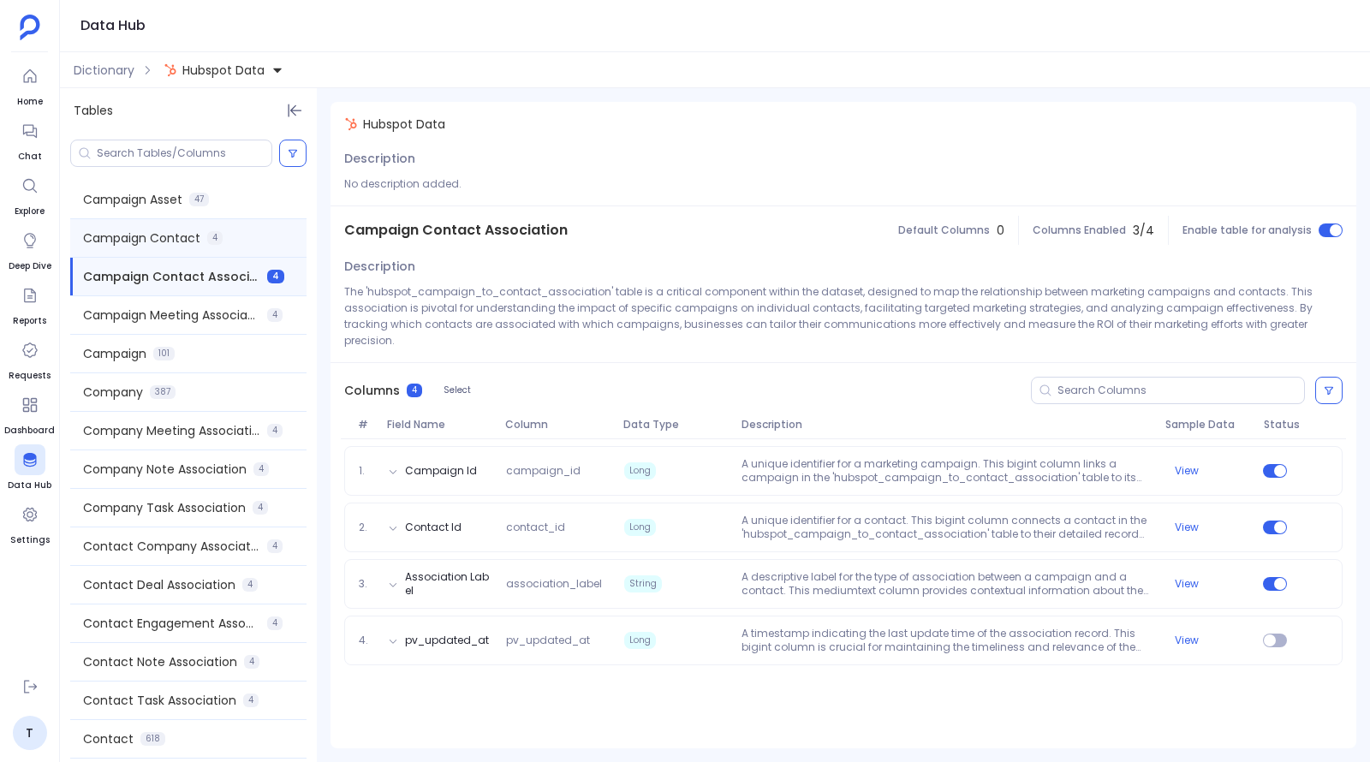
click at [275, 227] on div "Campaign Contact 4" at bounding box center [188, 238] width 236 height 38
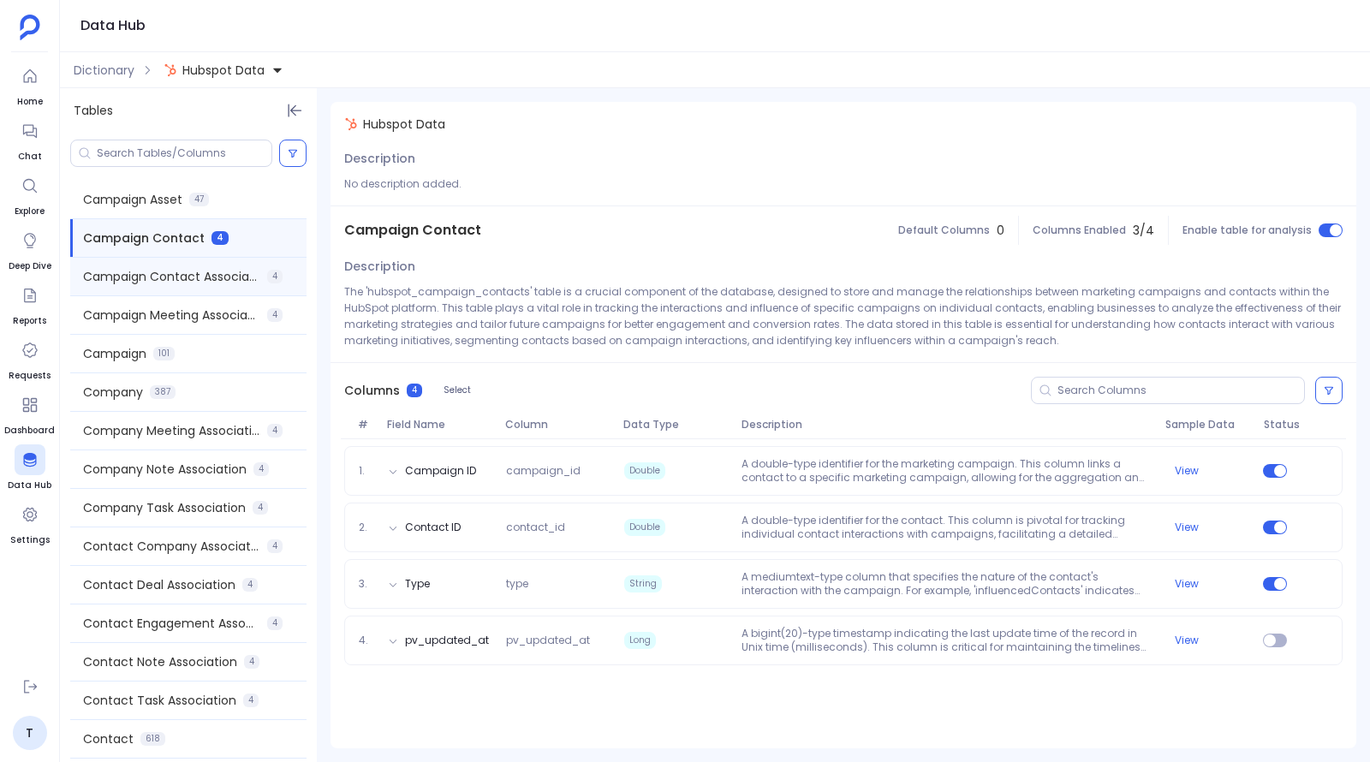
click at [283, 273] on div "Campaign Contact Association 4" at bounding box center [188, 277] width 236 height 38
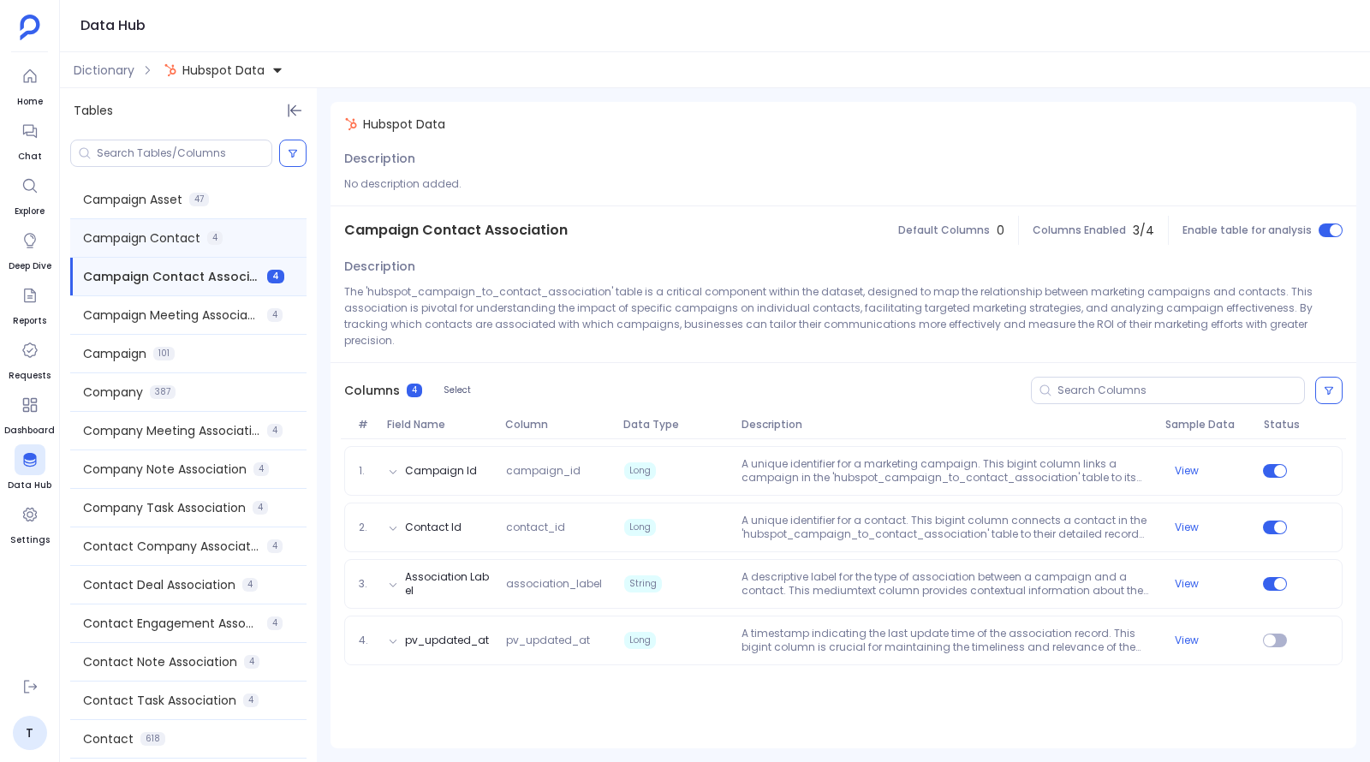
click at [255, 221] on div "Campaign Contact 4" at bounding box center [188, 238] width 236 height 38
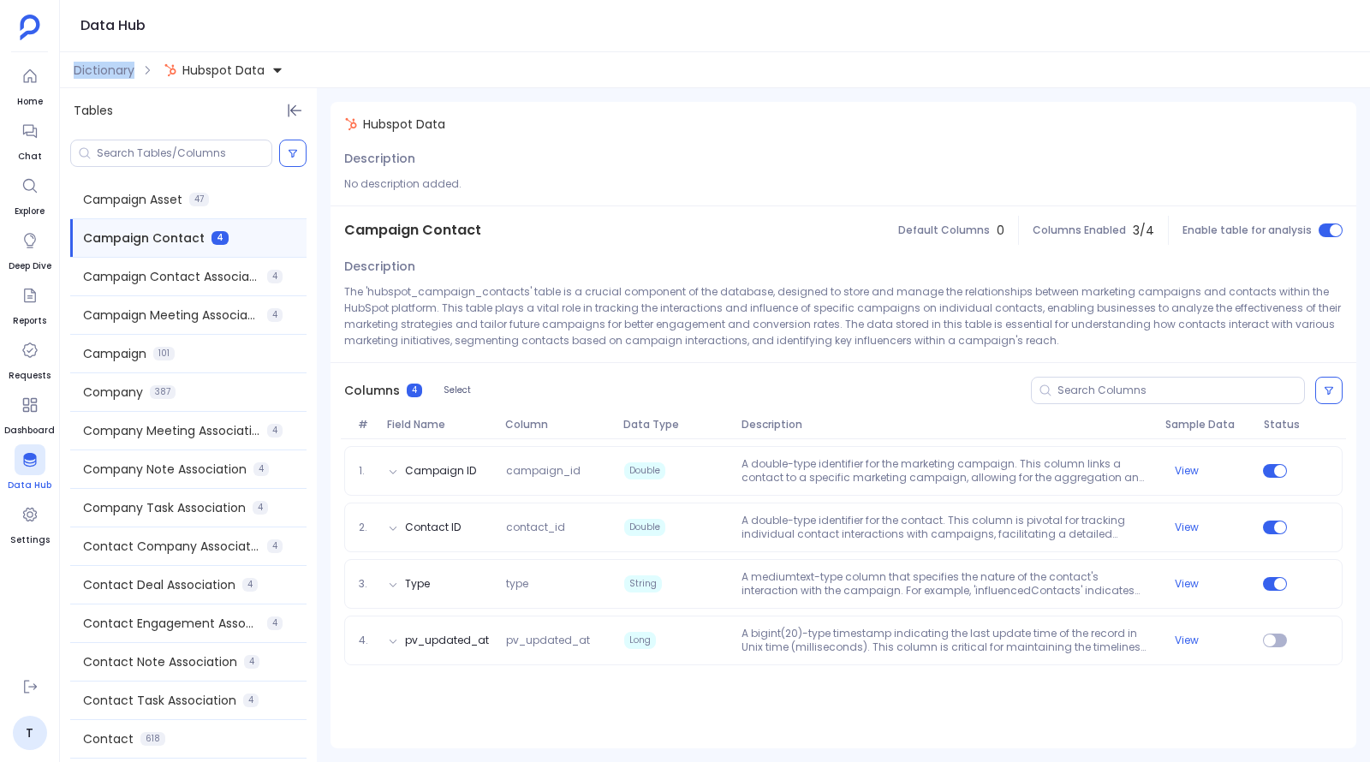
click at [34, 457] on icon at bounding box center [29, 460] width 13 height 14
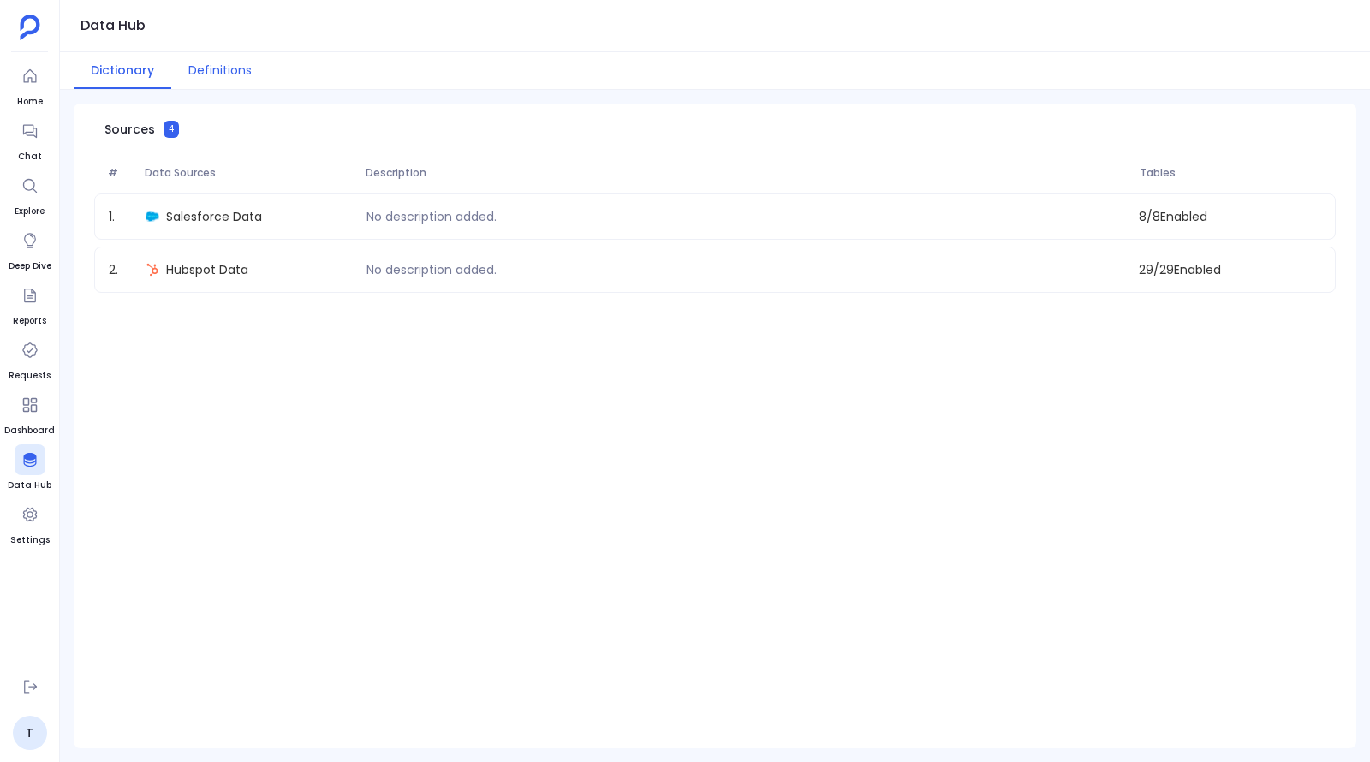
click at [227, 75] on button "Definitions" at bounding box center [220, 70] width 98 height 37
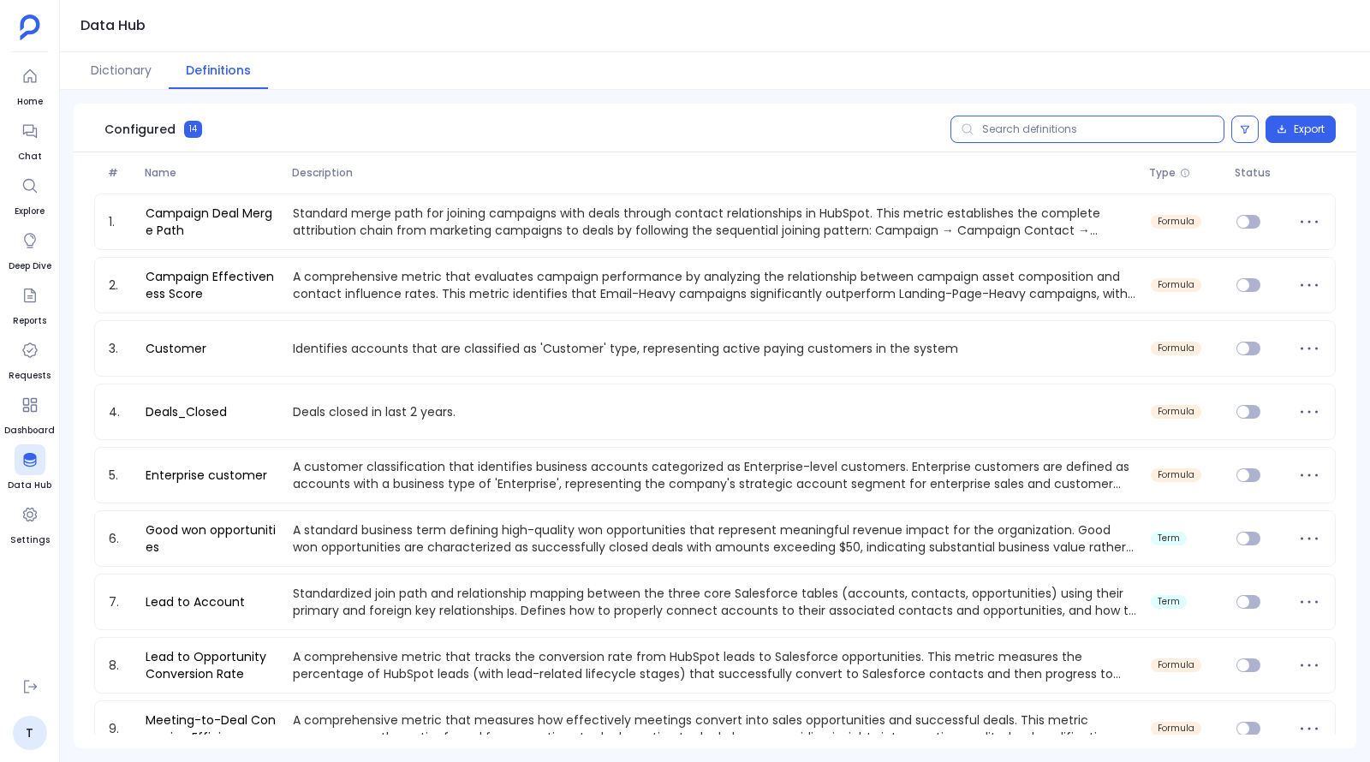
click at [703, 126] on input "text" at bounding box center [1087, 129] width 274 height 27
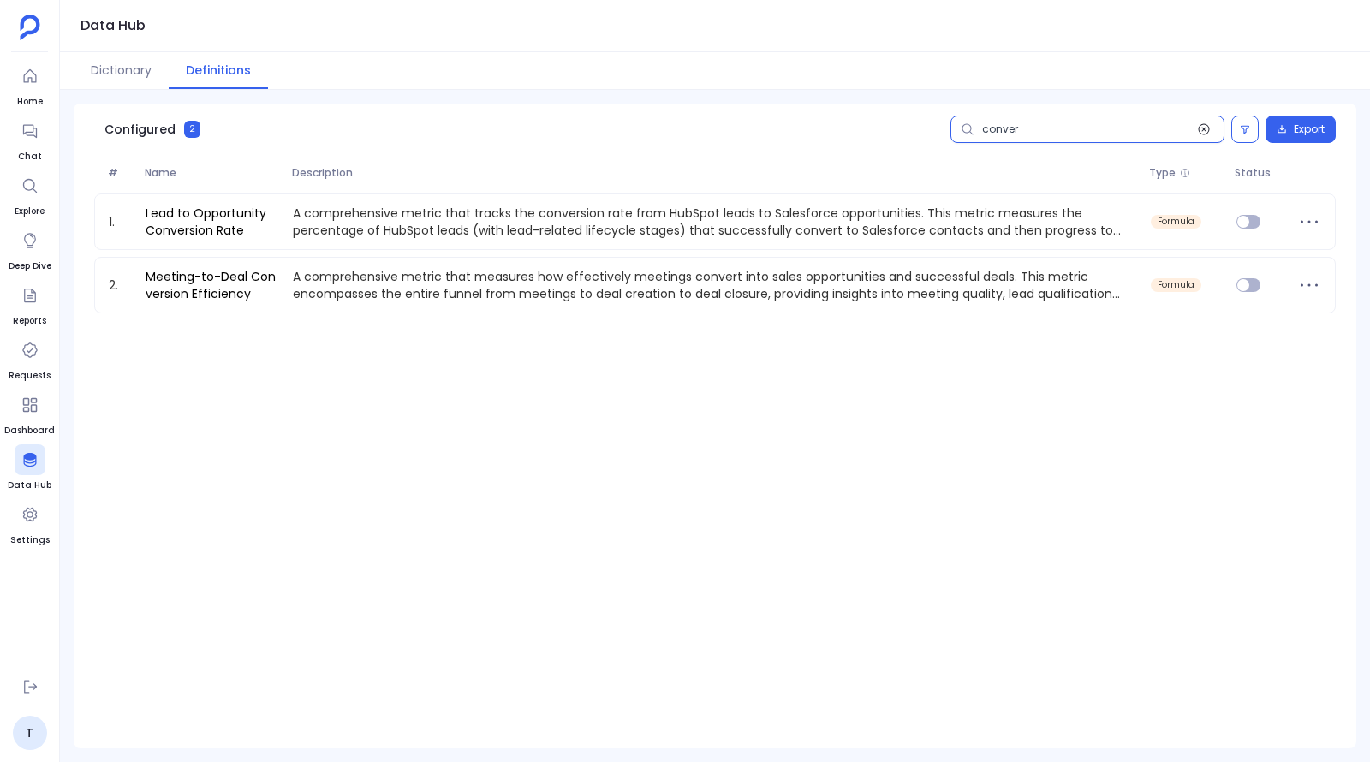
type input "conver"
click at [703, 130] on icon at bounding box center [1204, 129] width 14 height 14
click at [703, 130] on input "conver" at bounding box center [1087, 129] width 274 height 27
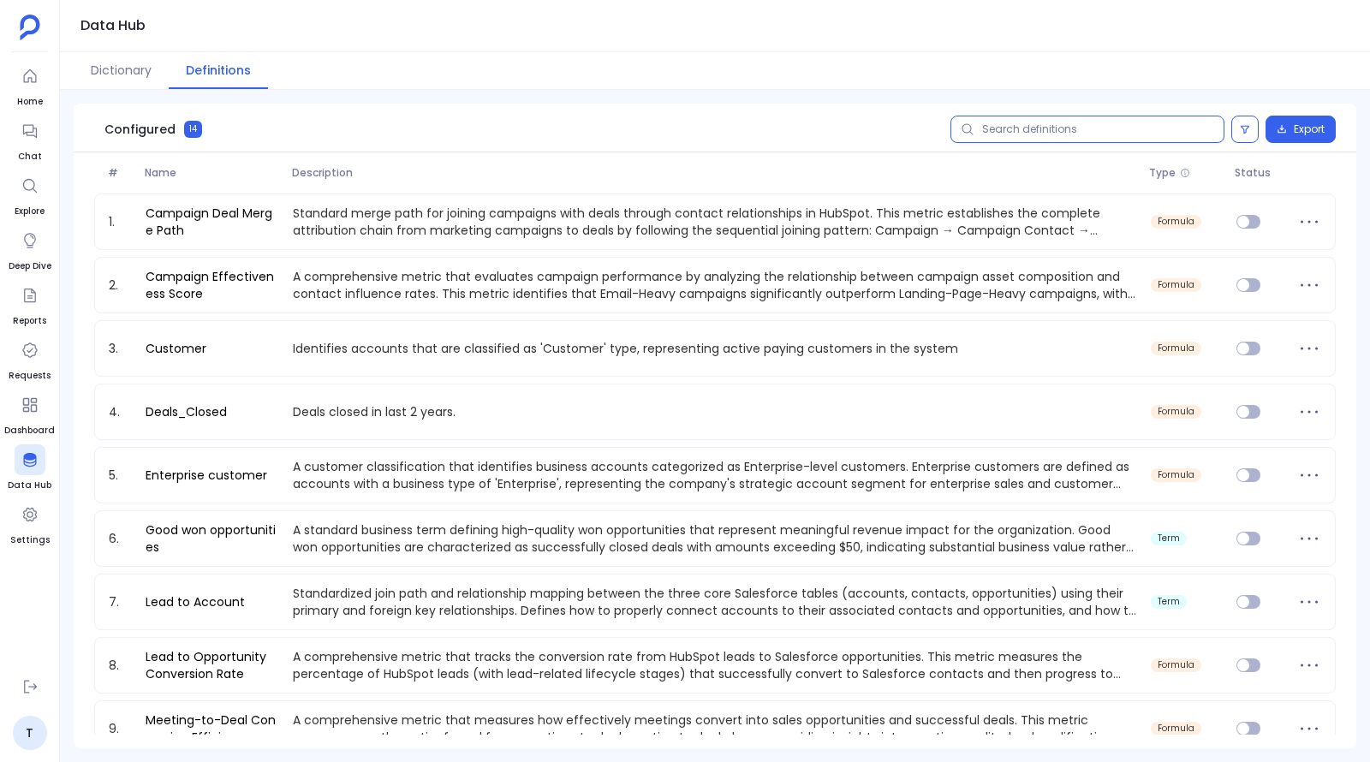
click at [703, 128] on input "text" at bounding box center [1087, 129] width 274 height 27
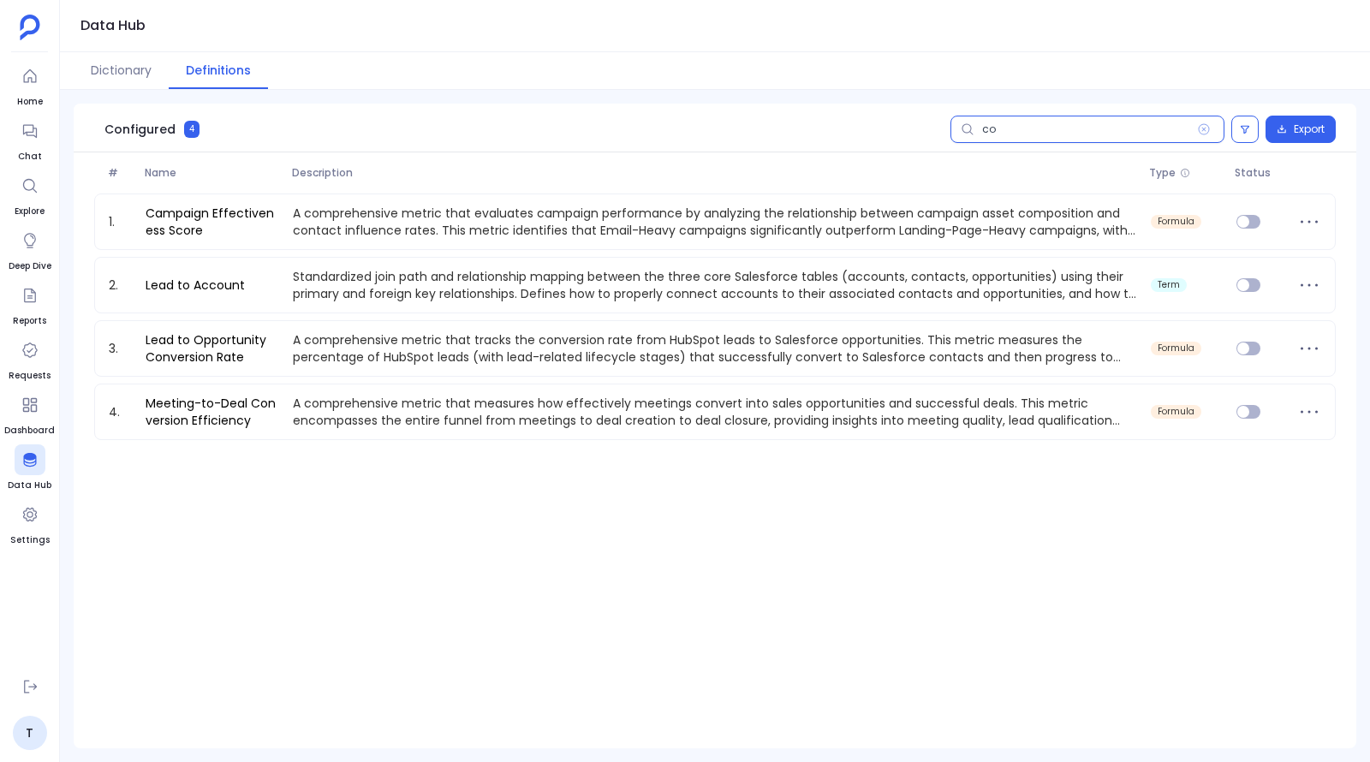
type input "c"
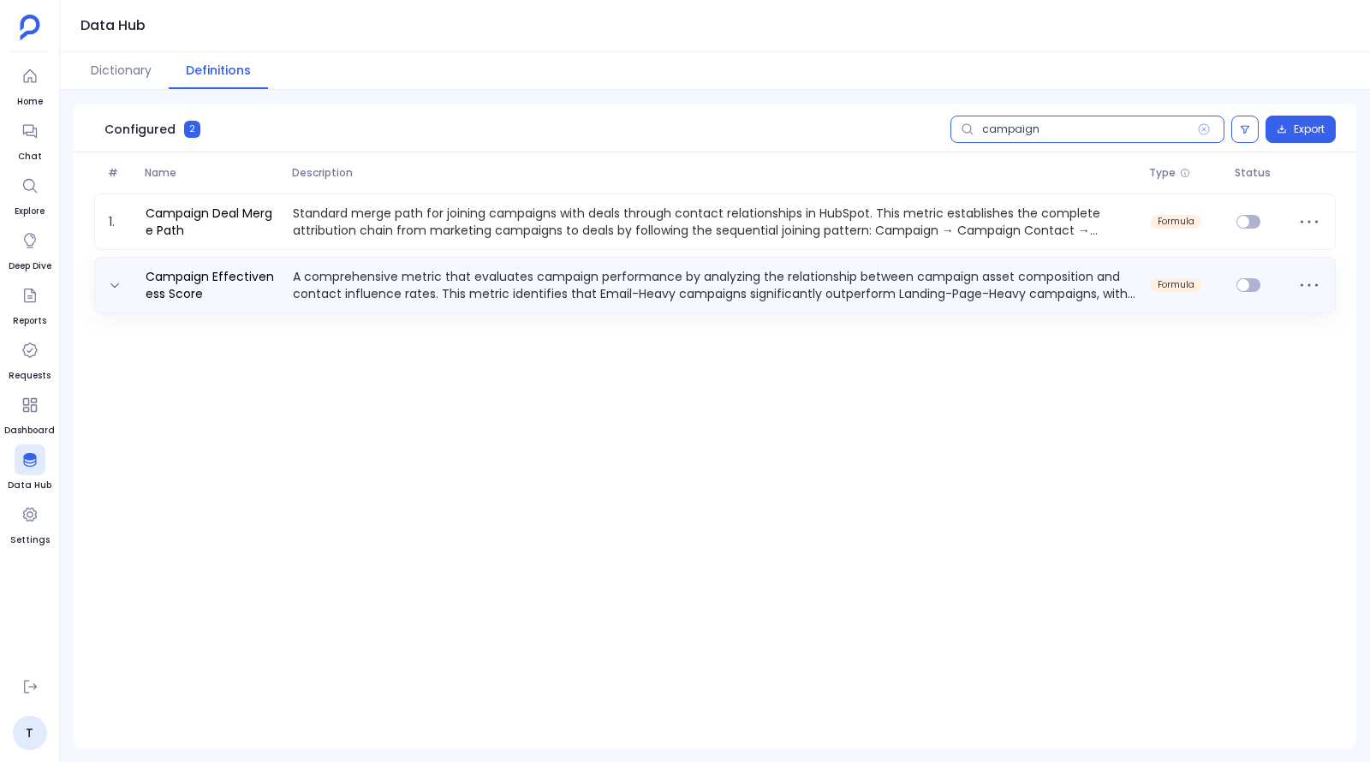
type input "campaign"
click at [703, 301] on p "A comprehensive metric that evaluates campaign performance by analyzing the rel…" at bounding box center [715, 285] width 858 height 34
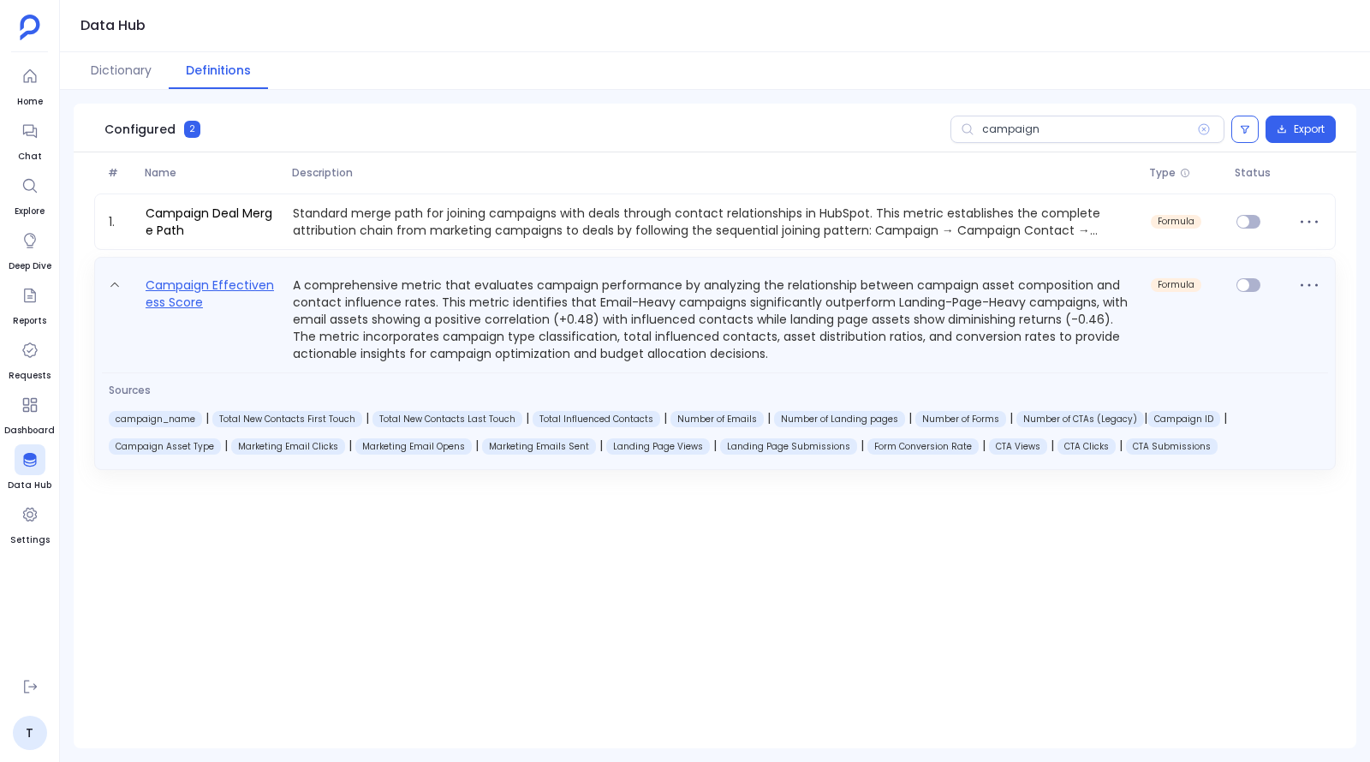
click at [193, 289] on link "Campaign Effectiveness Score" at bounding box center [212, 318] width 147 height 87
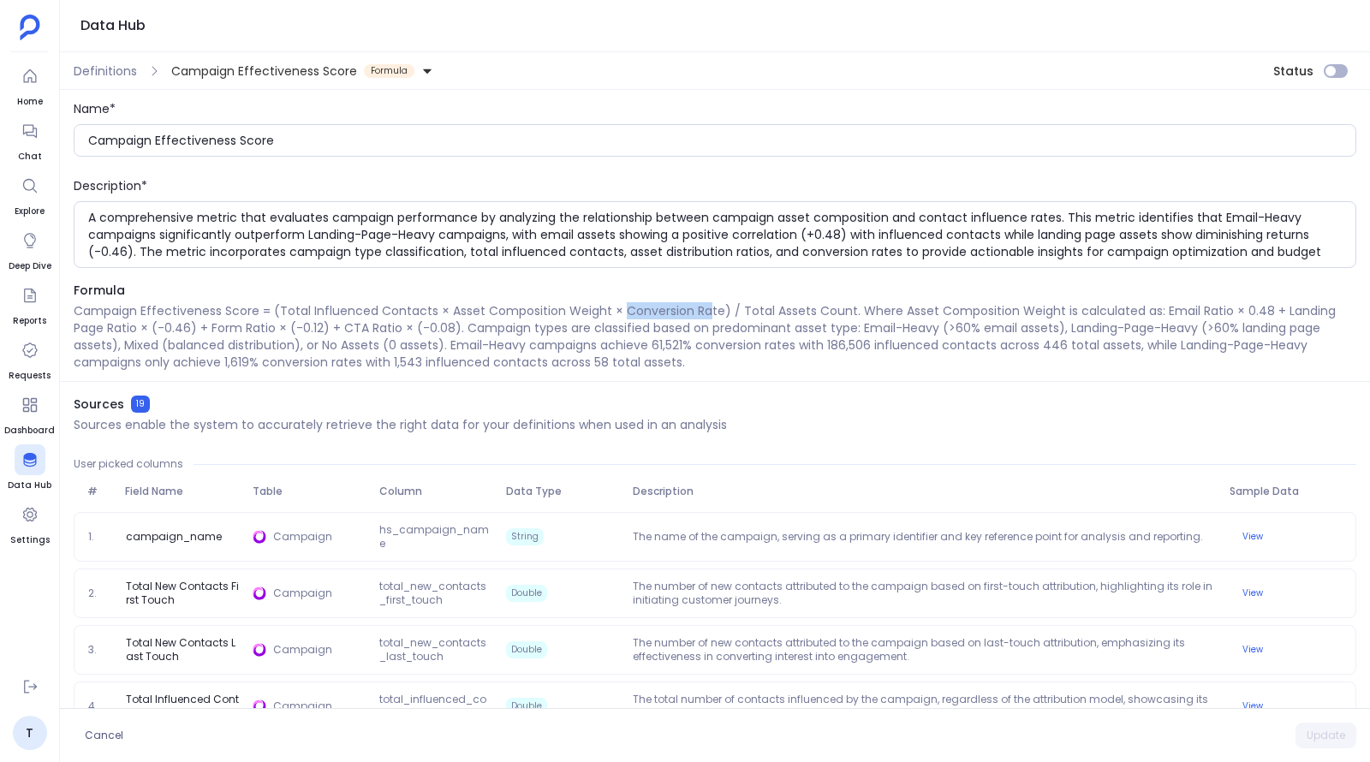
drag, startPoint x: 618, startPoint y: 310, endPoint x: 700, endPoint y: 304, distance: 82.4
click at [700, 304] on p "Campaign Effectiveness Score = (Total Influenced Contacts × Asset Composition W…" at bounding box center [715, 336] width 1283 height 68
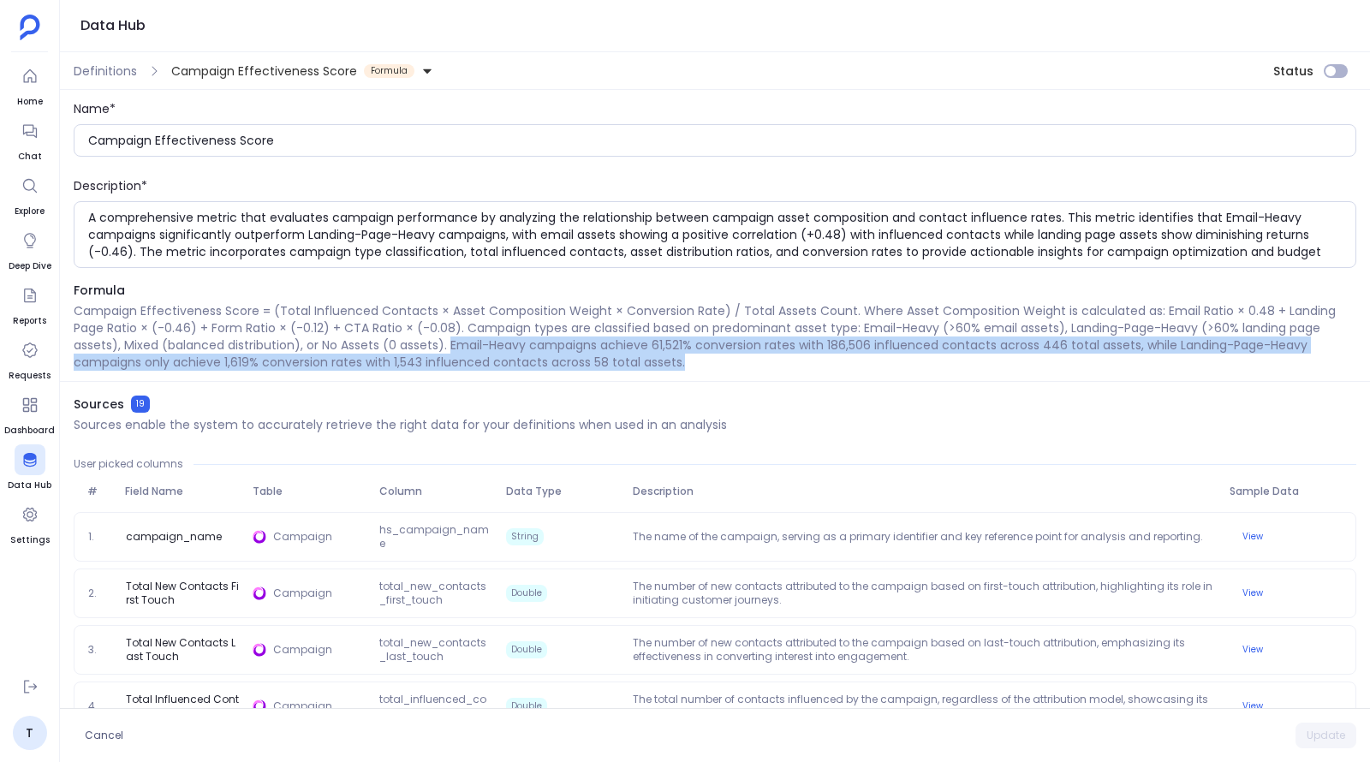
drag, startPoint x: 448, startPoint y: 345, endPoint x: 703, endPoint y: 361, distance: 255.7
click at [703, 361] on p "Campaign Effectiveness Score = (Total Influenced Contacts × Asset Composition W…" at bounding box center [715, 336] width 1283 height 68
